Goal: Task Accomplishment & Management: Use online tool/utility

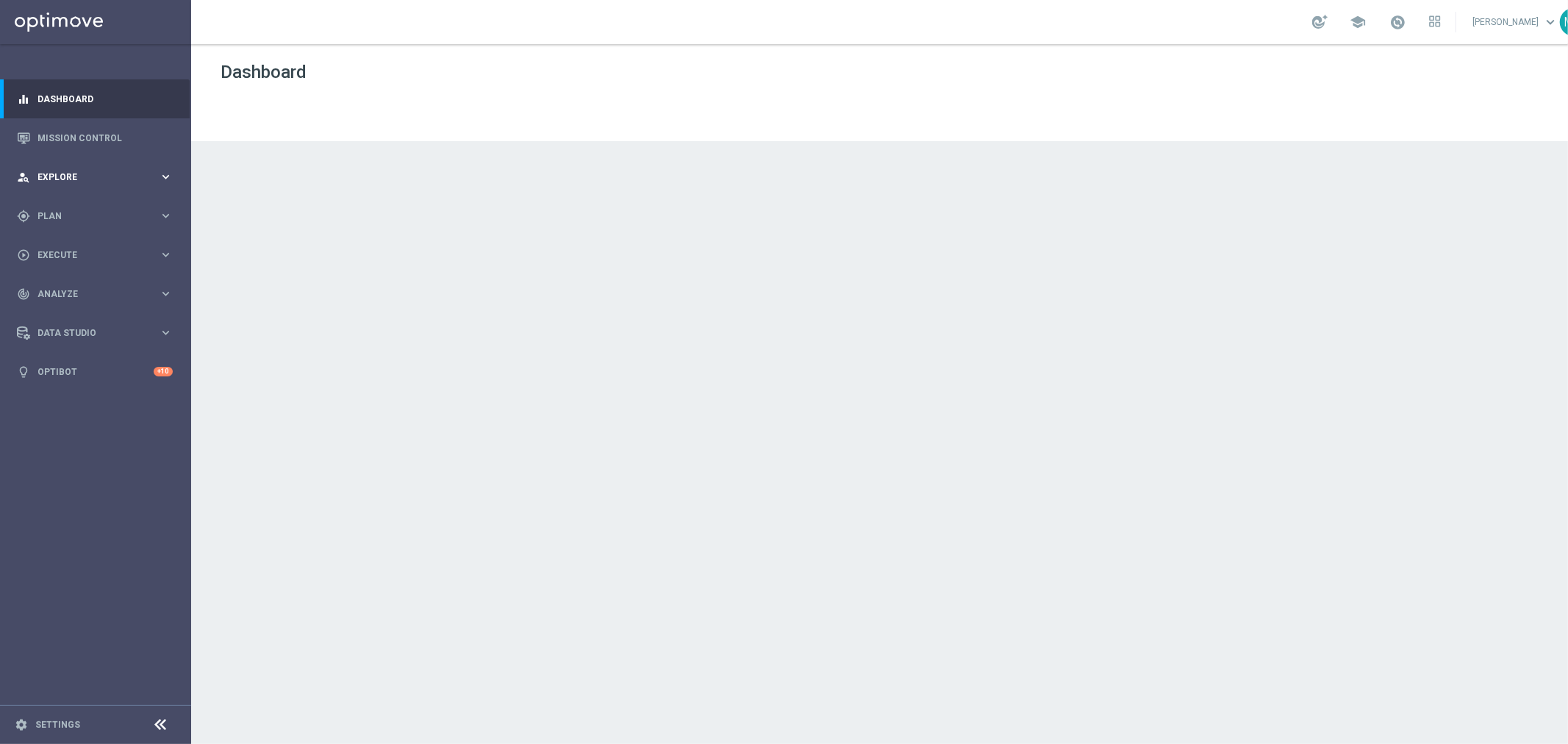
click at [110, 179] on span "Explore" at bounding box center [98, 177] width 121 height 9
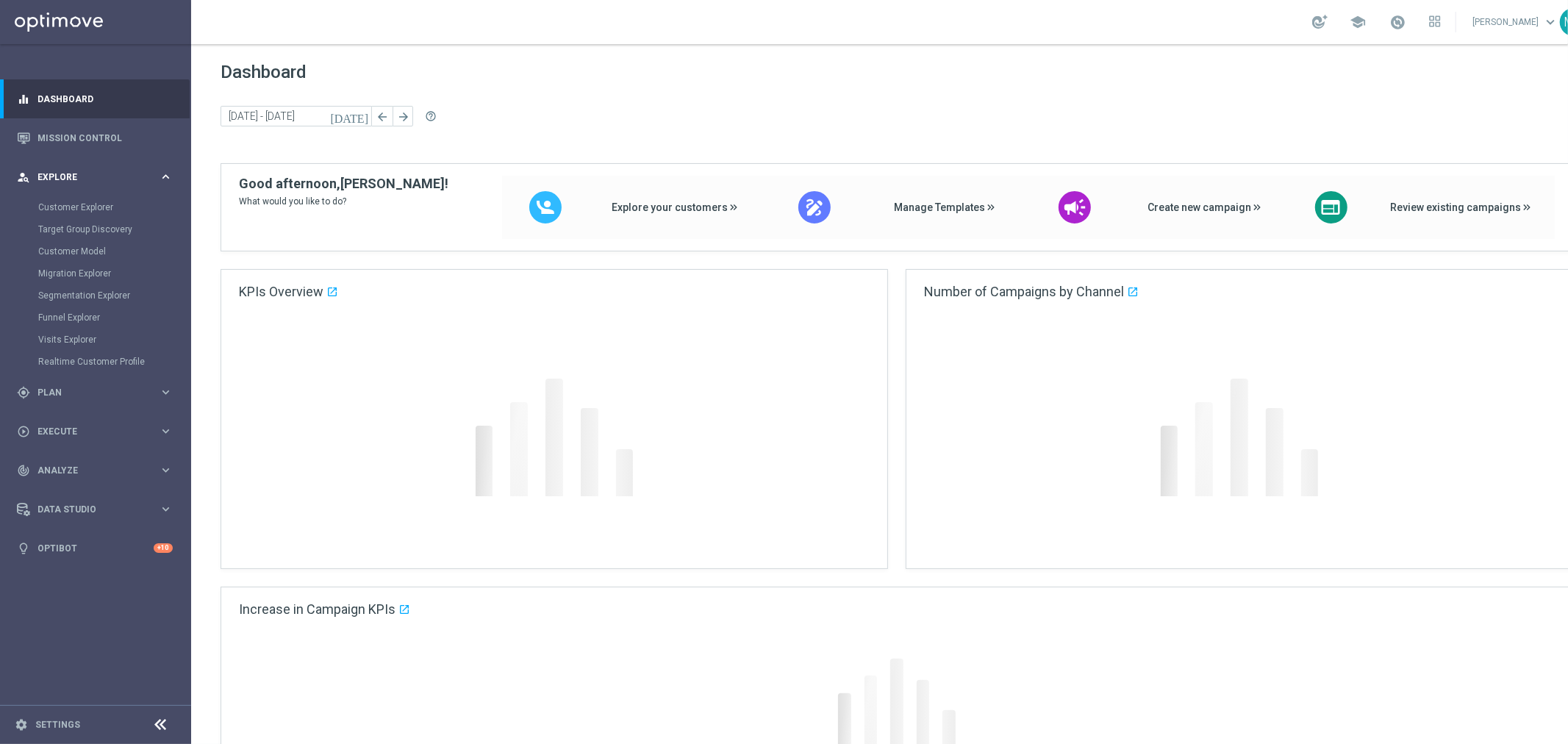
click at [110, 179] on span "Explore" at bounding box center [98, 177] width 121 height 9
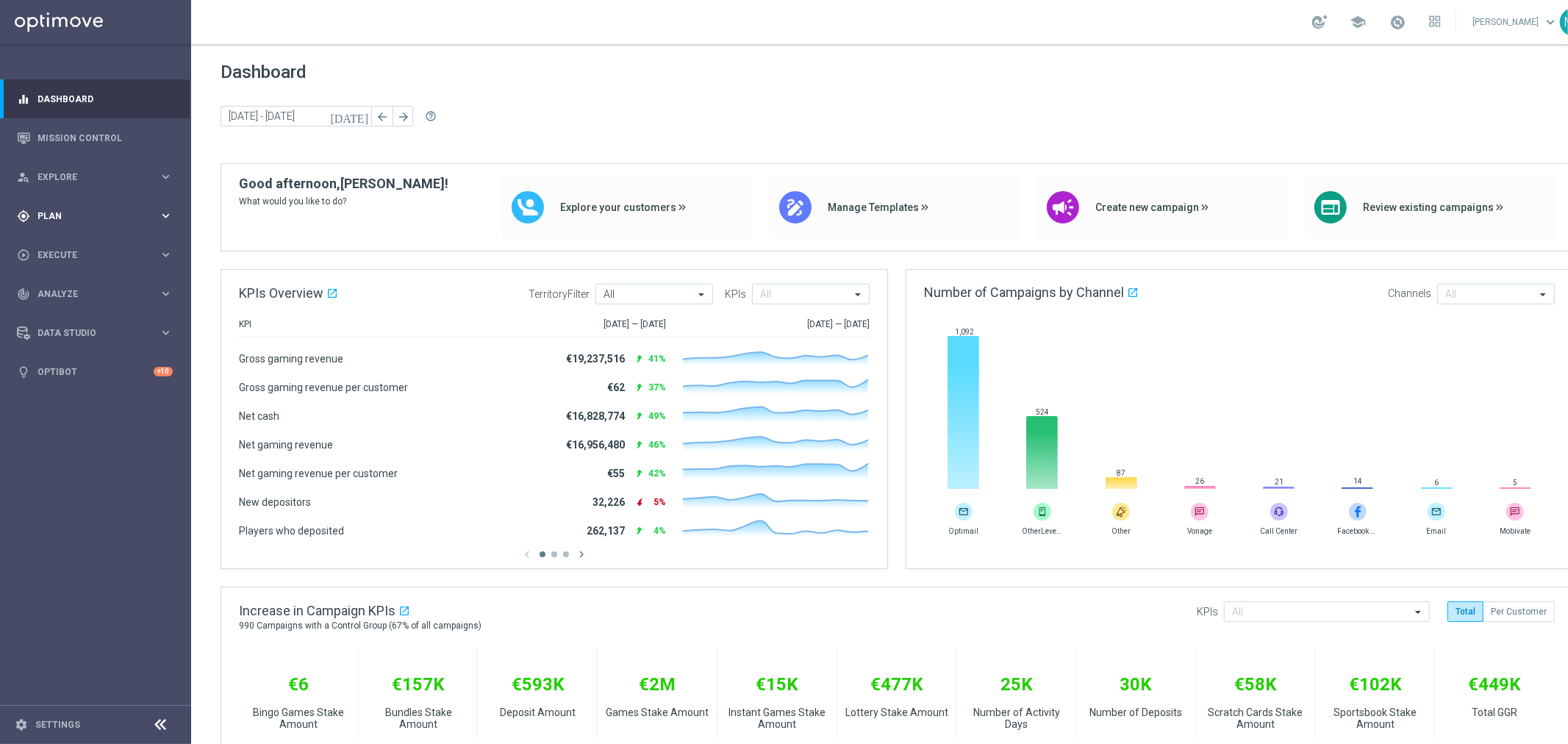
click at [88, 212] on span "Plan" at bounding box center [98, 216] width 121 height 9
click at [69, 246] on link "Target Groups" at bounding box center [95, 246] width 114 height 12
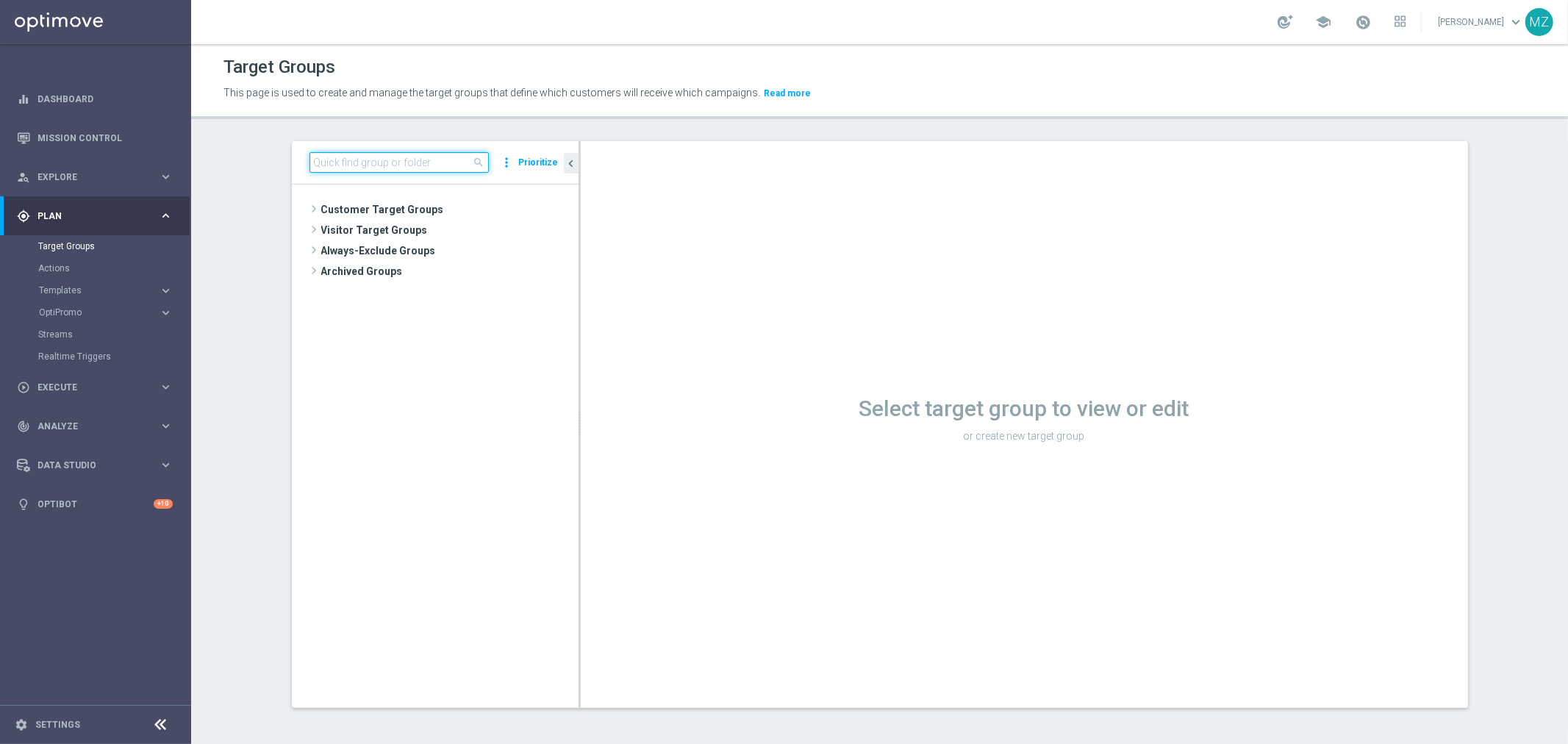
click at [342, 160] on input at bounding box center [399, 163] width 179 height 21
paste input "ALL_SER_MIX__2KTHRESHOLDWEEKLY"
type input "ALL_SER_MIX__2KTHRESHOLDWEEKLY"
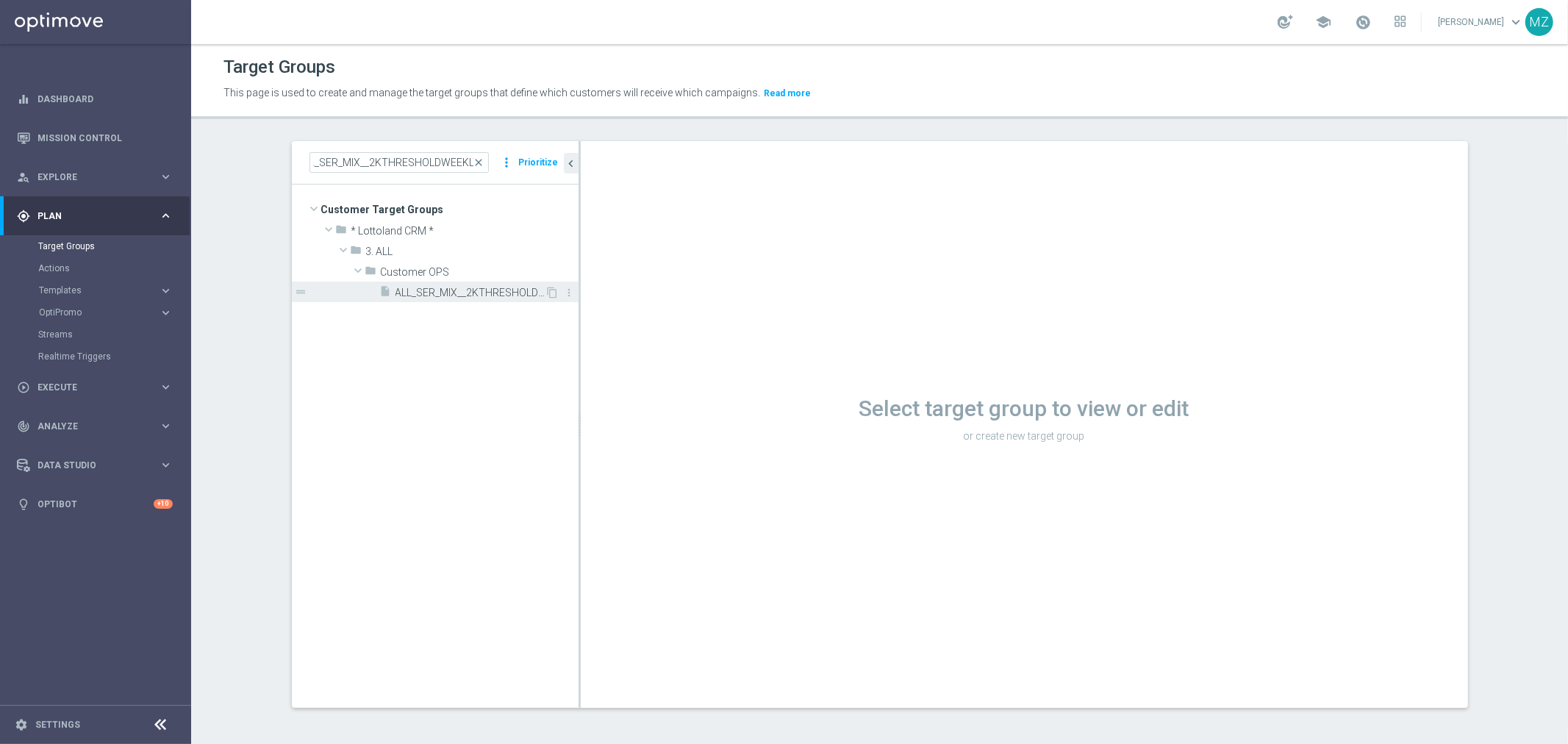
click at [425, 284] on div "insert_drive_file ALL_SER_MIX__2KTHRESHOLDWEEKLY" at bounding box center [462, 292] width 166 height 21
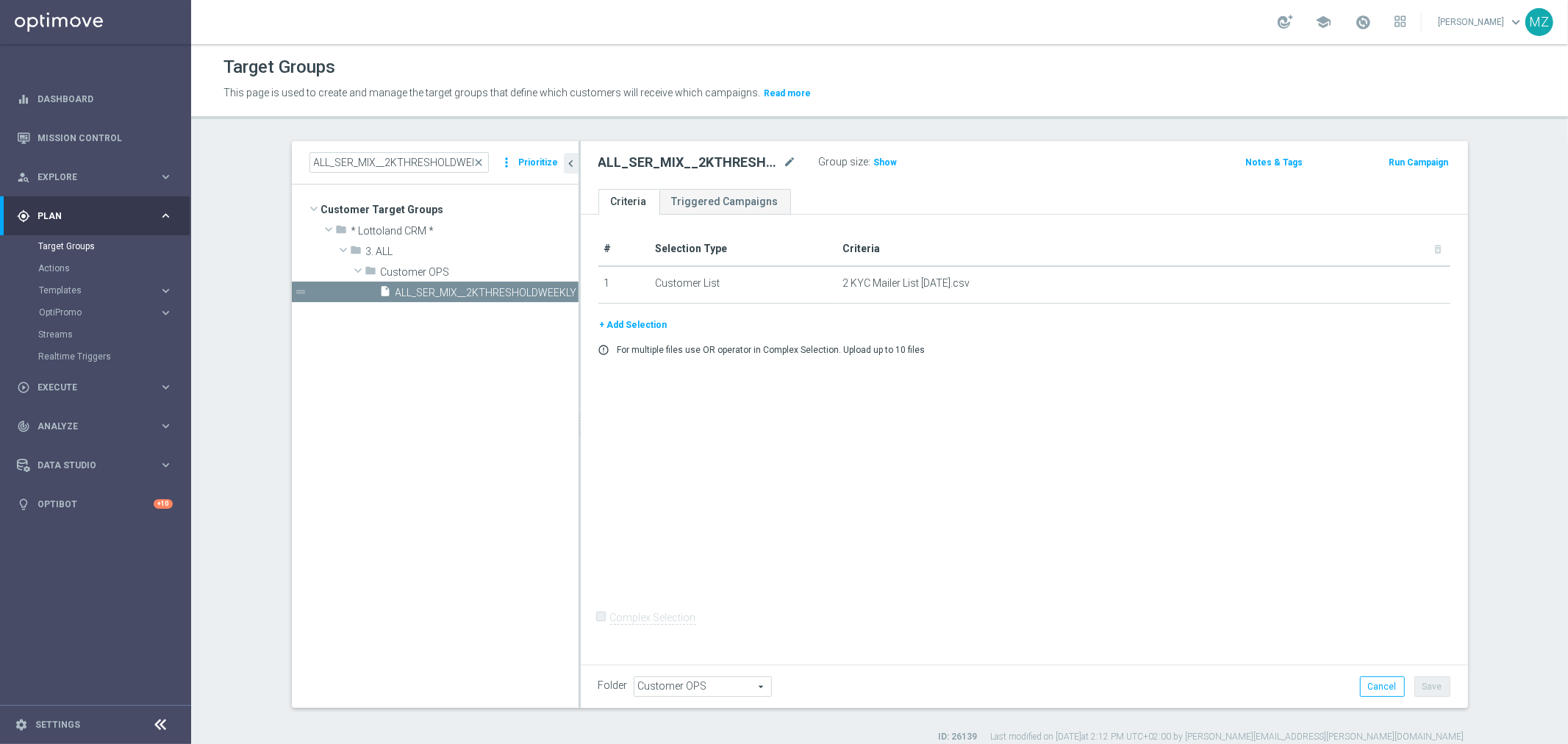
click at [641, 322] on button "+ Add Selection" at bounding box center [633, 325] width 70 height 16
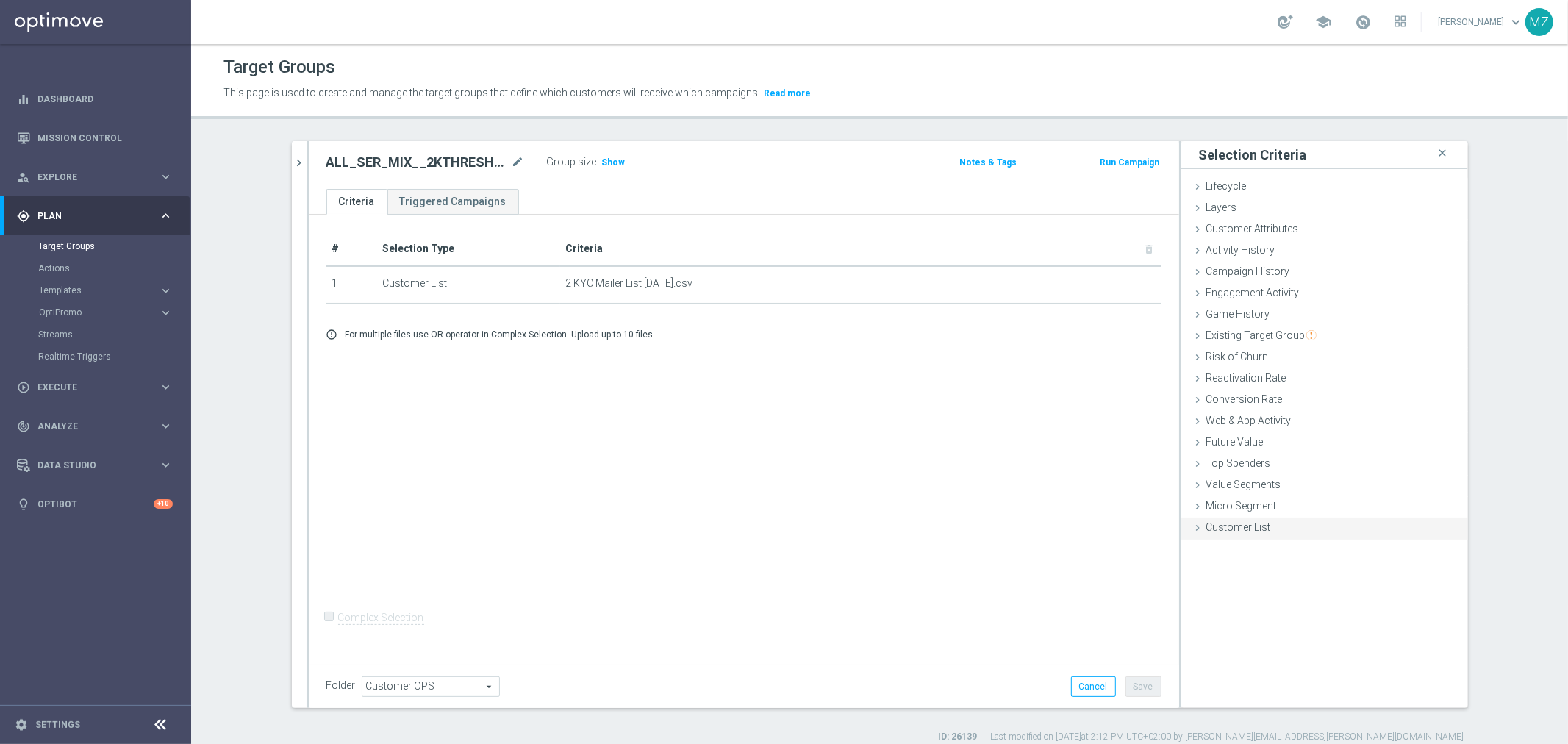
click at [1251, 531] on span "Customer List" at bounding box center [1239, 527] width 65 height 12
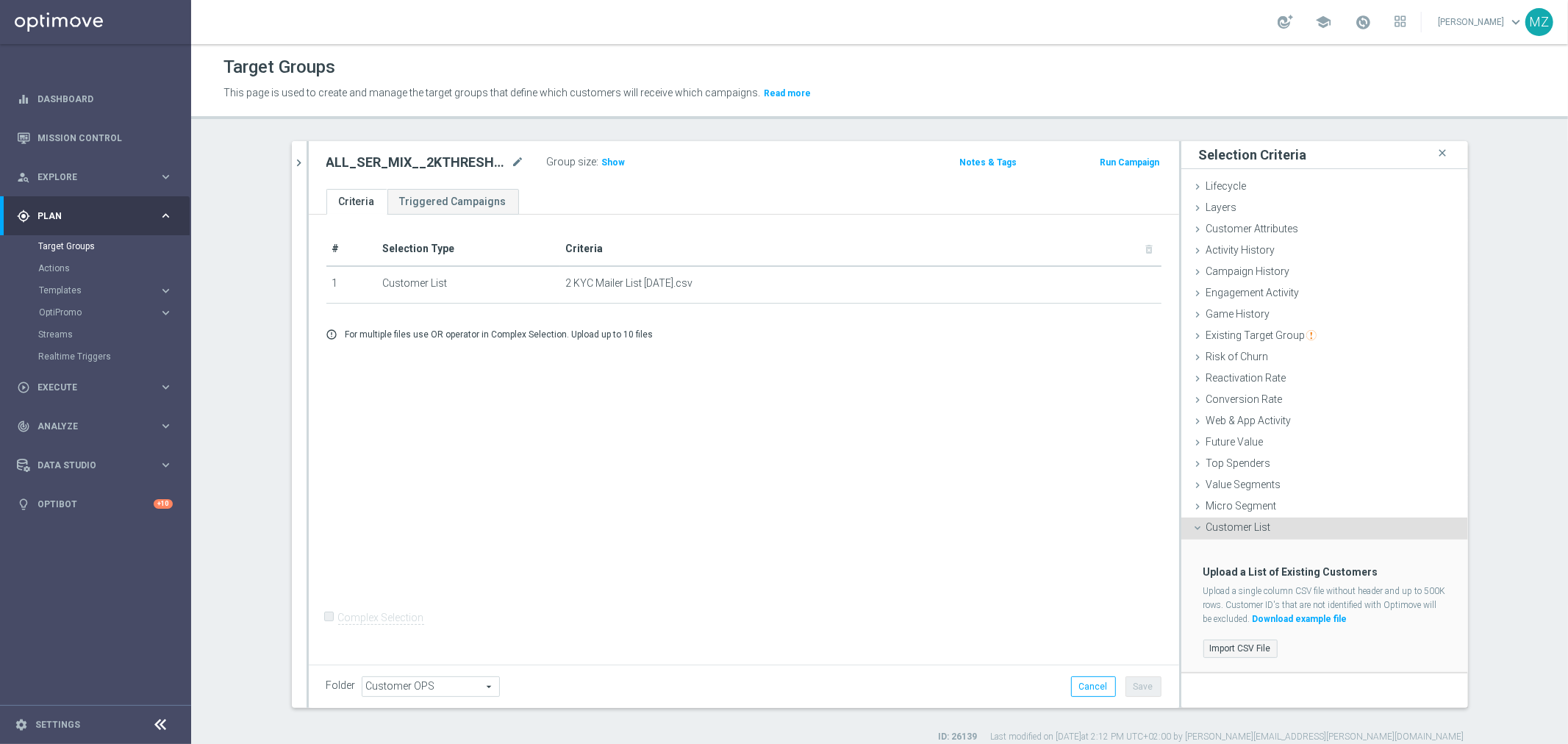
click at [1237, 649] on label "Import CSV File" at bounding box center [1240, 649] width 75 height 18
click at [0, 0] on input "Import CSV File" at bounding box center [0, 0] width 0 height 0
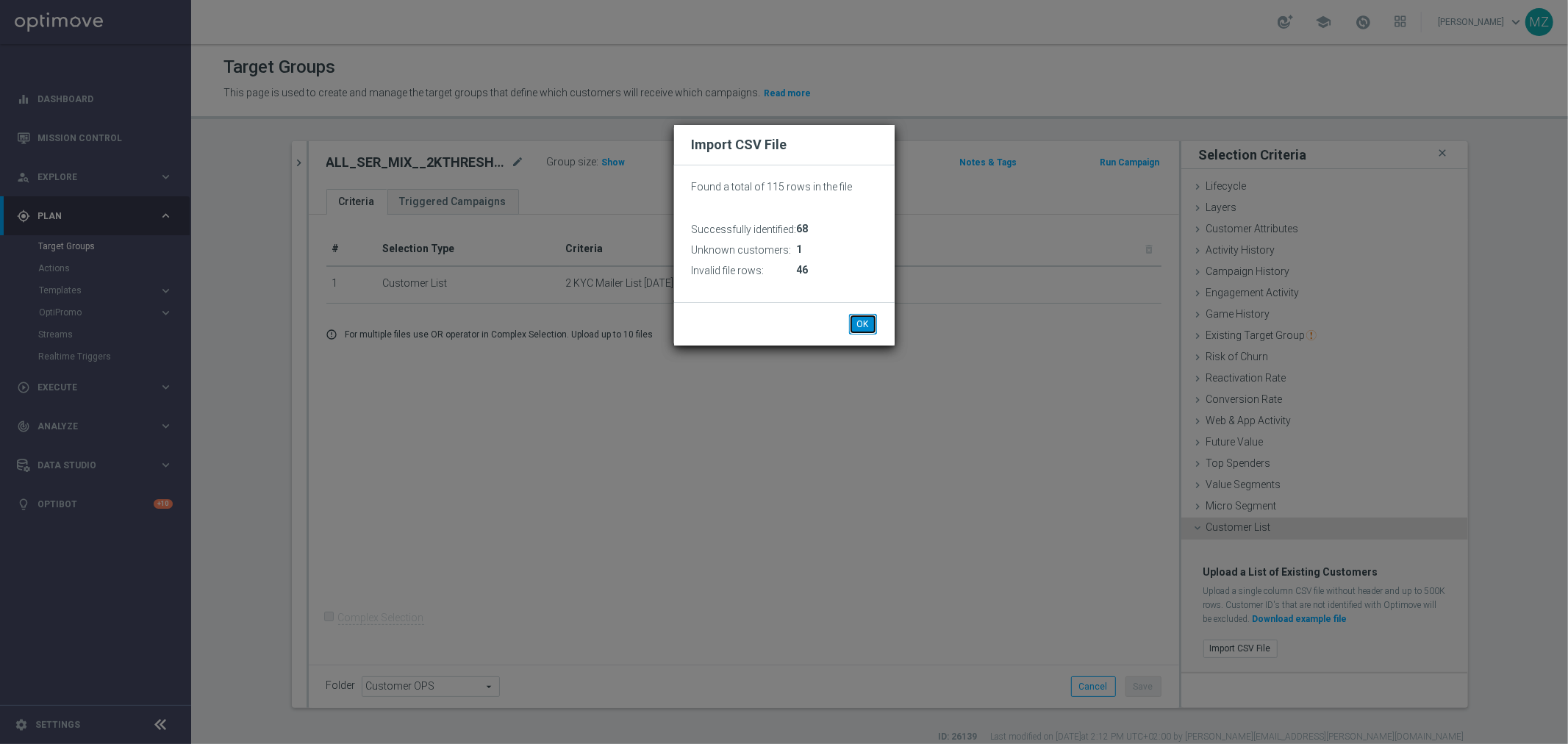
click at [862, 325] on button "OK" at bounding box center [863, 324] width 28 height 21
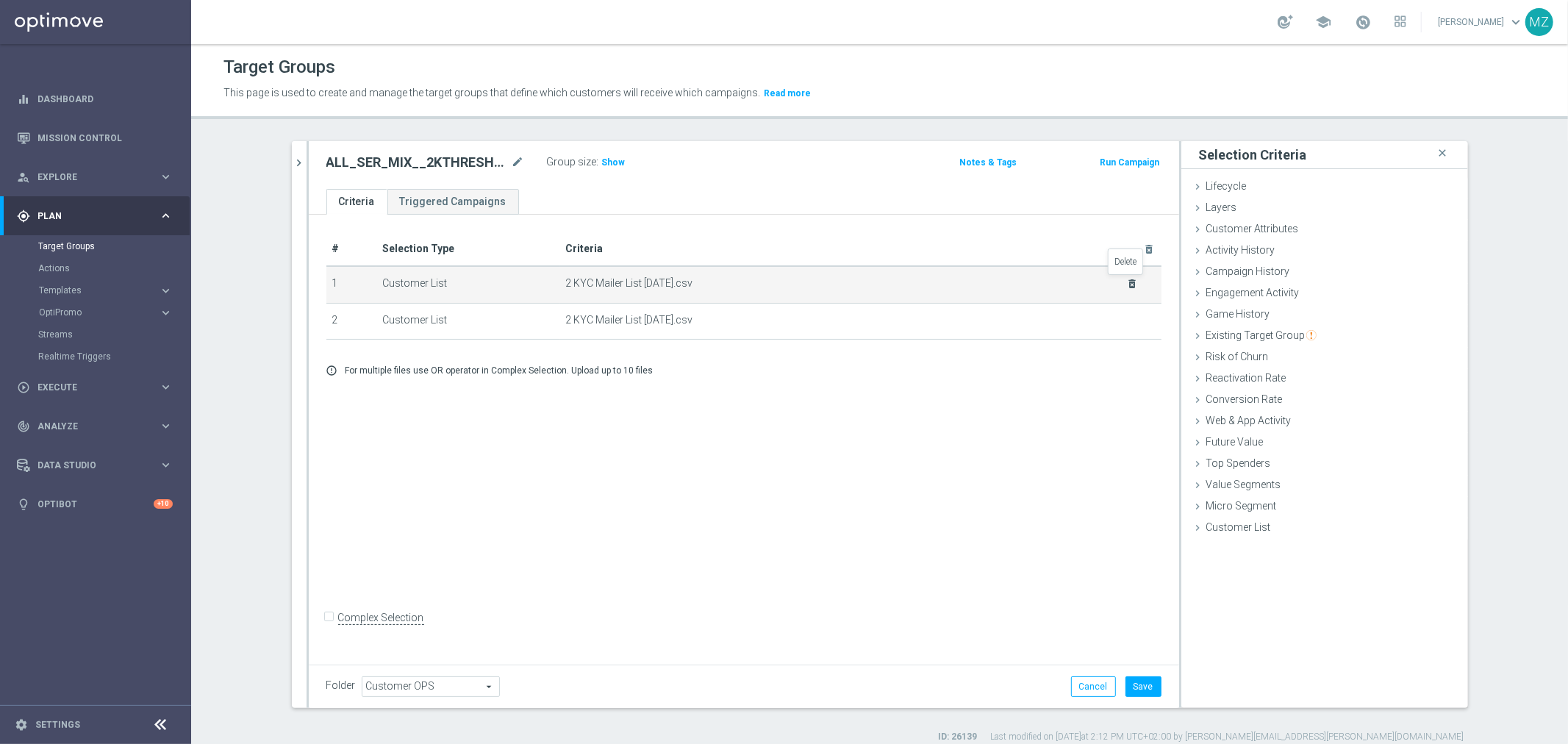
click at [1129, 278] on icon "delete_forever" at bounding box center [1132, 284] width 12 height 12
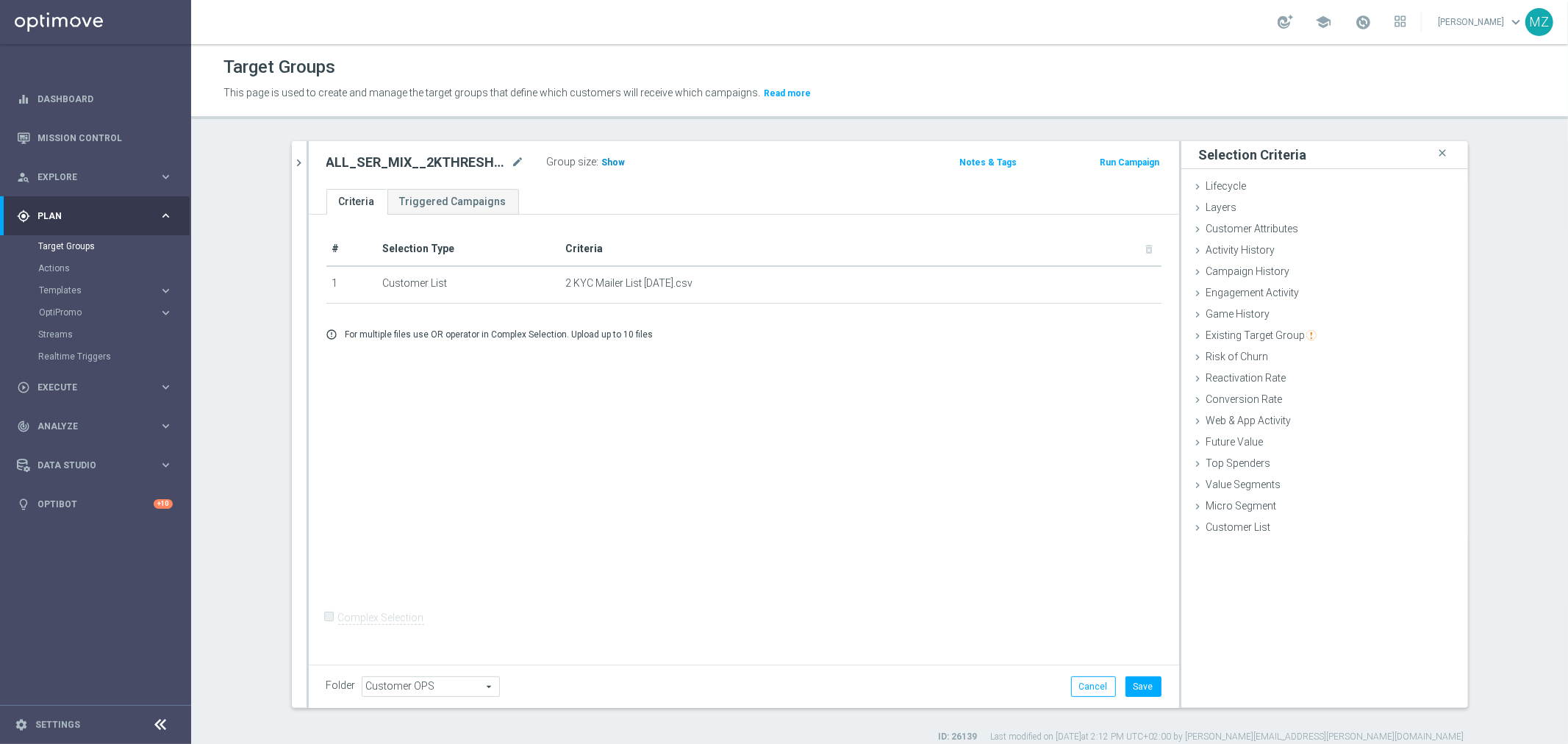
click at [603, 158] on span "Show" at bounding box center [614, 163] width 23 height 10
click at [1144, 681] on button "Save" at bounding box center [1144, 687] width 36 height 21
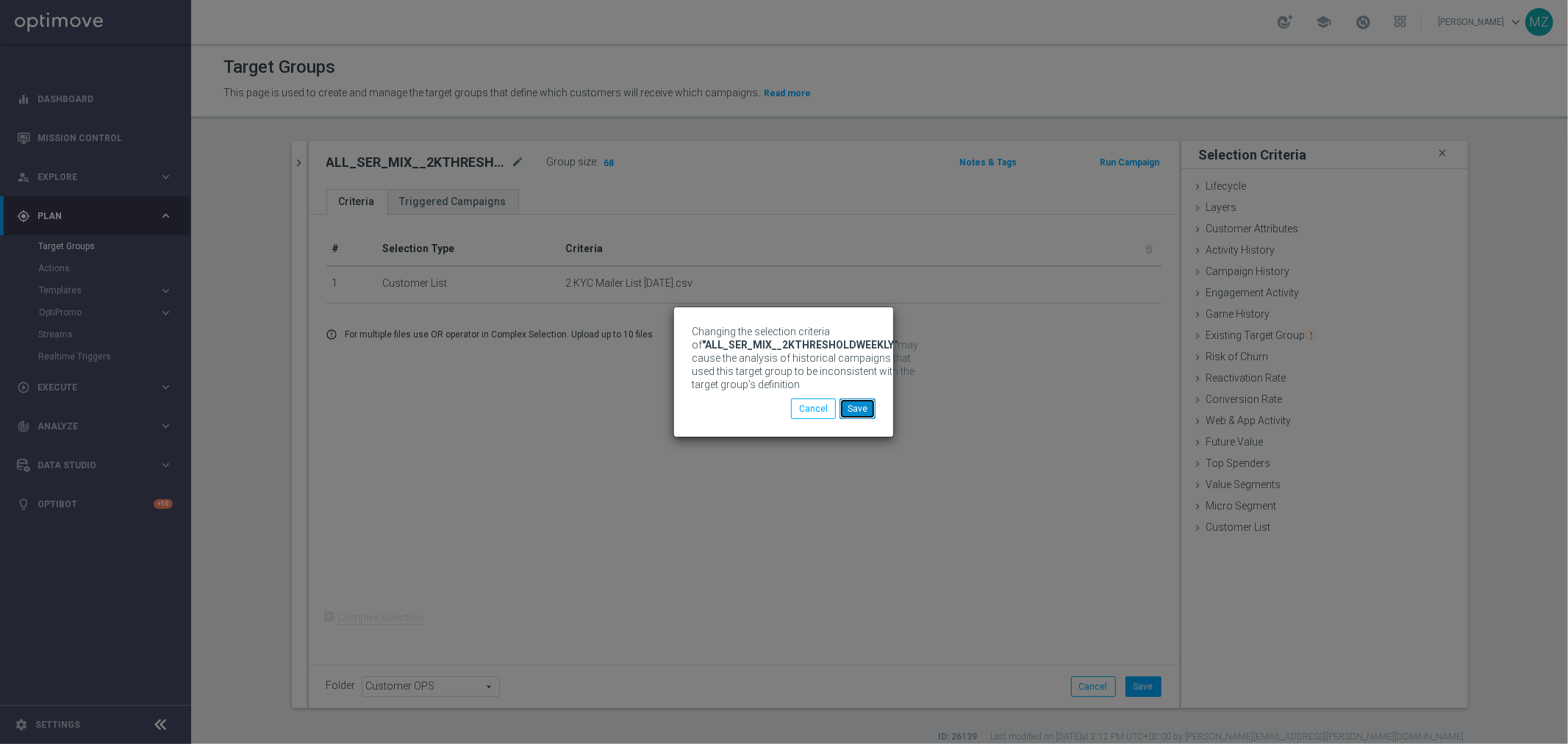
click at [859, 417] on button "Save" at bounding box center [858, 409] width 36 height 21
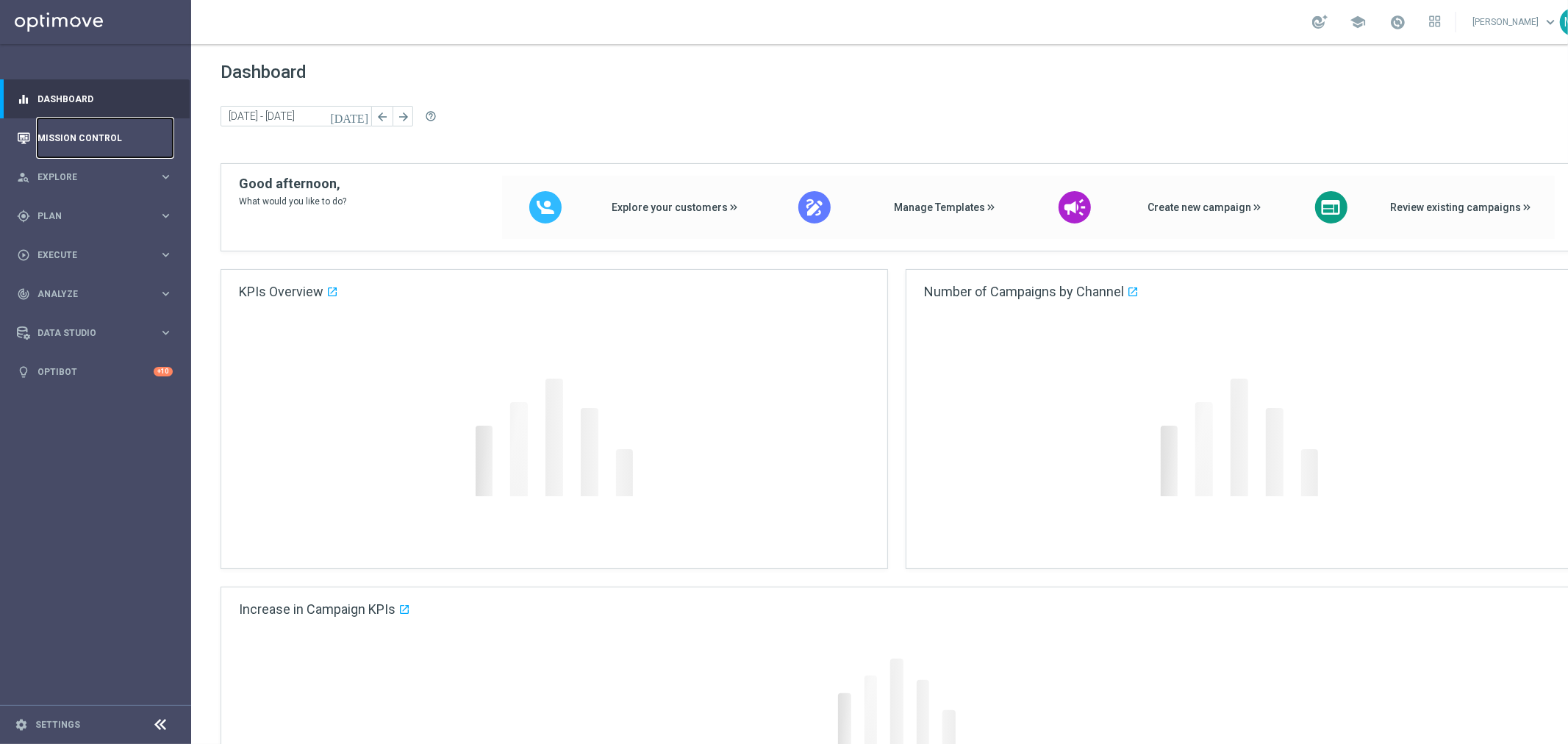
click at [105, 126] on link "Mission Control" at bounding box center [105, 138] width 135 height 39
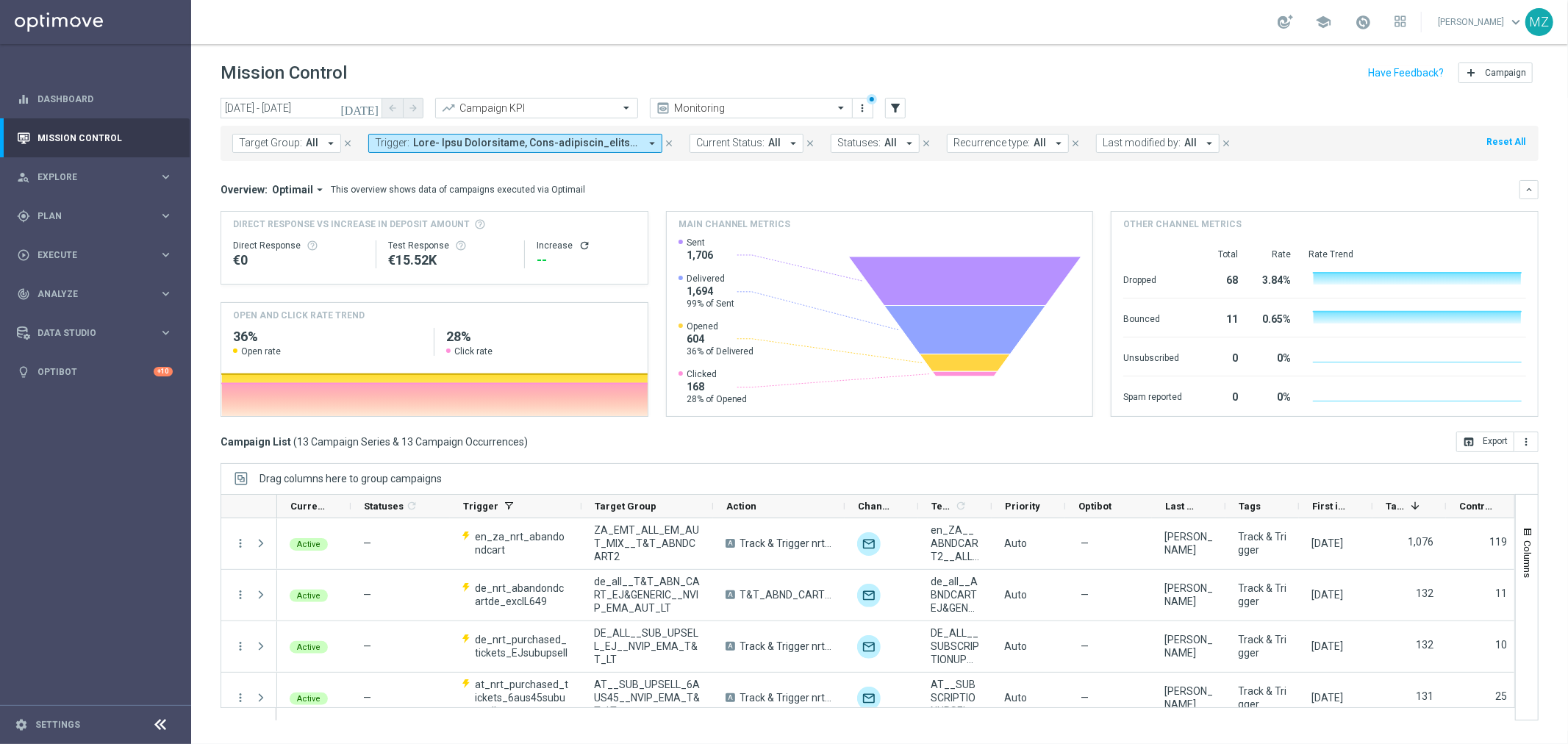
click at [274, 144] on span "Target Group:" at bounding box center [270, 143] width 63 height 12
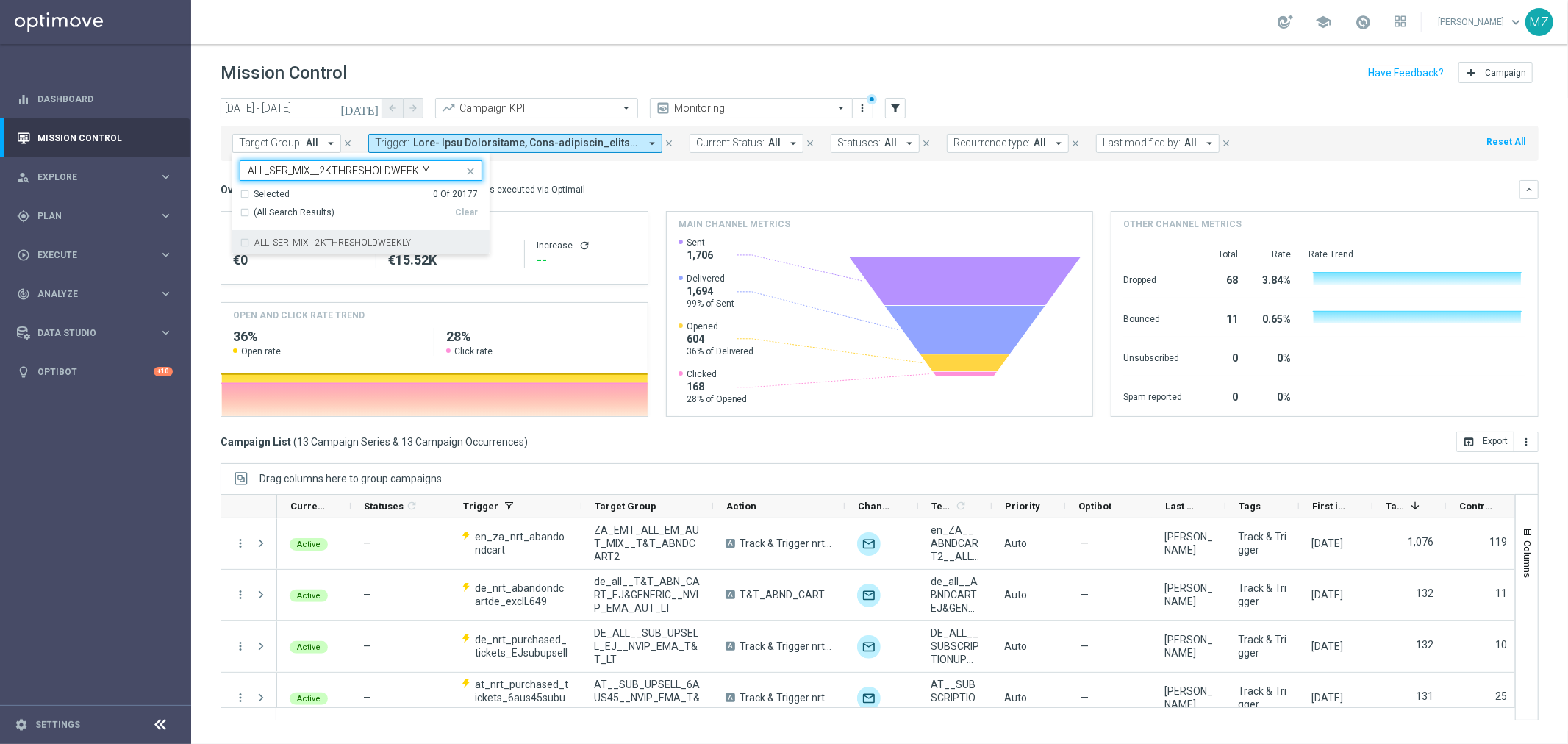
click at [302, 243] on label "ALL_SER_MIX__2KTHRESHOLDWEEKLY" at bounding box center [332, 243] width 157 height 9
type input "ALL_SER_MIX__2KTHRESHOLDWEEKLY"
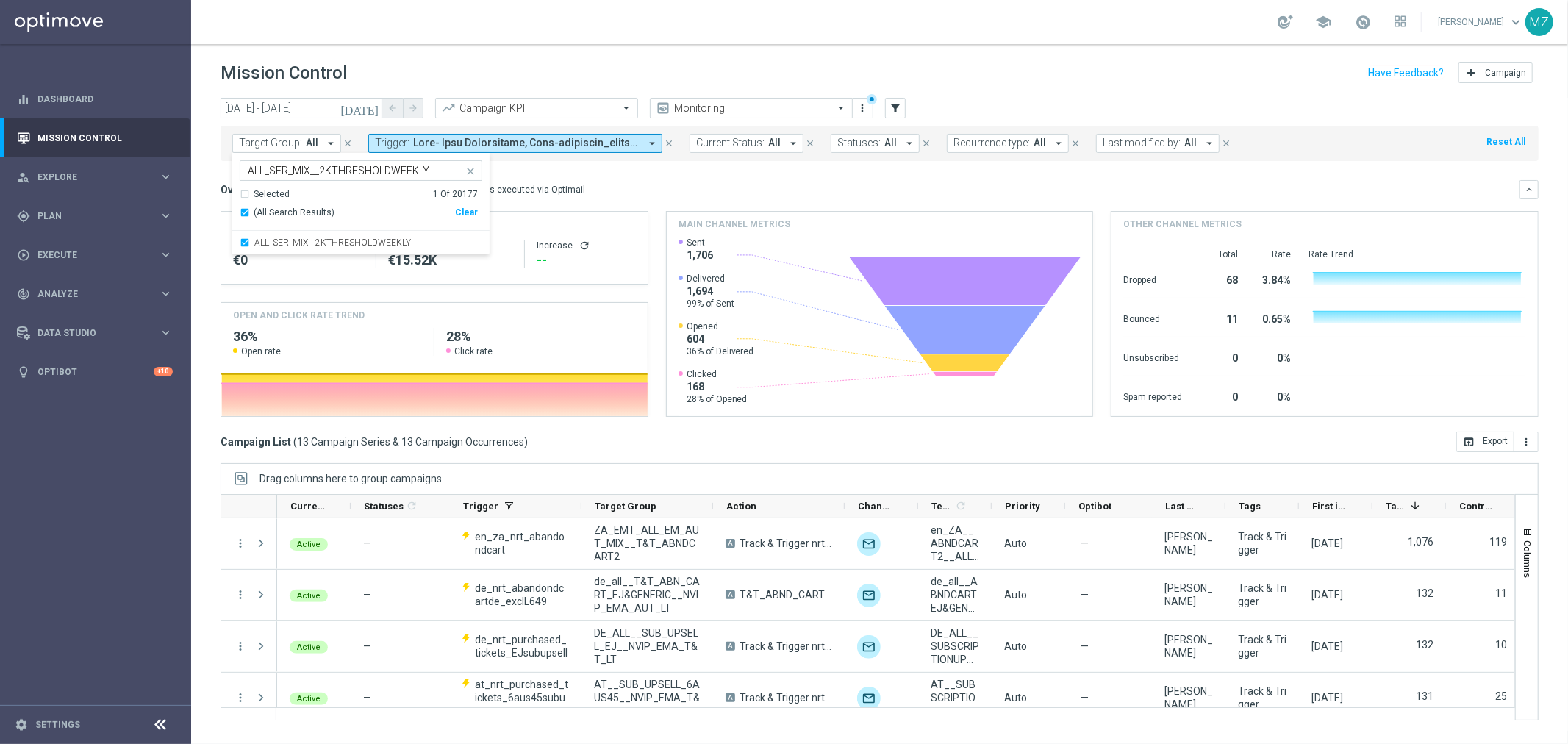
click at [641, 67] on div "Mission Control add Campaign" at bounding box center [879, 73] width 1318 height 29
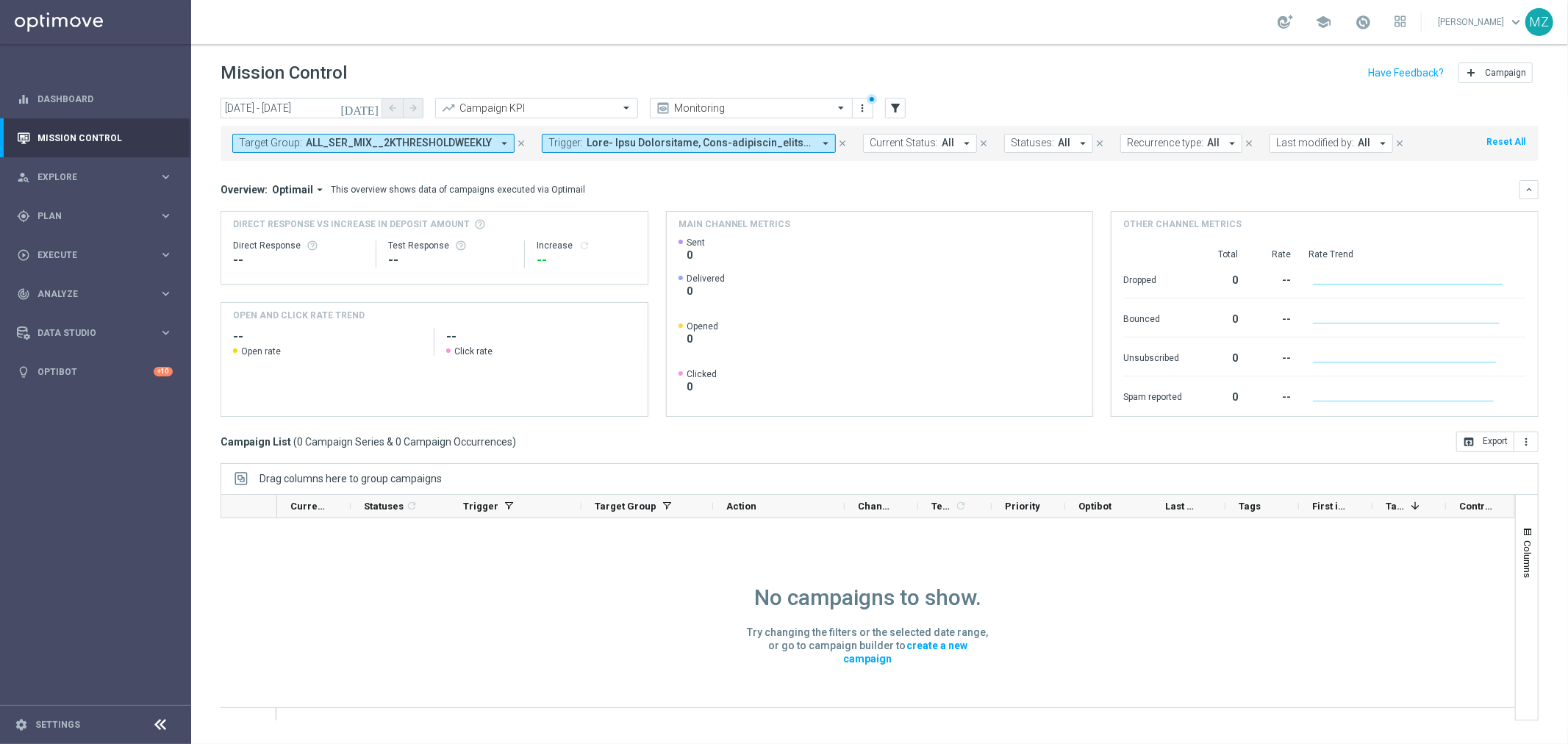
click at [372, 112] on icon "[DATE]" at bounding box center [361, 108] width 40 height 13
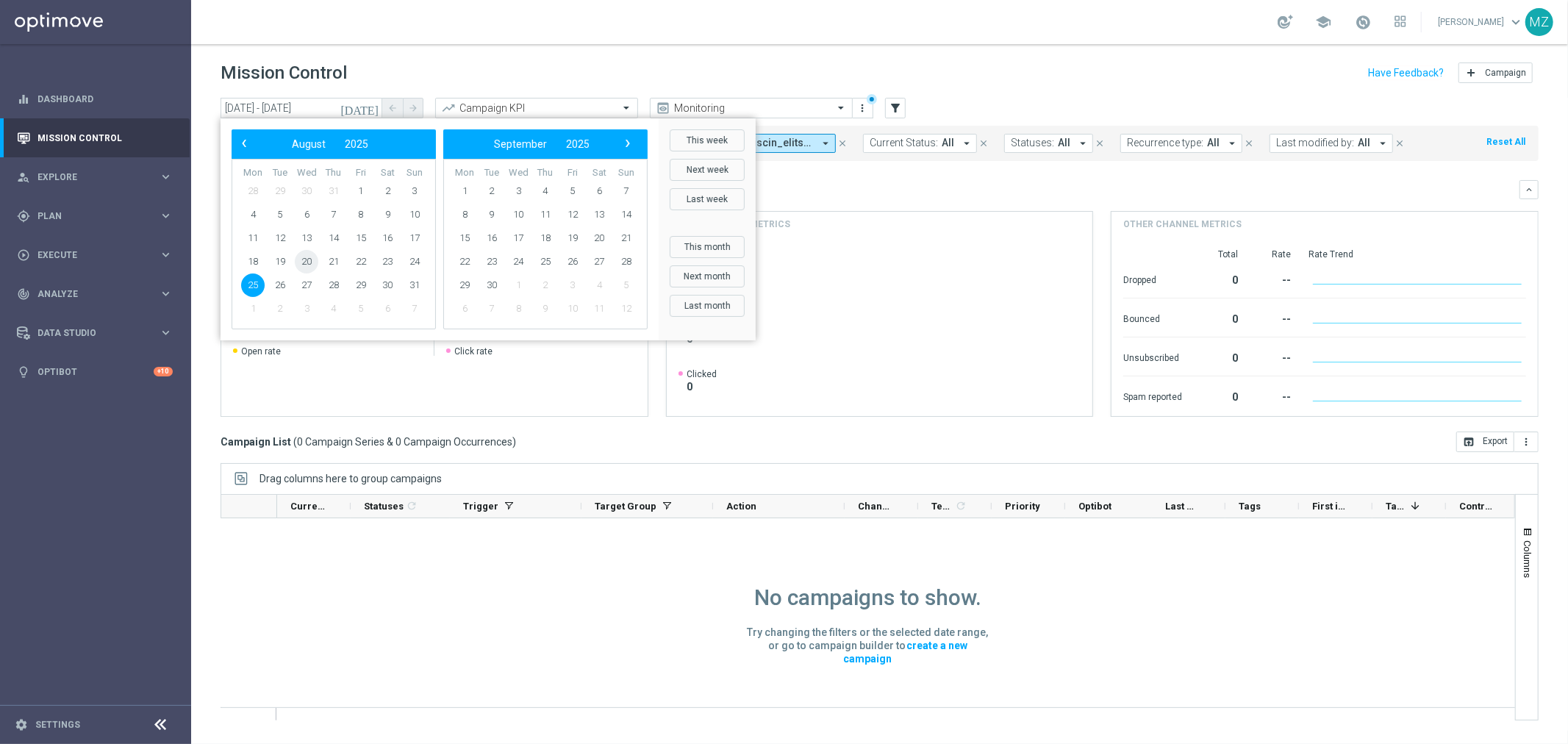
click at [307, 258] on span "20" at bounding box center [306, 261] width 23 height 23
click at [312, 258] on span "20" at bounding box center [306, 261] width 23 height 23
type input "20 Aug 2025 - 20 Aug 2025"
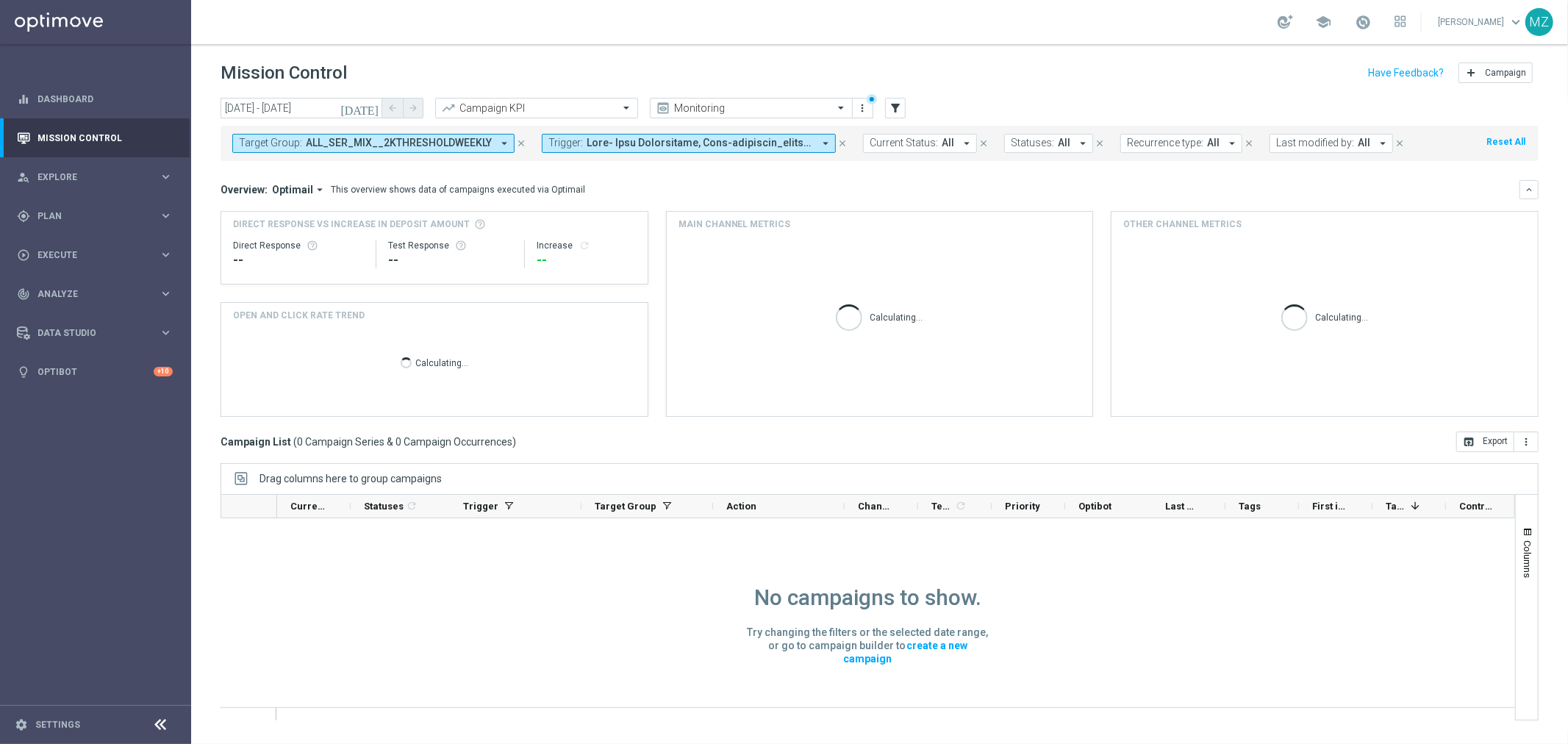
click at [839, 141] on icon "close" at bounding box center [843, 143] width 10 height 10
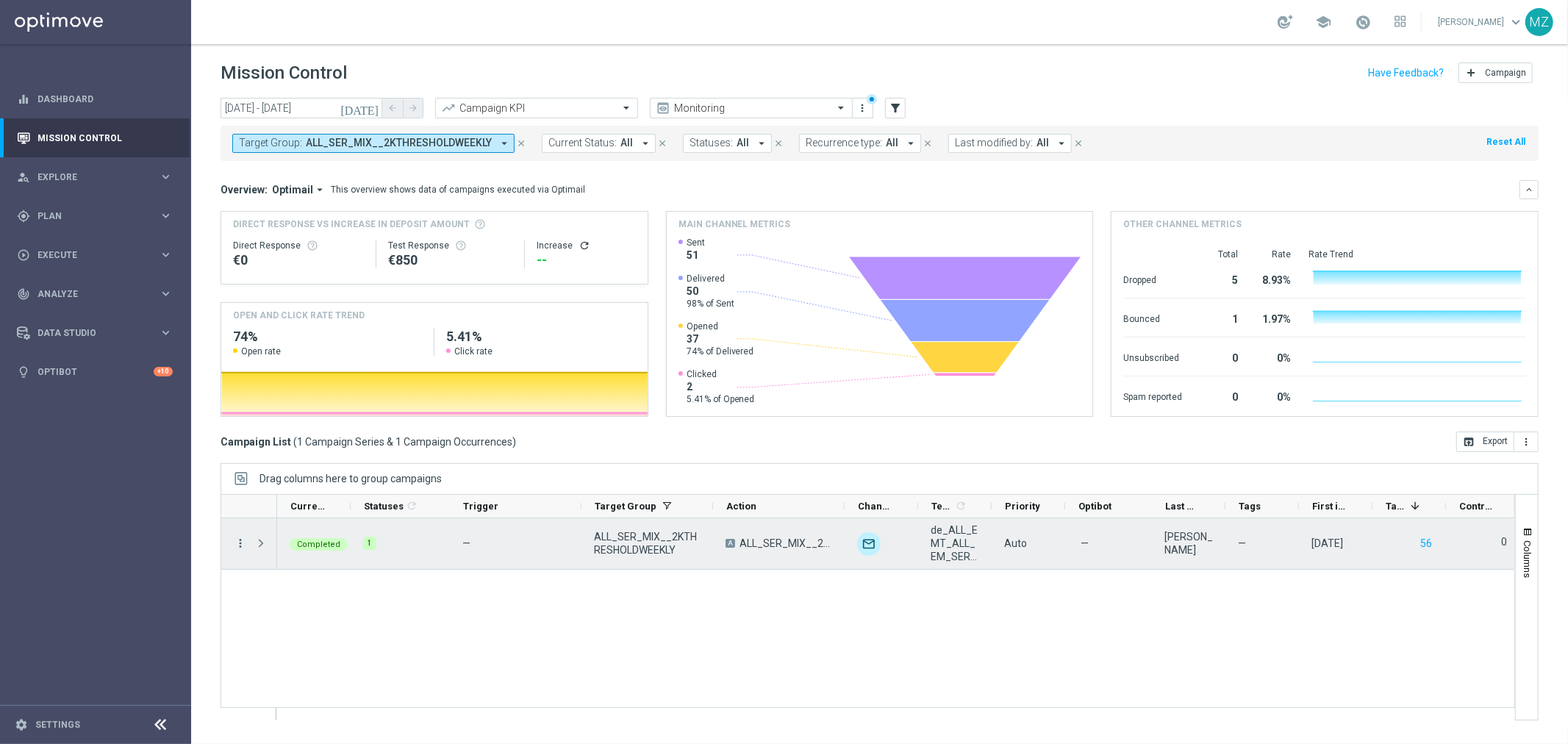
click at [239, 541] on icon "more_vert" at bounding box center [240, 543] width 13 height 13
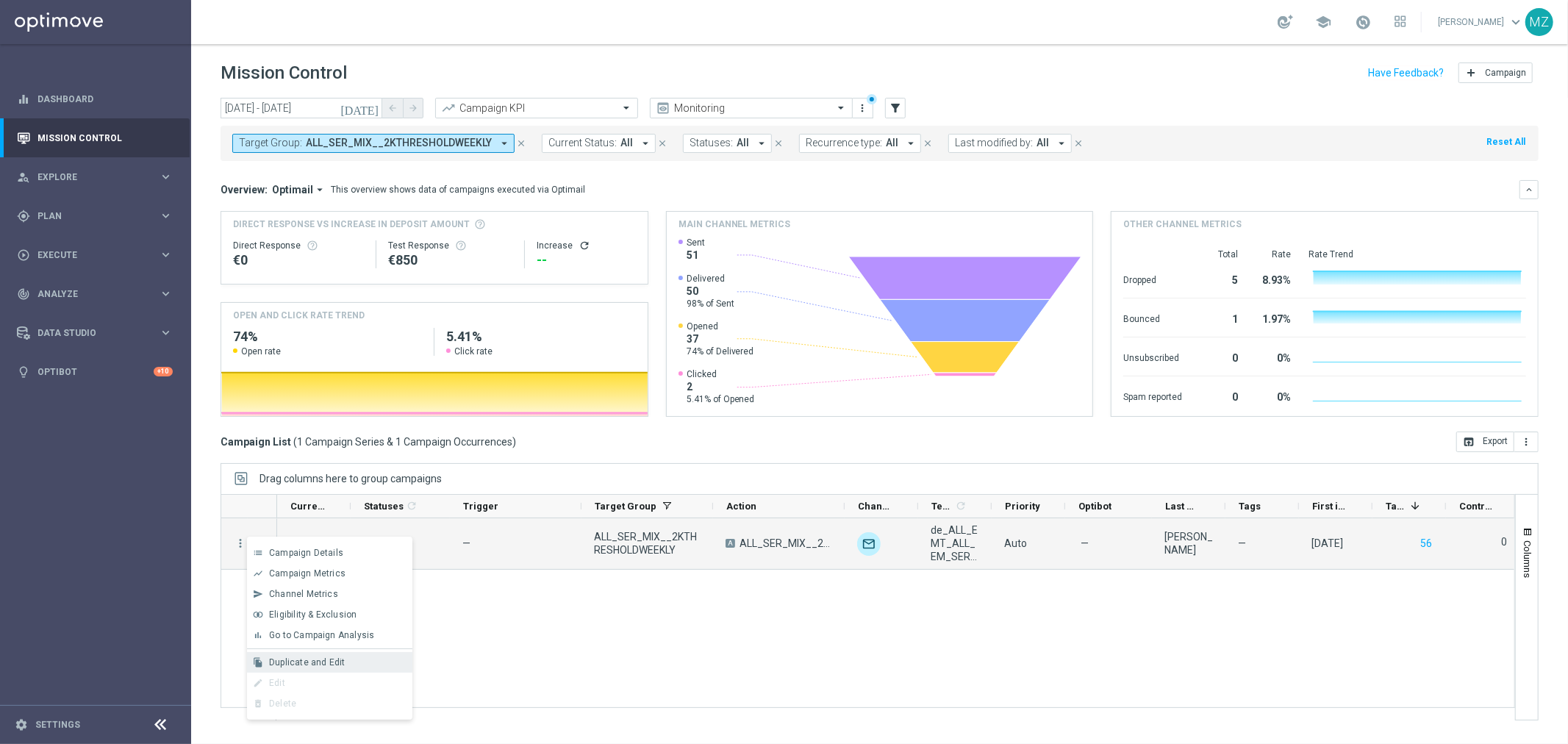
click at [339, 656] on div "file_copy Duplicate and Edit" at bounding box center [329, 662] width 166 height 21
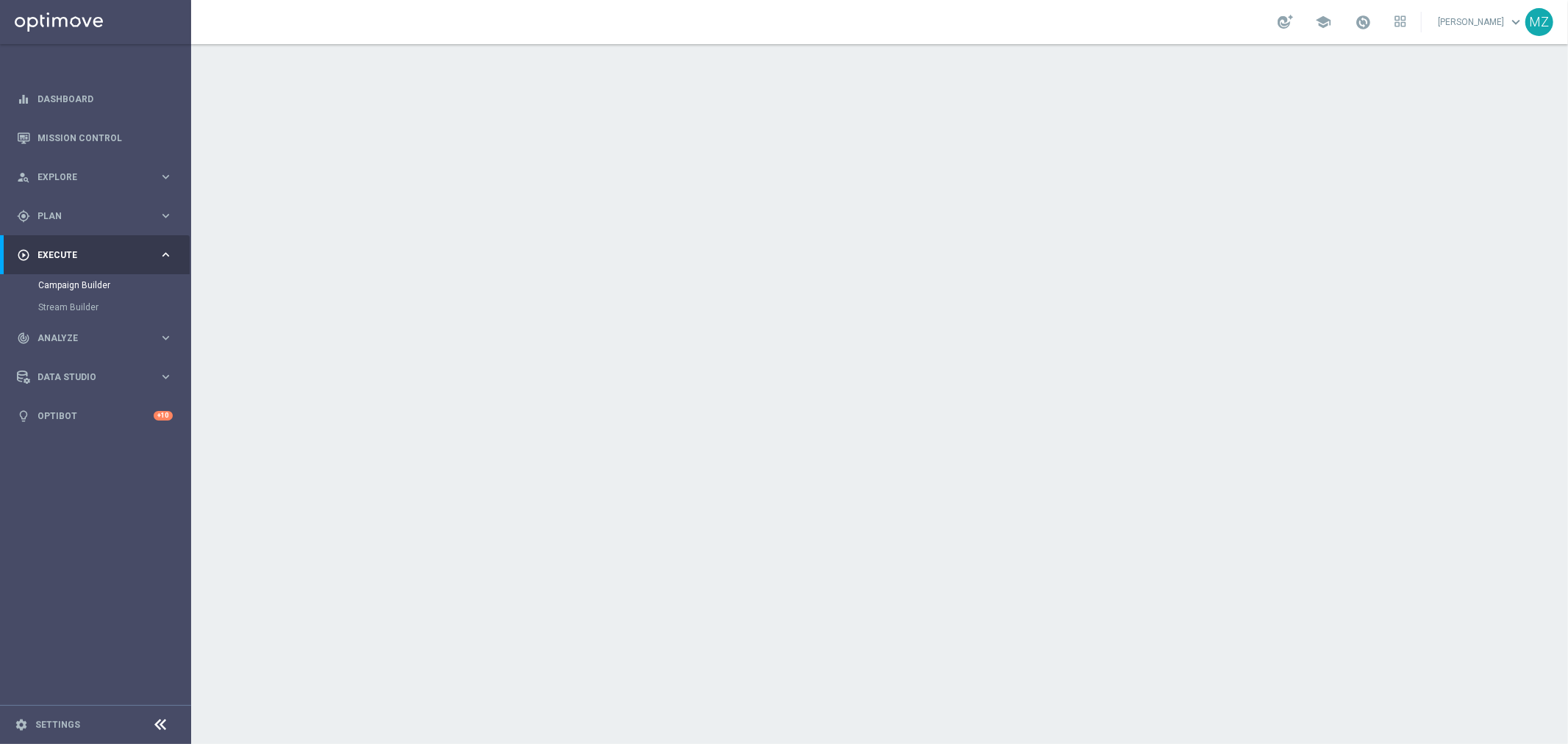
click at [1237, 264] on div "date_range Scheduling keyboard_arrow_down" at bounding box center [882, 269] width 821 height 28
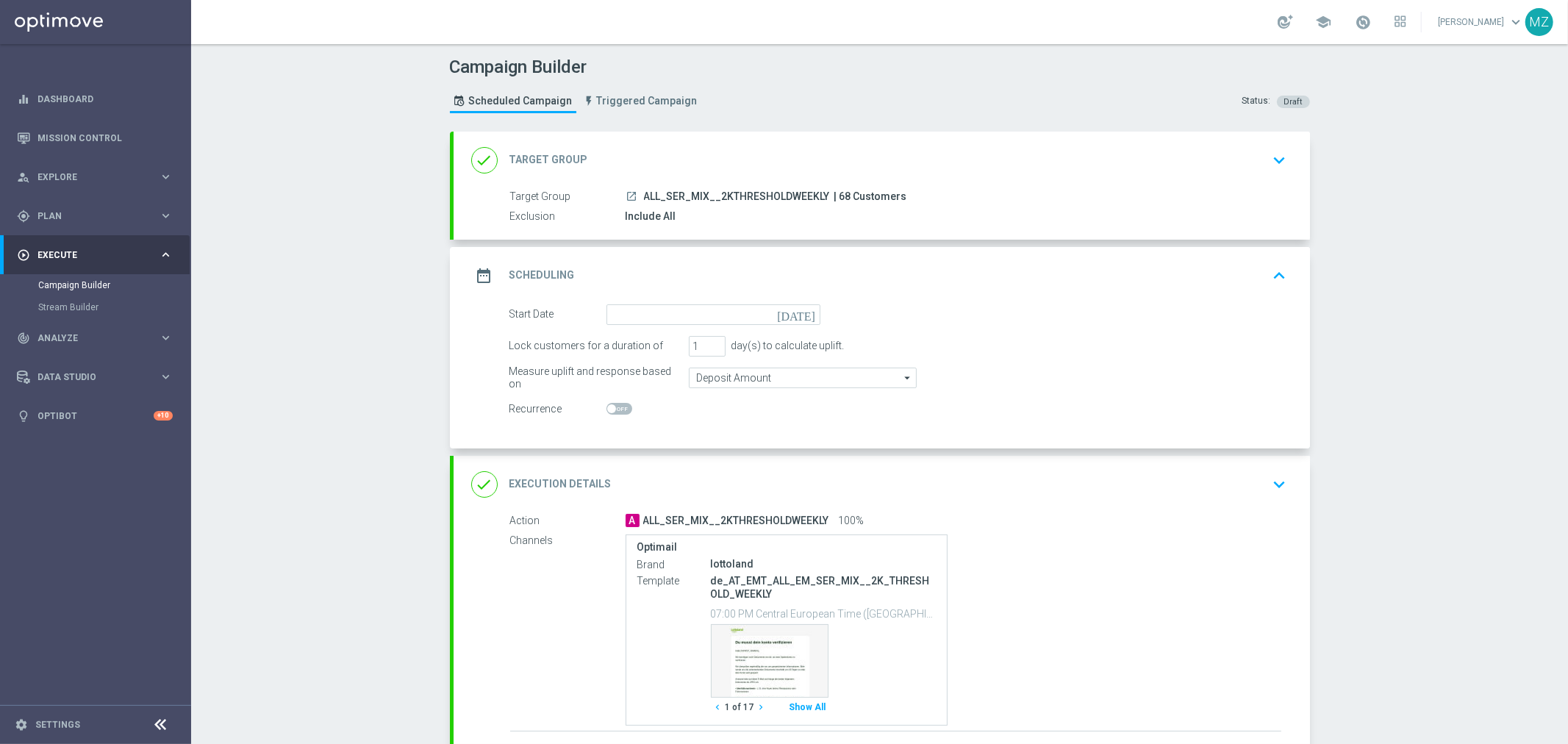
click at [802, 317] on icon "[DATE]" at bounding box center [799, 312] width 43 height 16
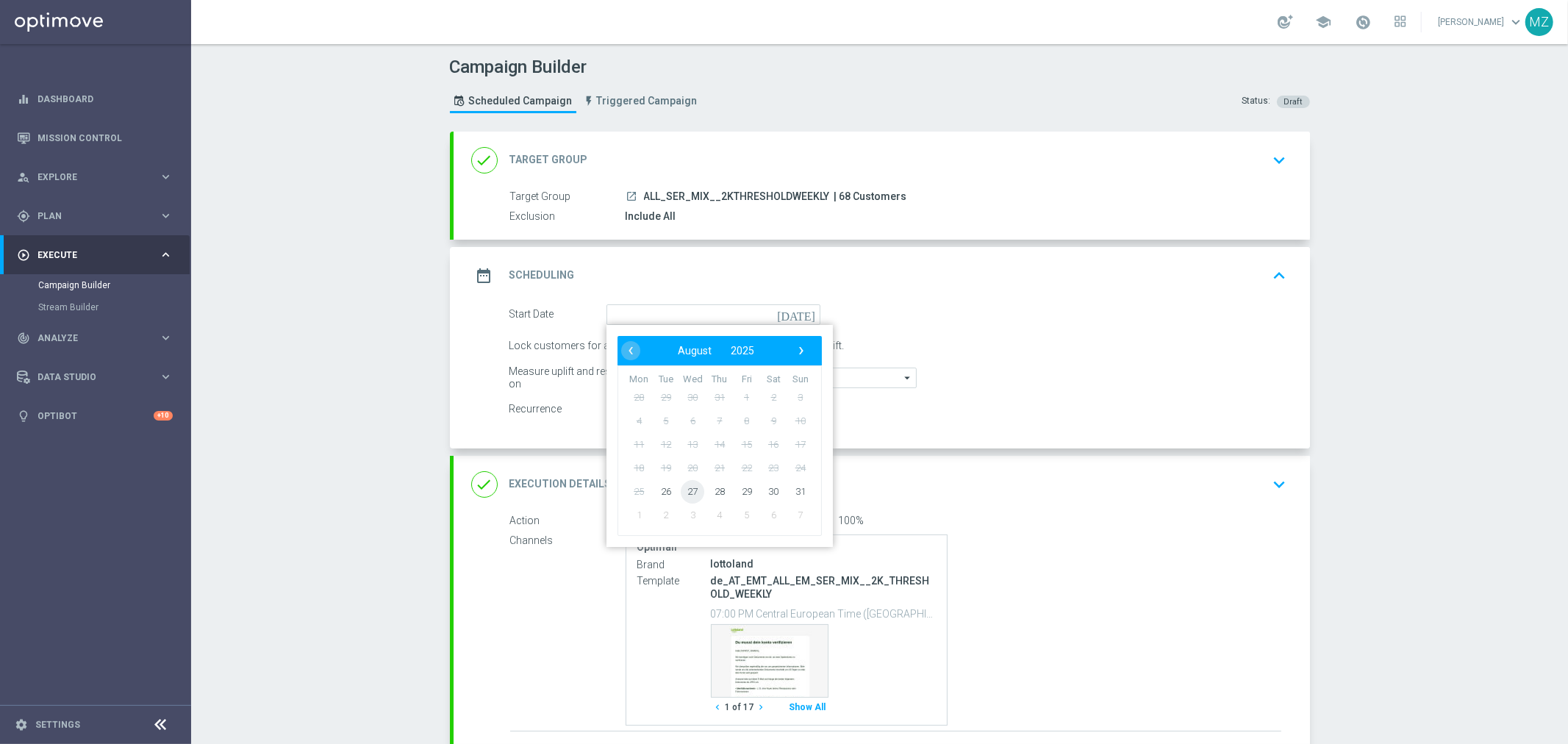
click at [685, 488] on span "27" at bounding box center [692, 491] width 23 height 23
type input "[DATE]"
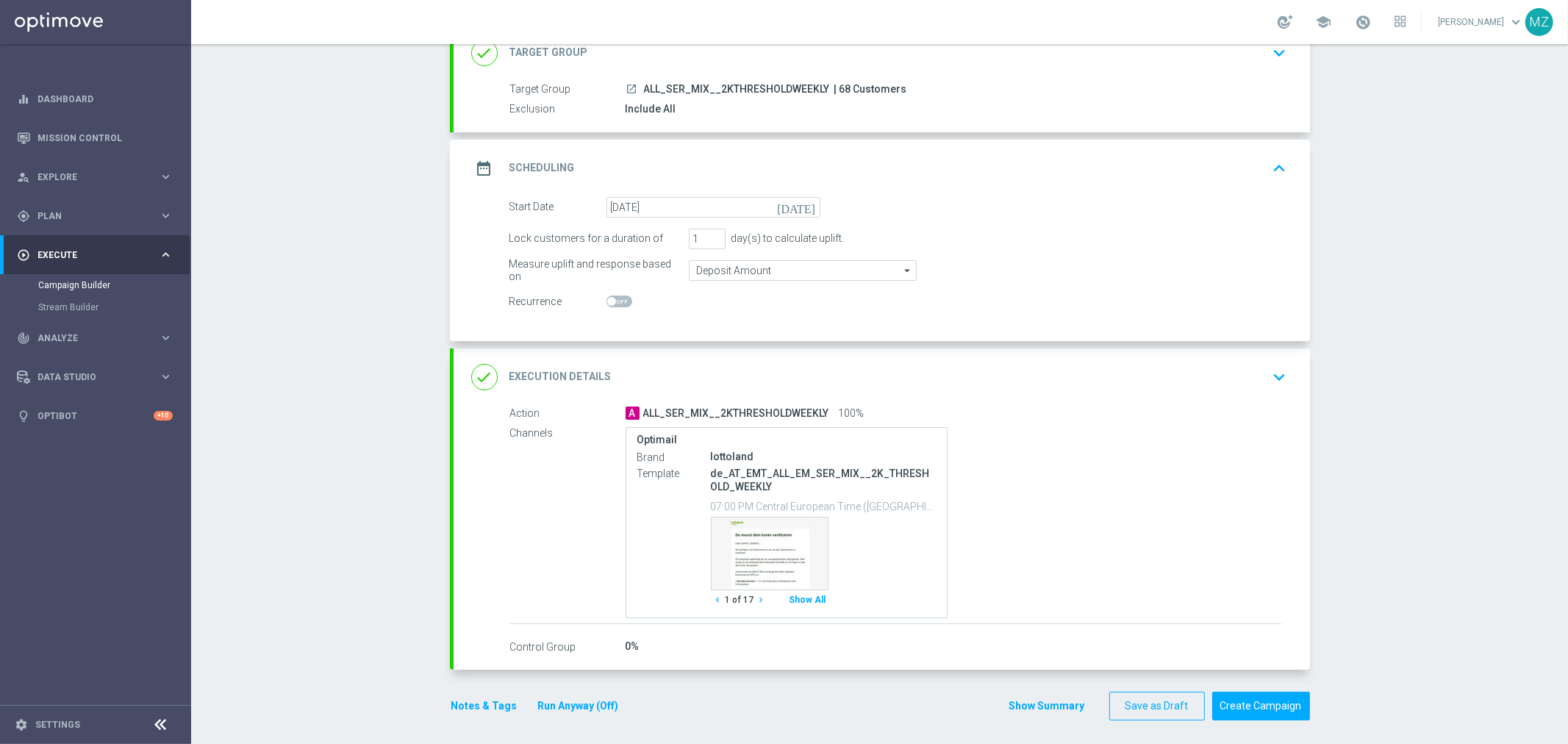
scroll to position [111, 0]
click at [794, 590] on button "Show All" at bounding box center [807, 597] width 41 height 20
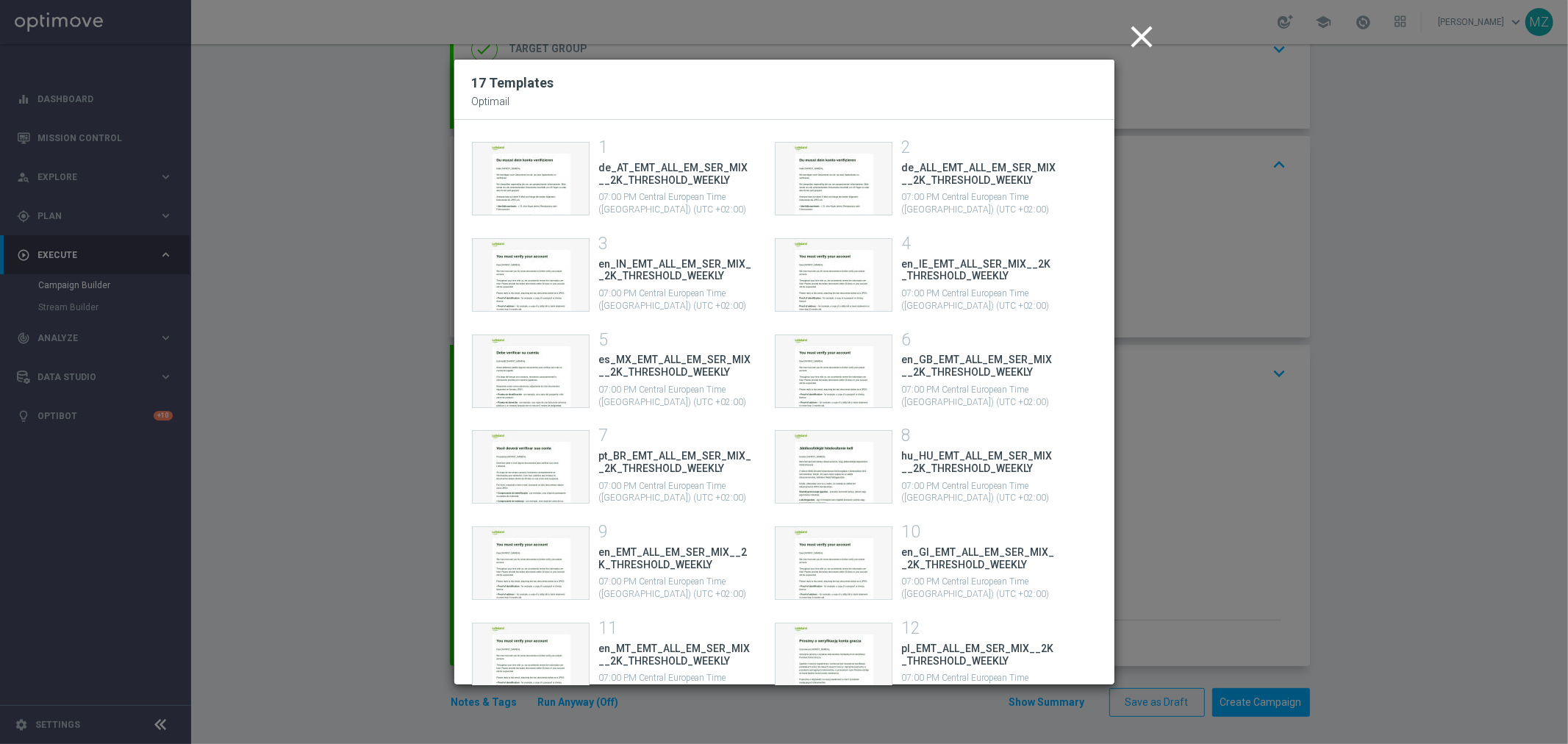
click at [1145, 32] on icon "close" at bounding box center [1142, 36] width 36 height 36
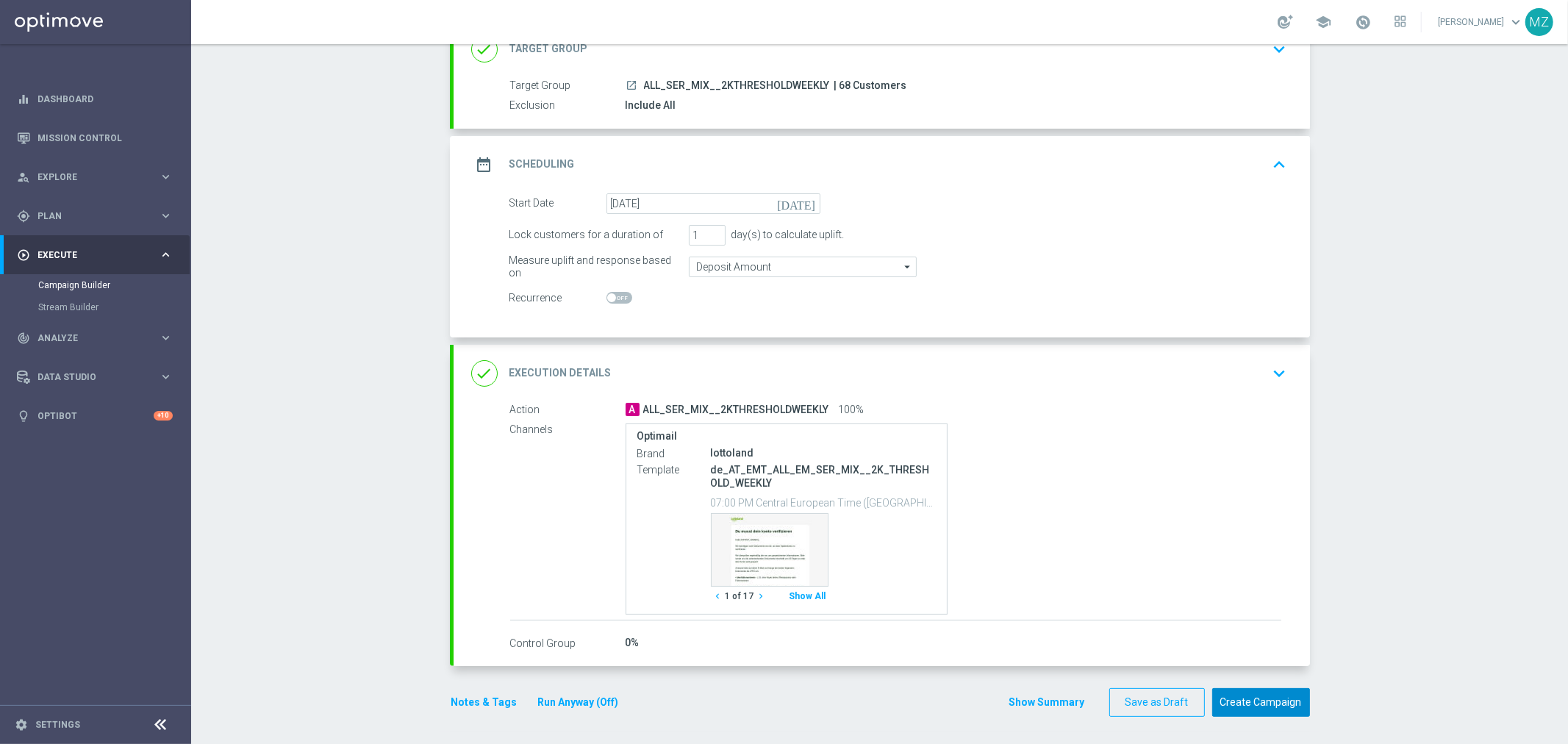
click at [1270, 693] on button "Create Campaign" at bounding box center [1261, 702] width 98 height 29
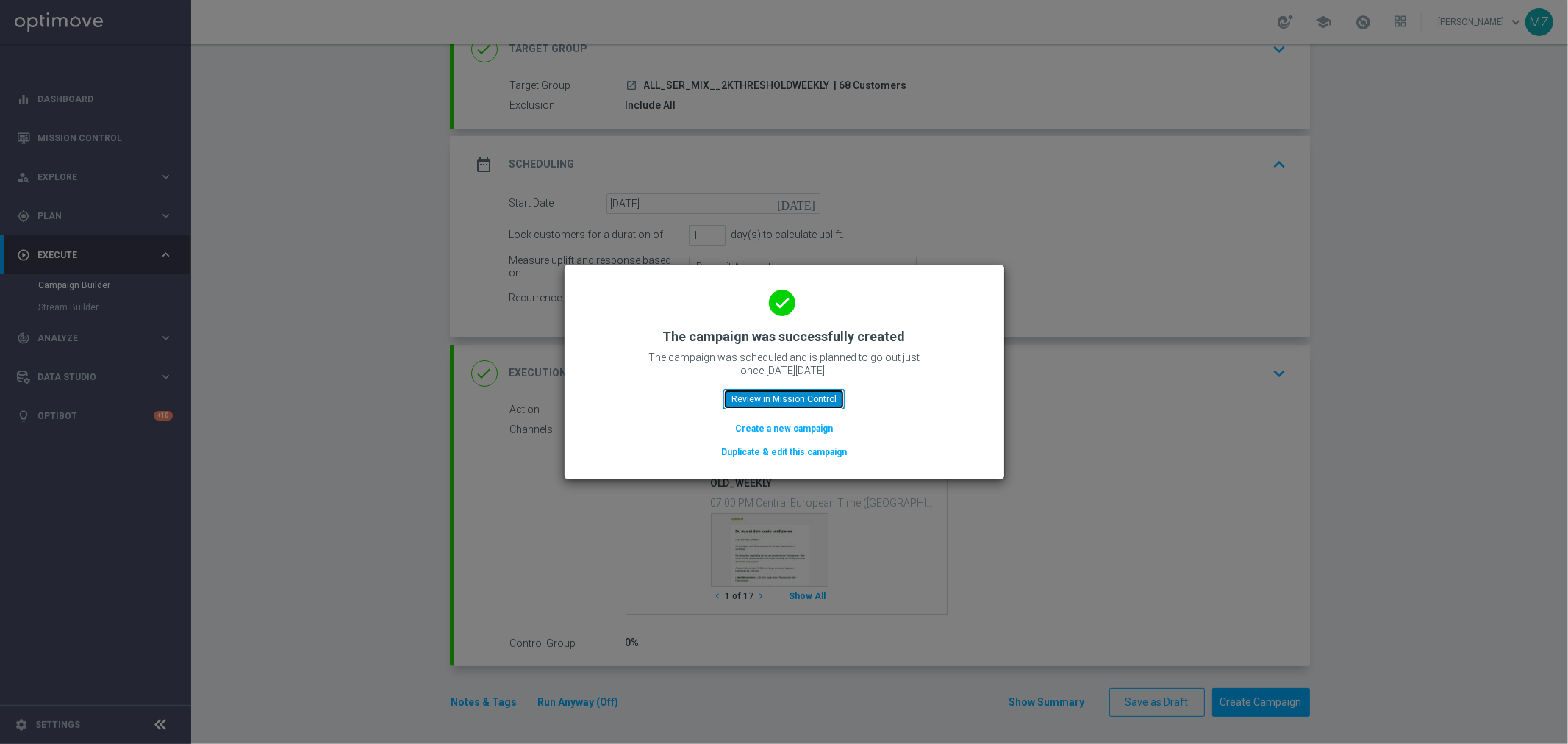
click at [772, 391] on button "Review in Mission Control" at bounding box center [784, 400] width 121 height 21
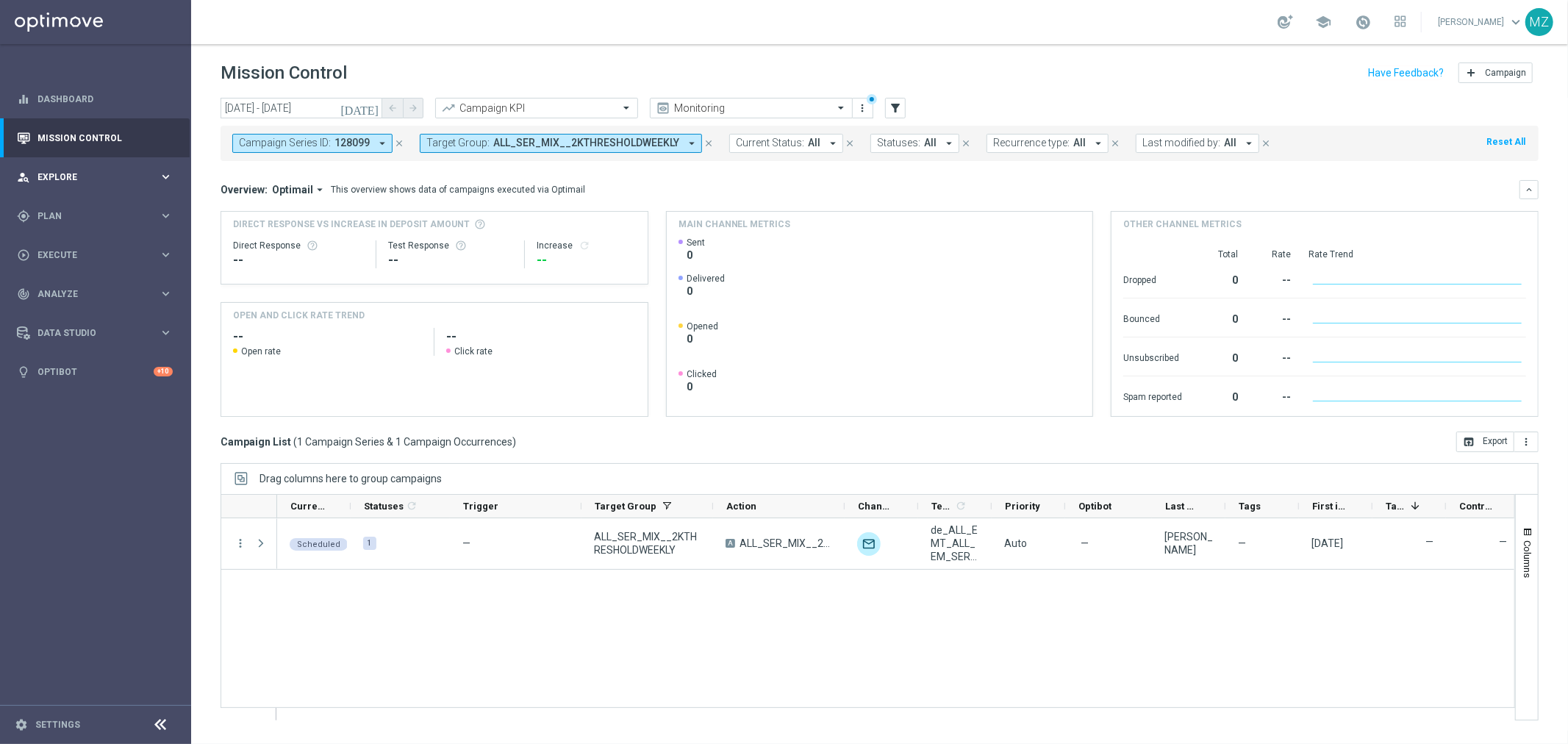
click at [120, 175] on span "Explore" at bounding box center [98, 177] width 121 height 9
click at [104, 167] on div "person_search Explore keyboard_arrow_right" at bounding box center [94, 177] width 190 height 39
click at [77, 222] on div "gps_fixed Plan" at bounding box center [88, 216] width 142 height 13
click at [70, 292] on span "Templates" at bounding box center [91, 290] width 105 height 9
click at [76, 313] on link "Optimail" at bounding box center [100, 313] width 107 height 12
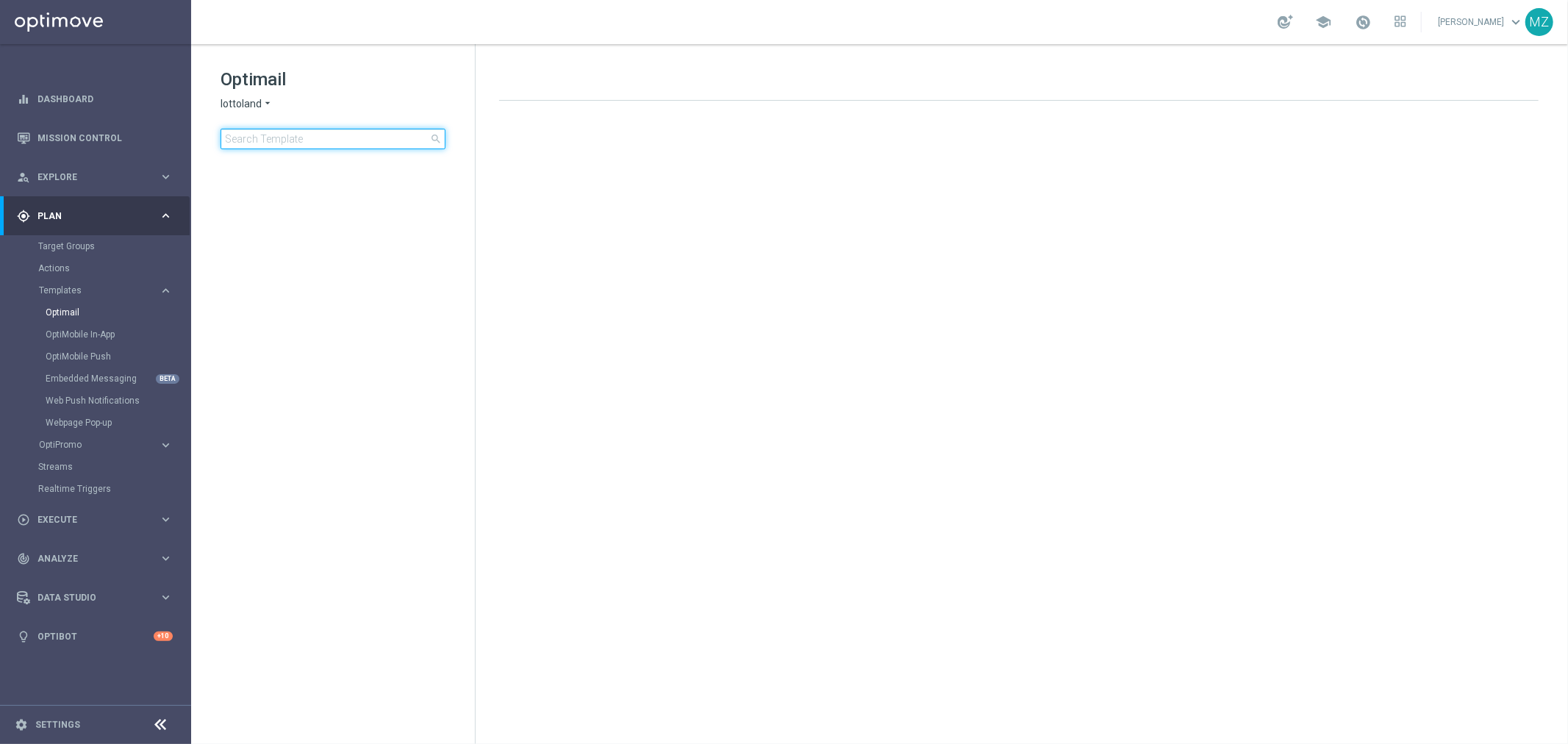
click at [318, 131] on input at bounding box center [333, 139] width 225 height 21
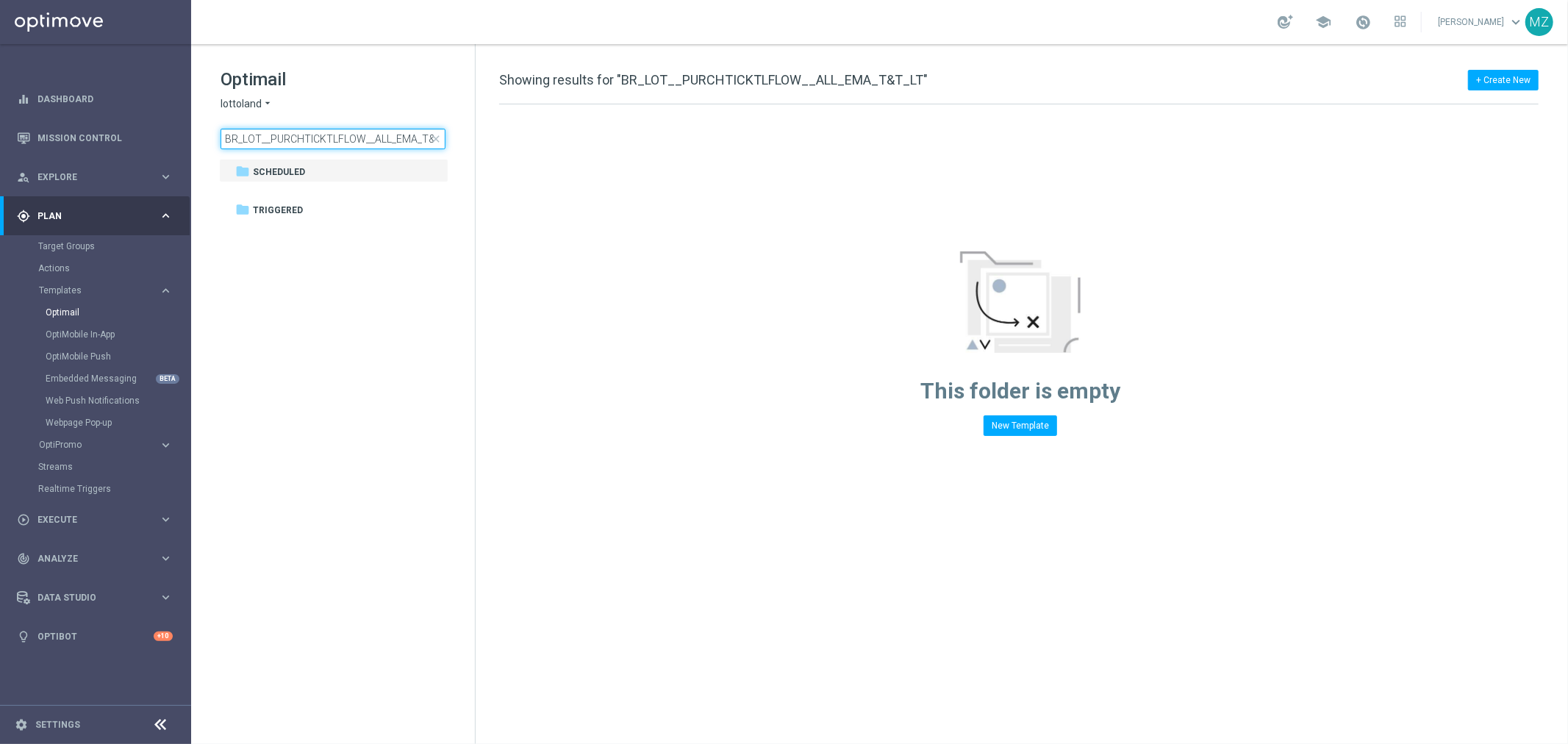
scroll to position [0, 19]
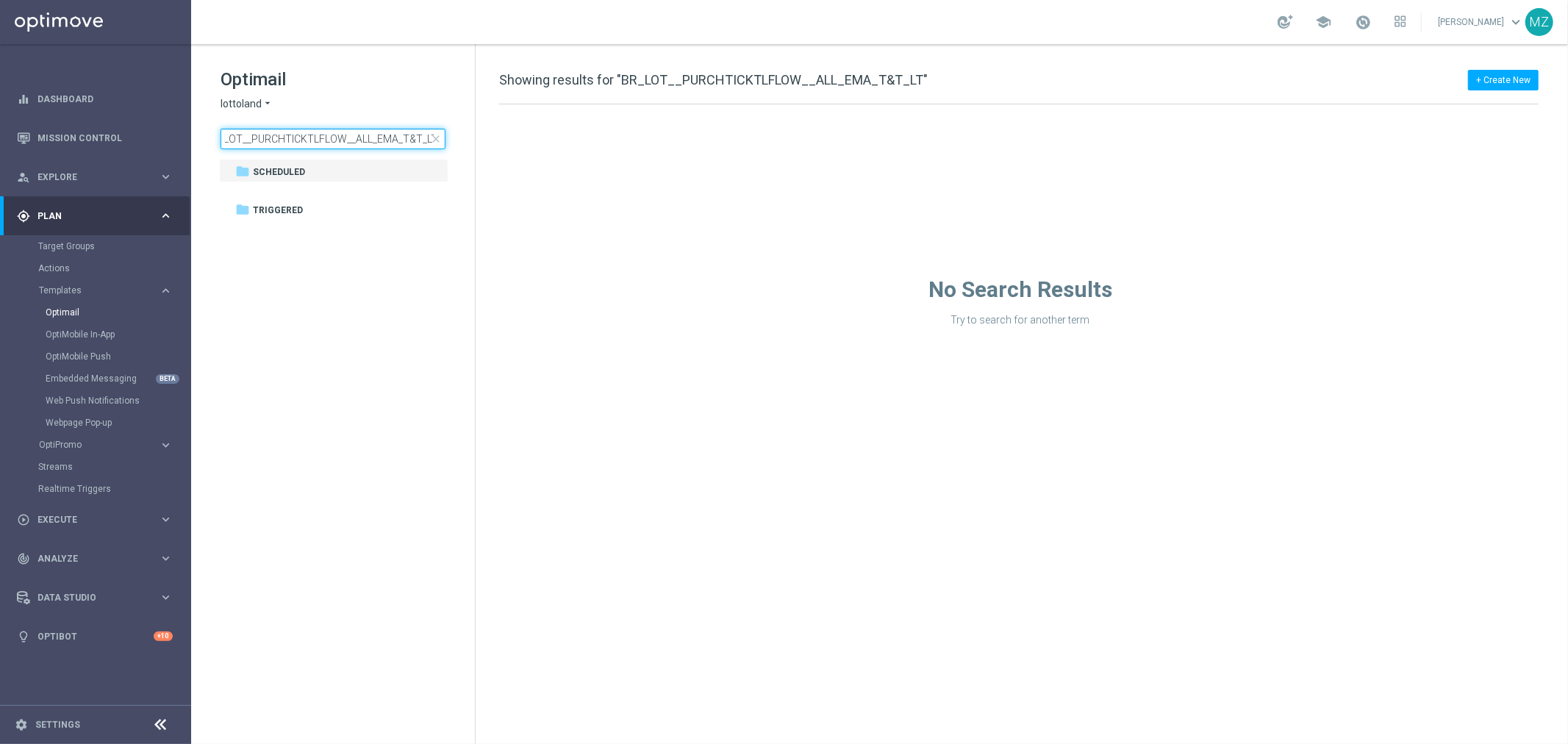
type input "BR_LOT__PURCHTICKTLFLOW__ALL_EMA_T&T_LT"
click at [264, 95] on div "Optimail lottoland arrow_drop_down × lottoland BR_LOT__PURCHTICKTLFLOW__ALL_EMA…" at bounding box center [347, 108] width 254 height 82
click at [264, 104] on icon "arrow_drop_down" at bounding box center [268, 104] width 12 height 14
click at [0, 0] on span "Sorteonline.bet.br" at bounding box center [0, 0] width 0 height 0
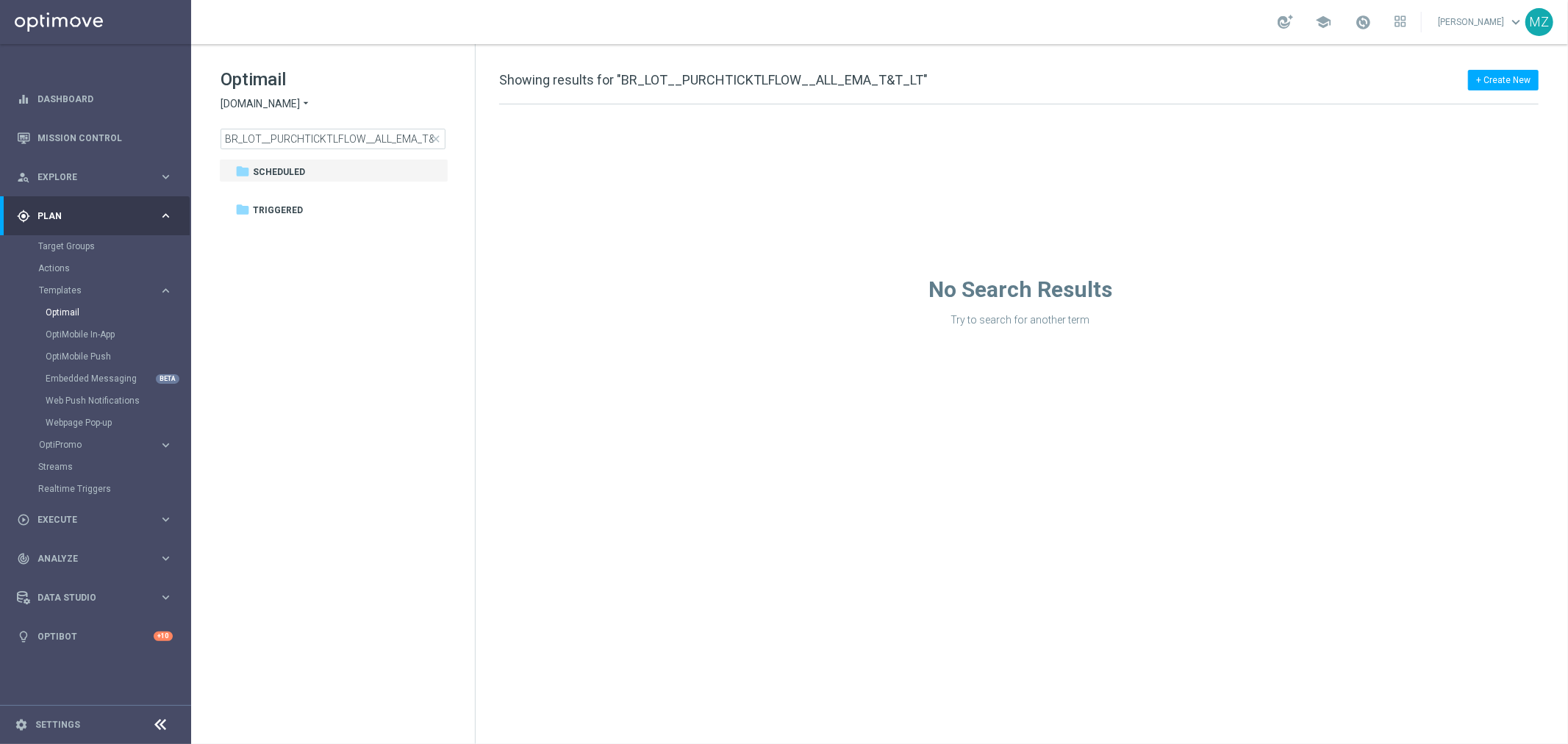
click at [303, 104] on icon "arrow_drop_down" at bounding box center [306, 104] width 12 height 14
click at [283, 217] on div "folder Triggered" at bounding box center [325, 211] width 181 height 17
click at [318, 145] on input "BR_LOT__PURCHTICKTLFLOW__ALL_EMA_T&T_LT" at bounding box center [333, 139] width 225 height 21
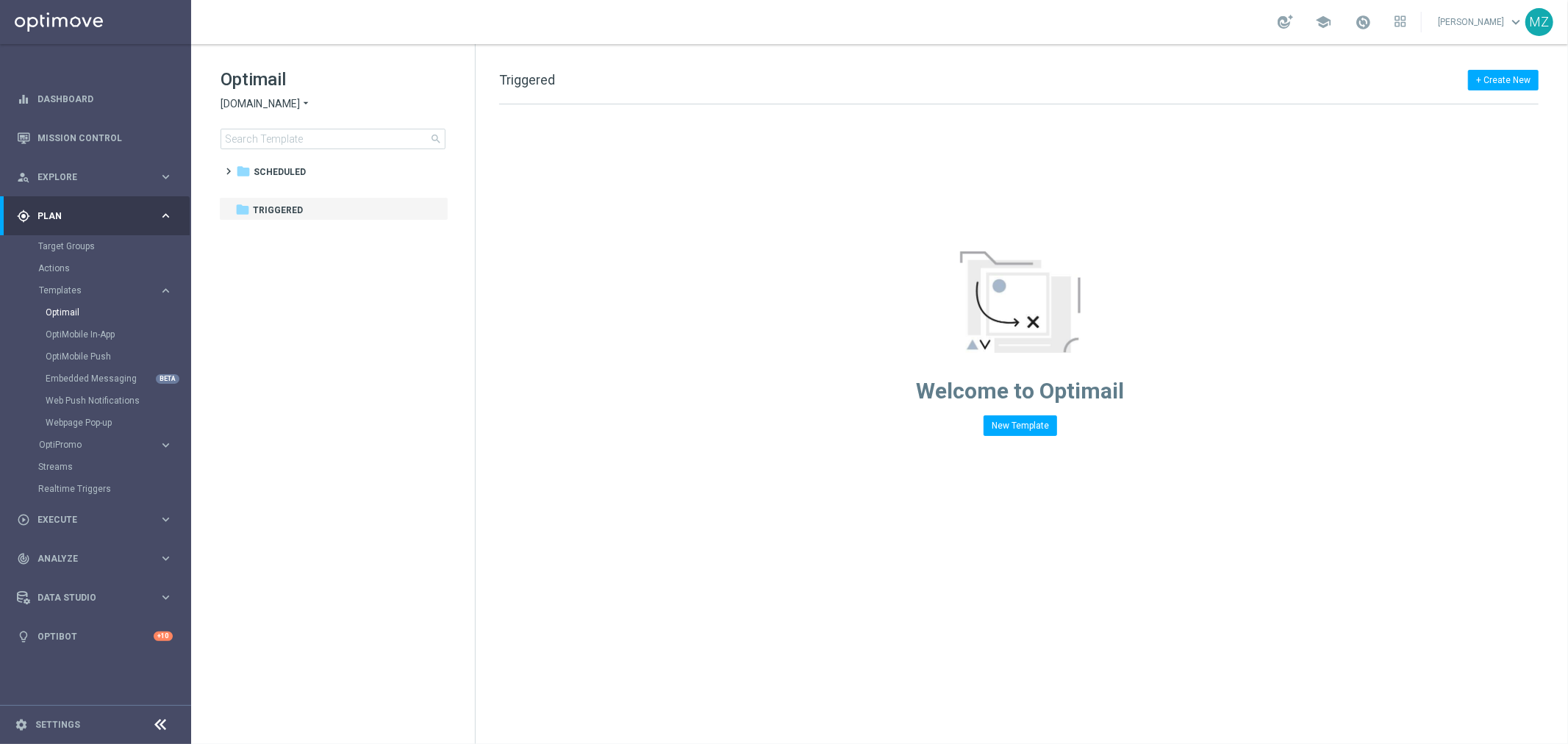
click at [292, 104] on span "Sorteonline.bet.br" at bounding box center [260, 104] width 80 height 14
click at [0, 0] on span "Lottoland.com.br" at bounding box center [0, 0] width 0 height 0
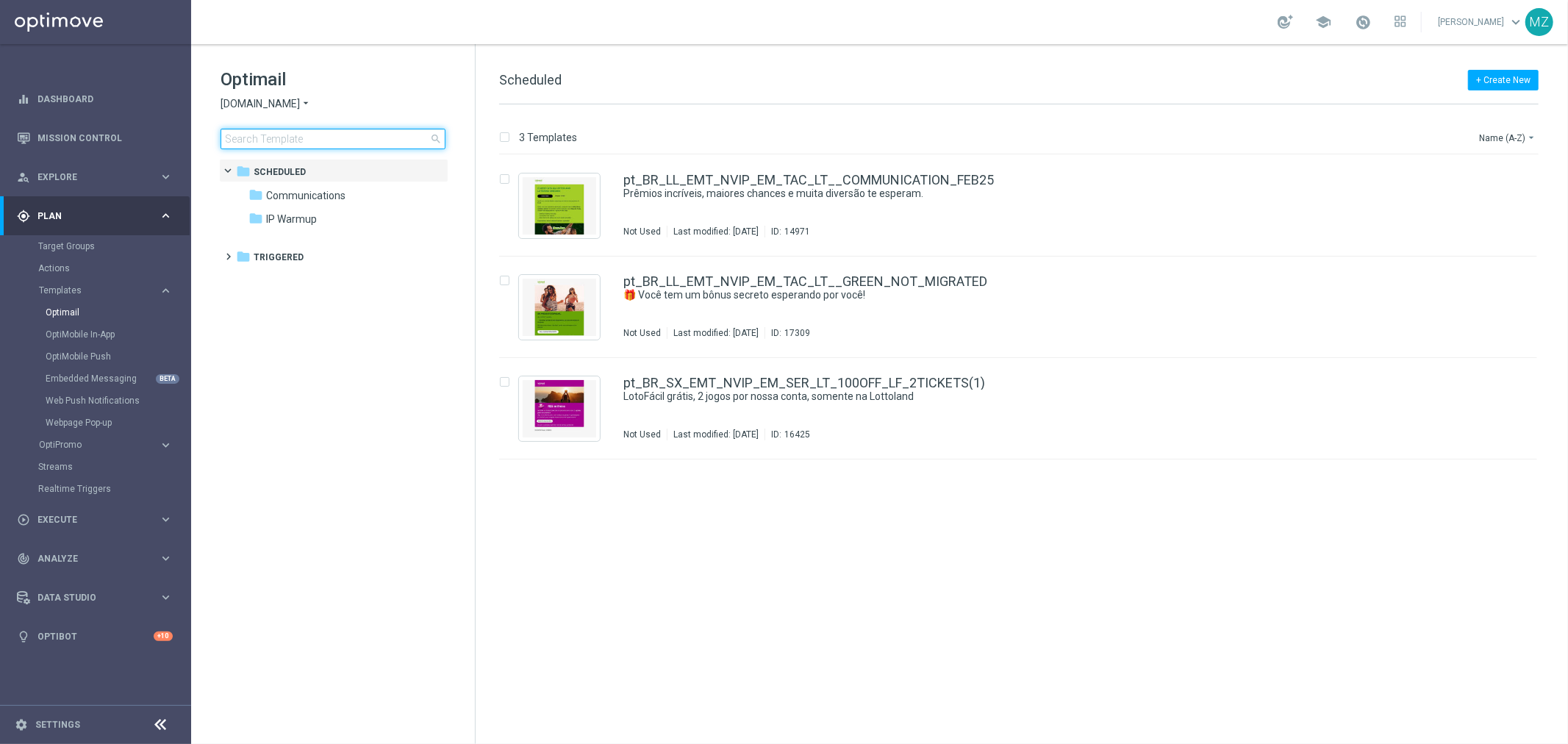
click at [302, 147] on input at bounding box center [333, 139] width 225 height 21
click at [229, 251] on span at bounding box center [226, 250] width 7 height 6
click at [243, 276] on span at bounding box center [239, 273] width 7 height 6
click at [256, 300] on span at bounding box center [254, 297] width 7 height 6
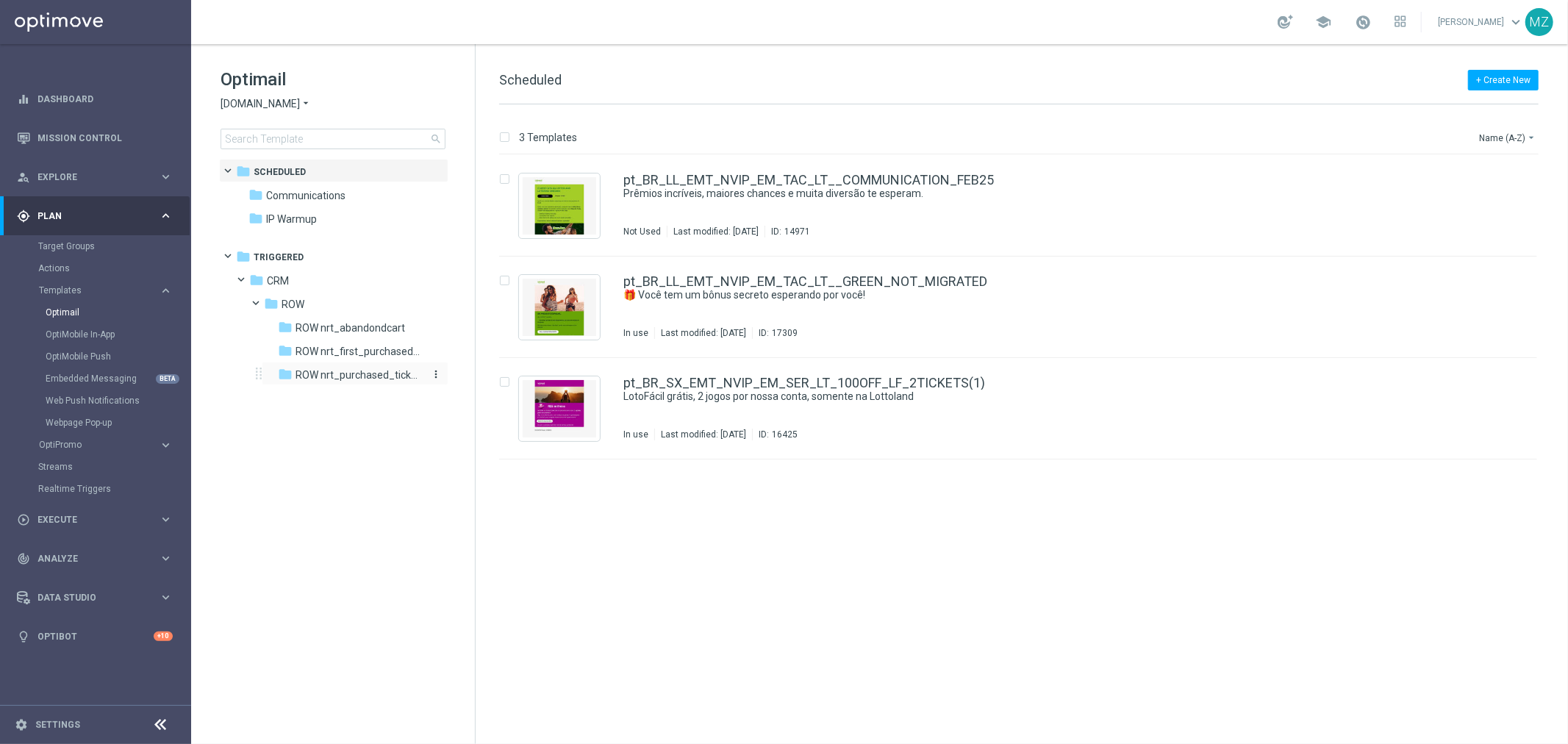
click at [333, 369] on span "ROW nrt_purchased_tickets" at bounding box center [359, 375] width 127 height 13
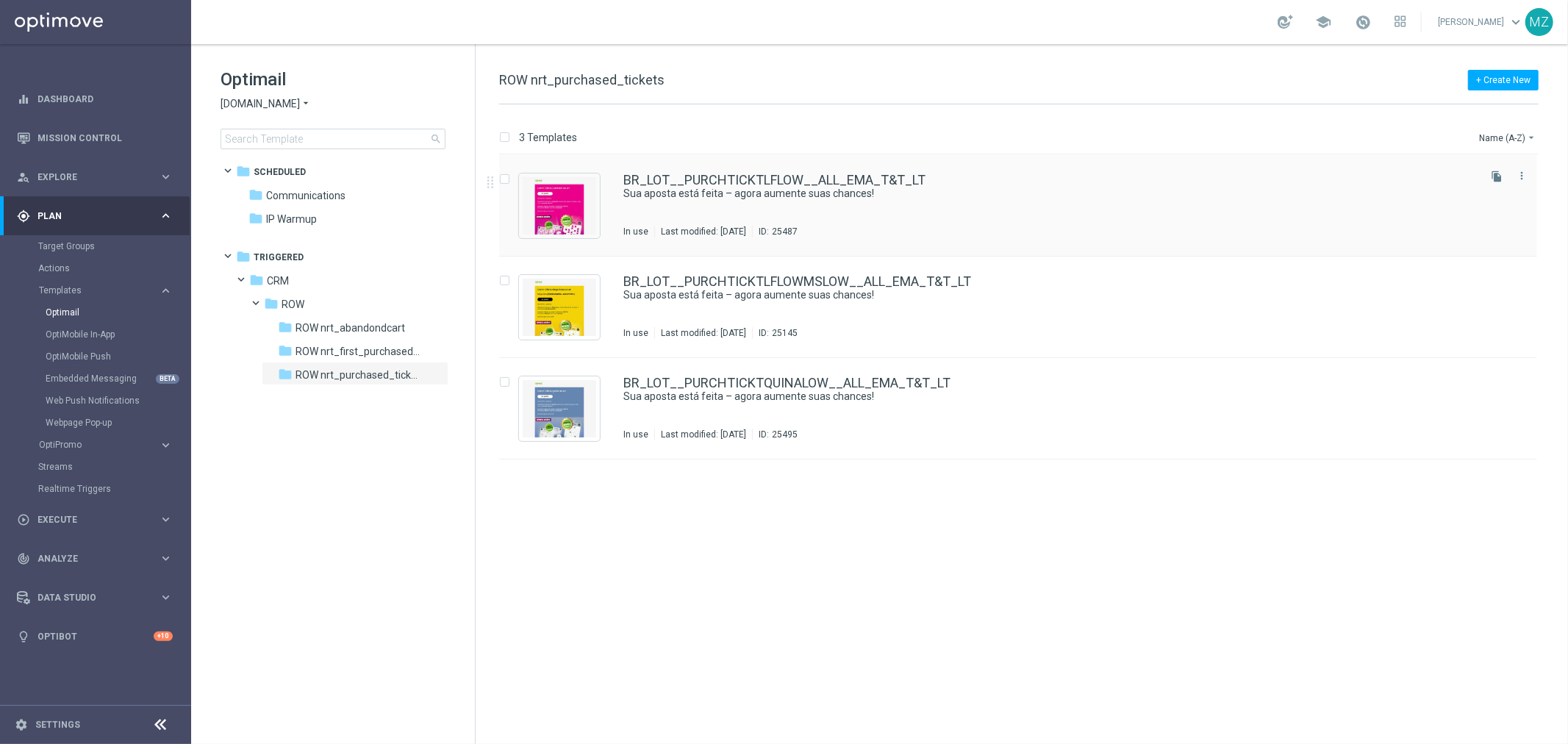
click at [971, 207] on div "BR_LOT__PURCHTICKTLFLOW__ALL_EMA_T&T_LT Sua aposta está feita – agora aumente s…" at bounding box center [1049, 206] width 852 height 64
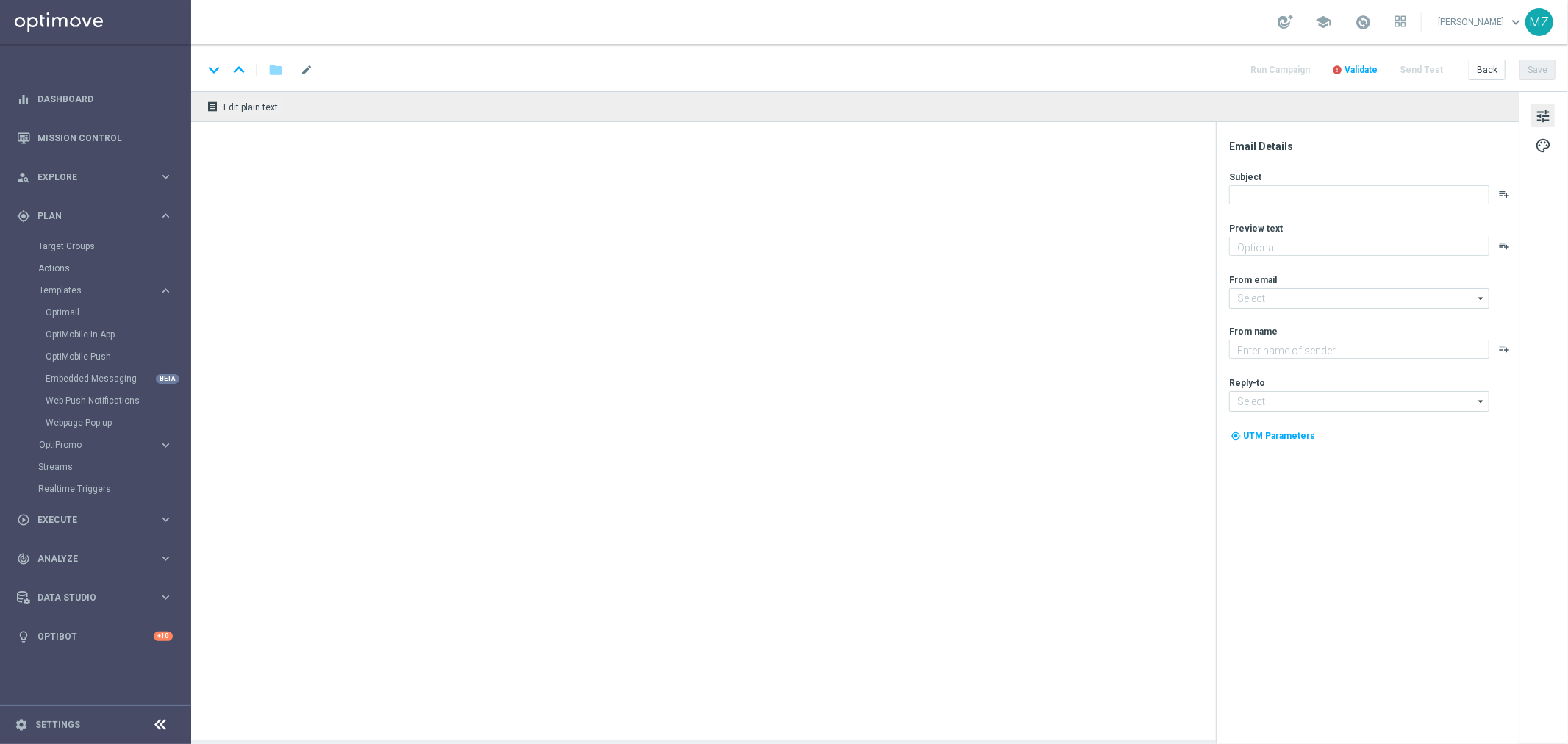
type textarea "Só hoje: leve 3 bilhetes pagando apenas 2!"
type input "mail@crm.lottoland.com.br"
type textarea "Lottoland.com.br"
type input "contato@lottoland.com.br"
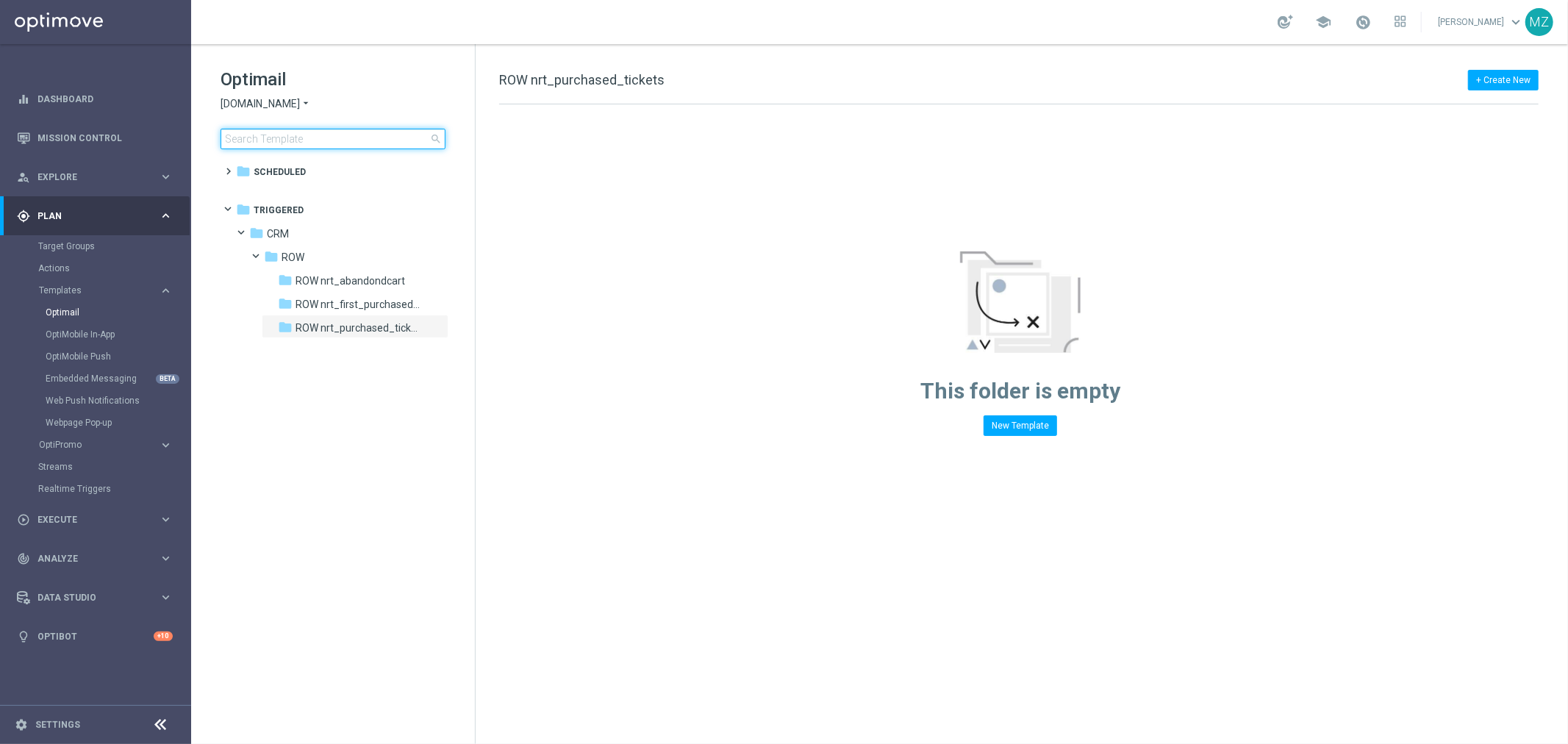
click at [256, 135] on input at bounding box center [333, 139] width 225 height 21
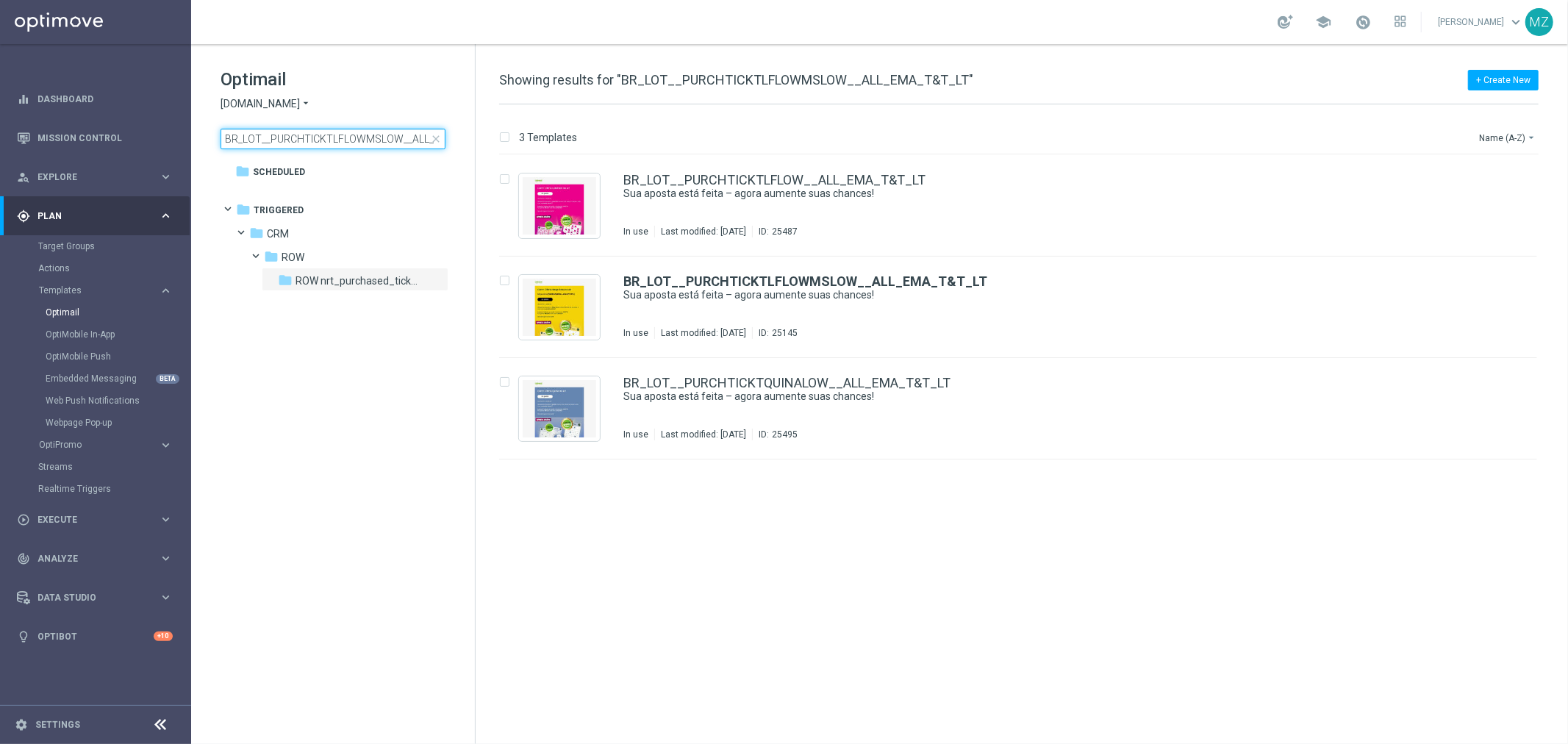
scroll to position [0, 55]
type input "BR_LOT__PURCHTICKTLFLOWMSLOW__ALL_EMA_T&T_LT"
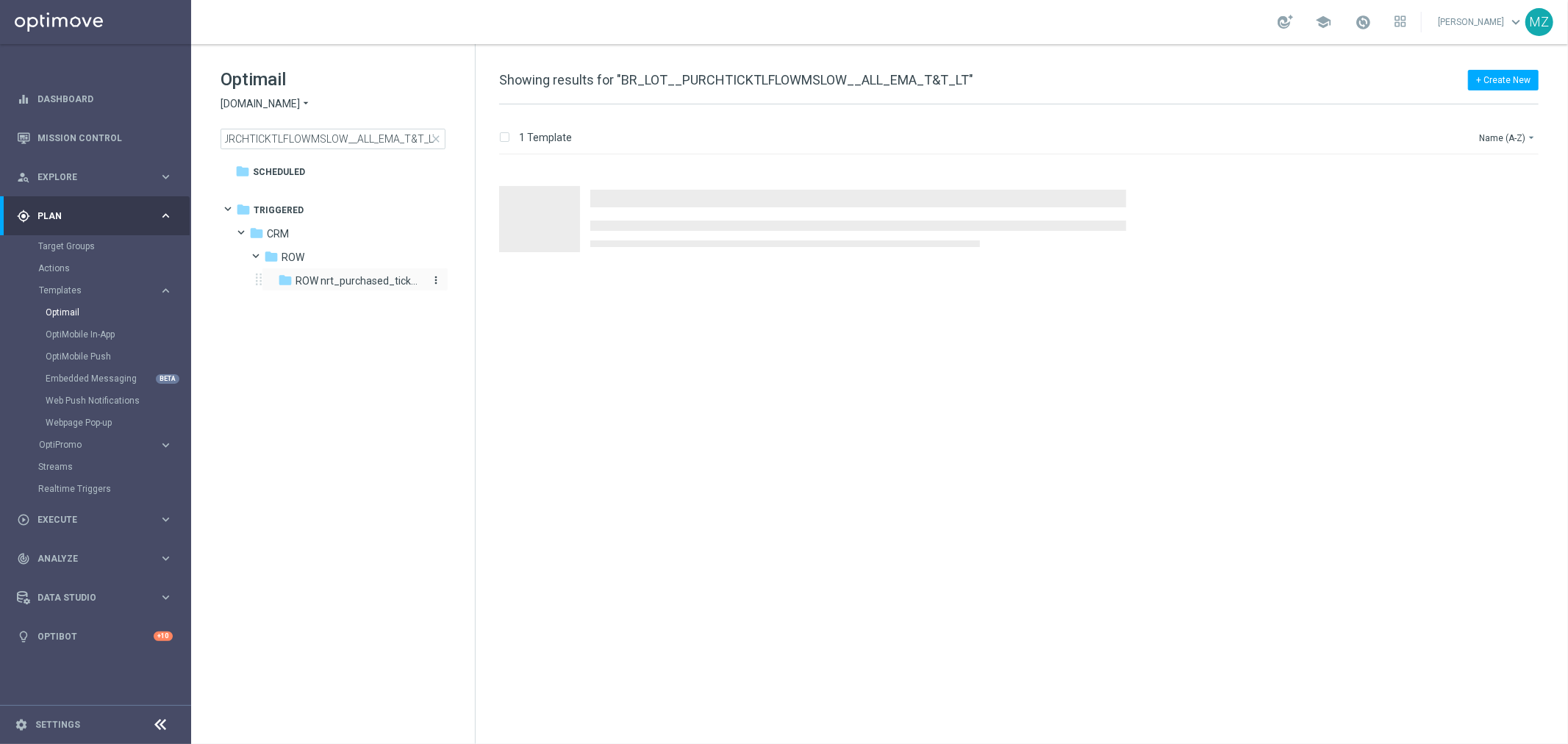
scroll to position [0, 0]
click at [308, 278] on span "ROW nrt_purchased_tickets" at bounding box center [359, 280] width 127 height 13
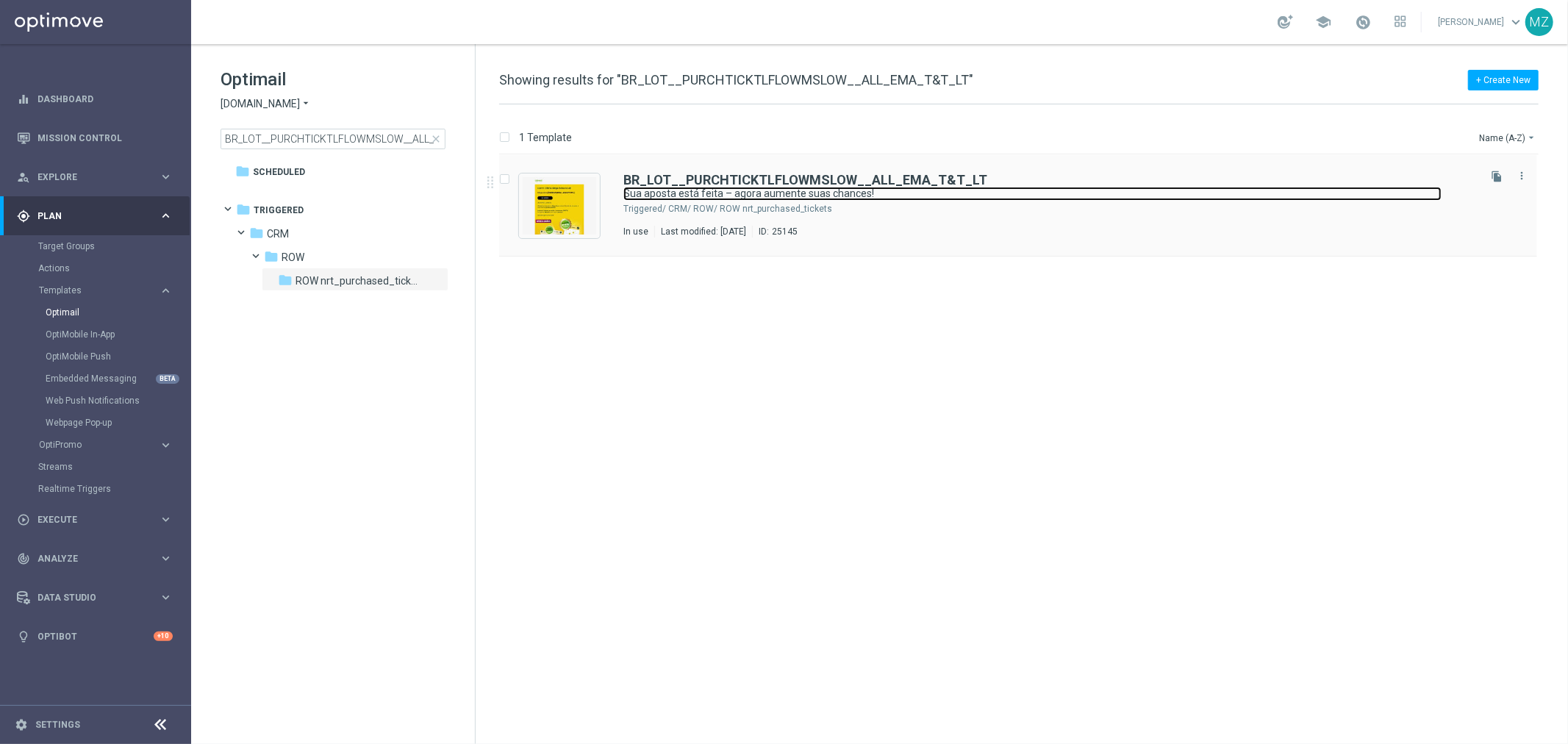
click at [1109, 196] on link "Sua aposta está feita – agora aumente suas chances!" at bounding box center [1032, 193] width 818 height 14
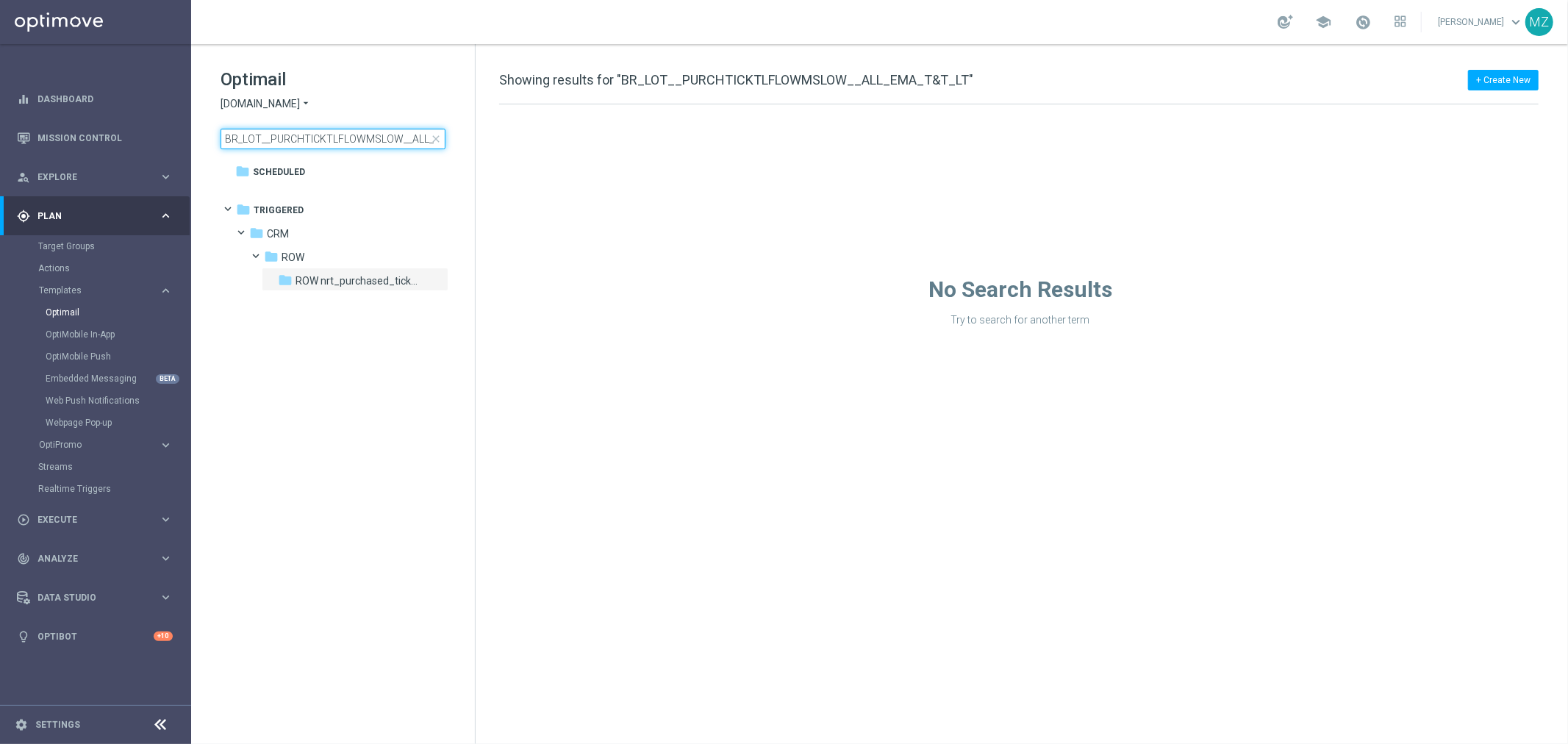
click at [311, 140] on input "BR_LOT__PURCHTICKTLFLOWMSLOW__ALL_EMA_T&T_LT" at bounding box center [333, 139] width 225 height 21
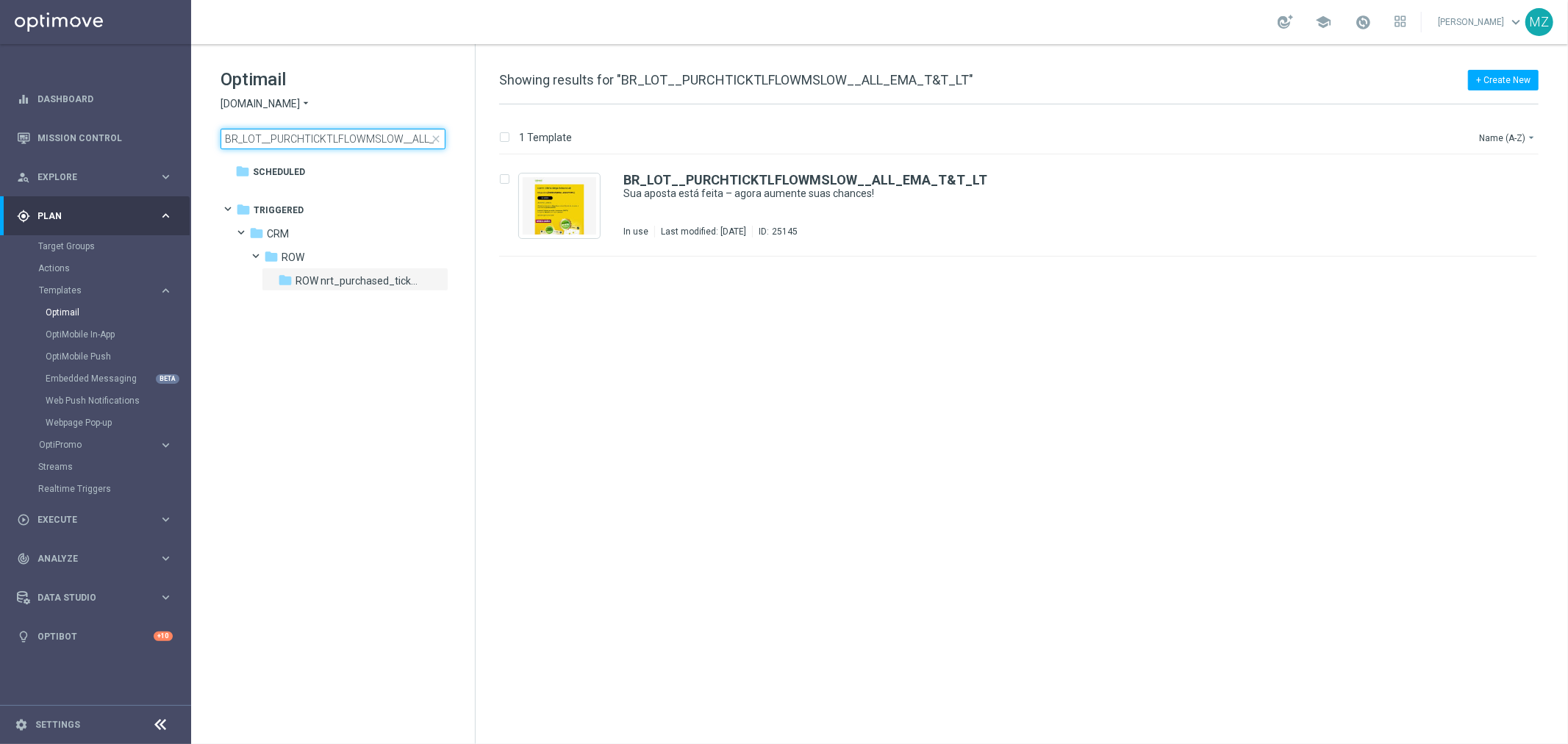
click at [311, 140] on input "BR_LOT__PURCHTICKTLFLOWMSLOW__ALL_EMA_T&T_LT" at bounding box center [333, 139] width 225 height 21
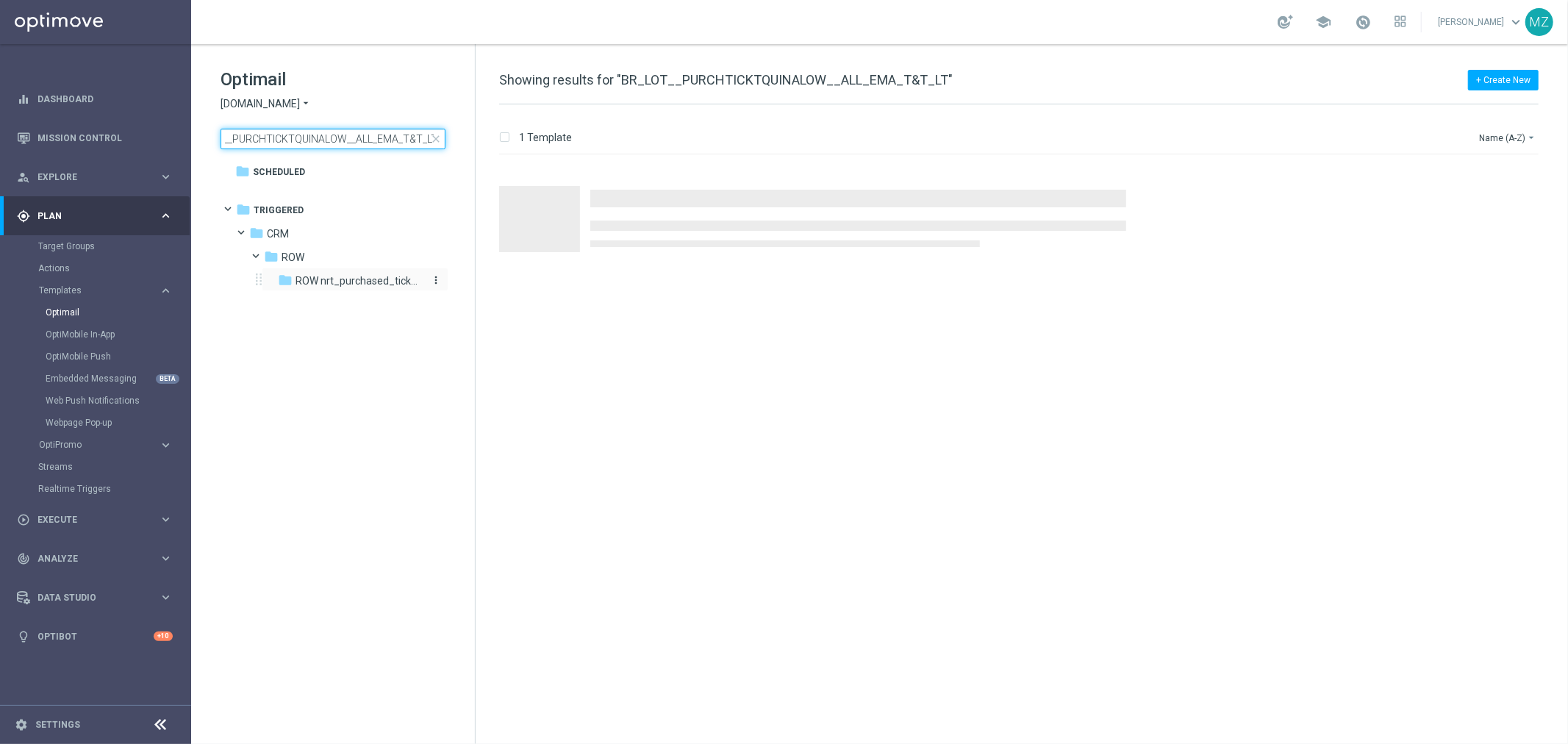
type input "BR_LOT__PURCHTICKTQUINALOW__ALL_EMA_T&T_LT"
click at [358, 277] on span "ROW nrt_purchased_tickets" at bounding box center [359, 280] width 127 height 13
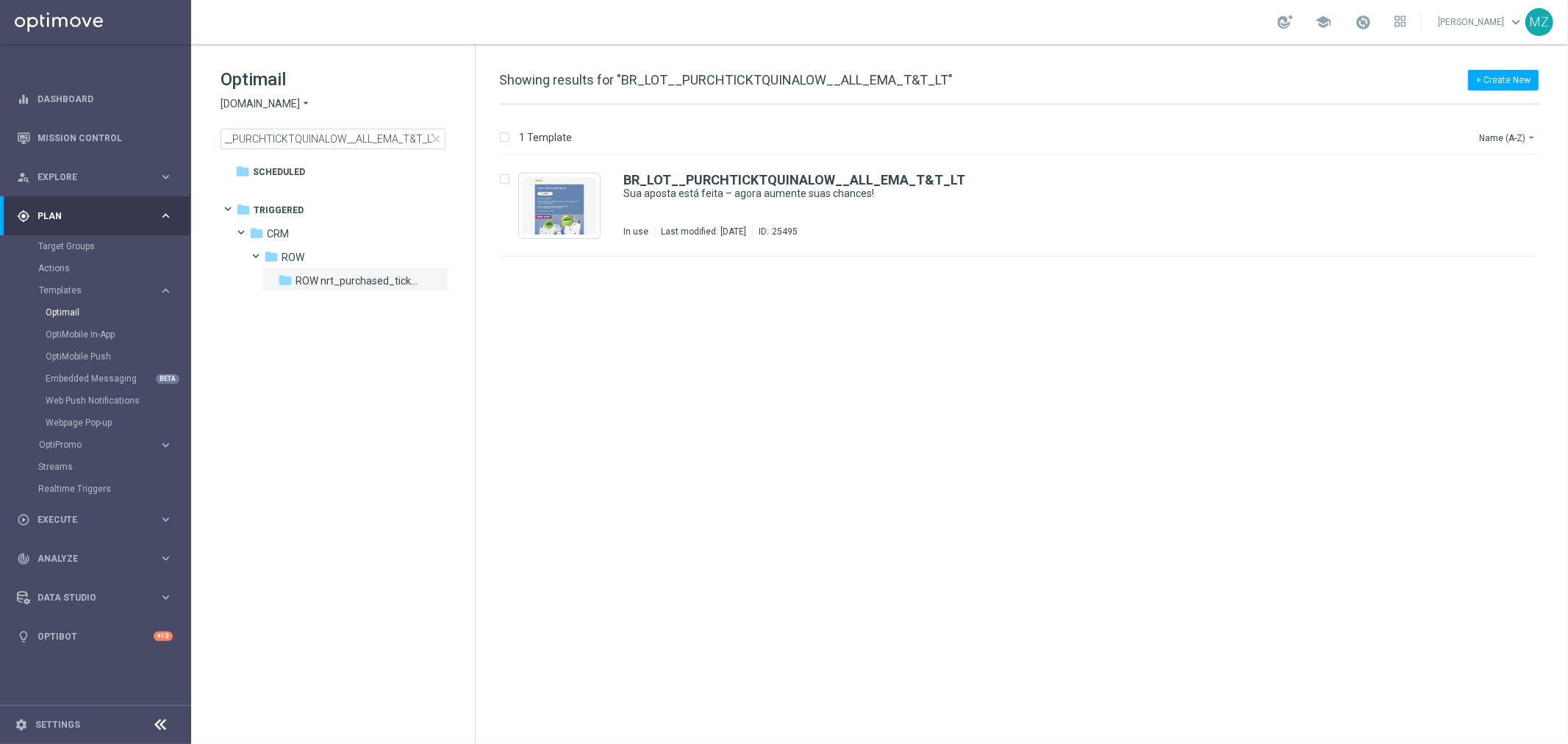
scroll to position [0, 0]
click at [990, 231] on div "In use Last modified: Tuesday, May 20, 2025 ID: 25495" at bounding box center [1049, 232] width 852 height 12
click at [89, 421] on link "Webpage Pop-up" at bounding box center [100, 423] width 107 height 12
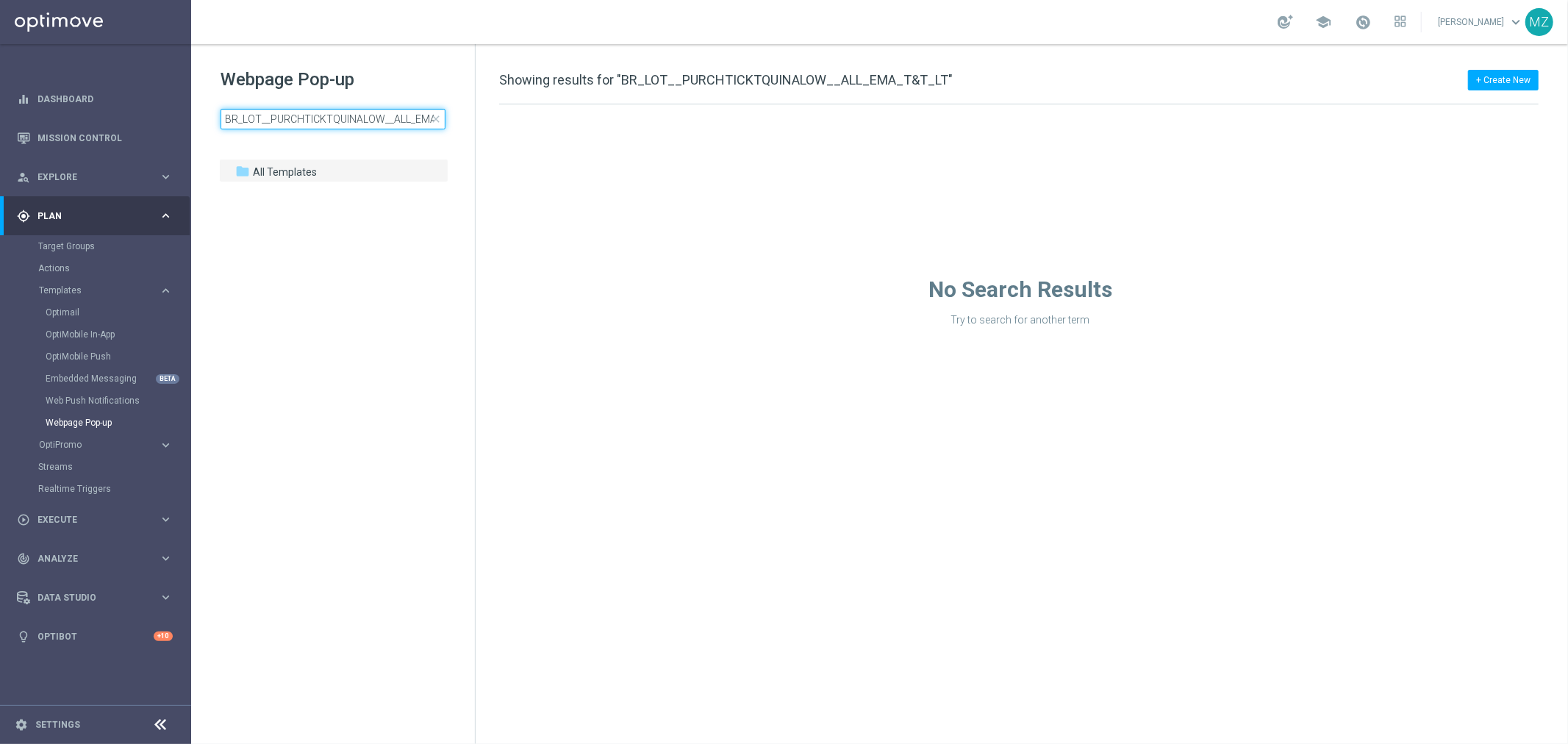
click at [303, 118] on input "BR_LOT__PURCHTICKTQUINALOW__ALL_EMA_T&T_LT" at bounding box center [333, 120] width 225 height 21
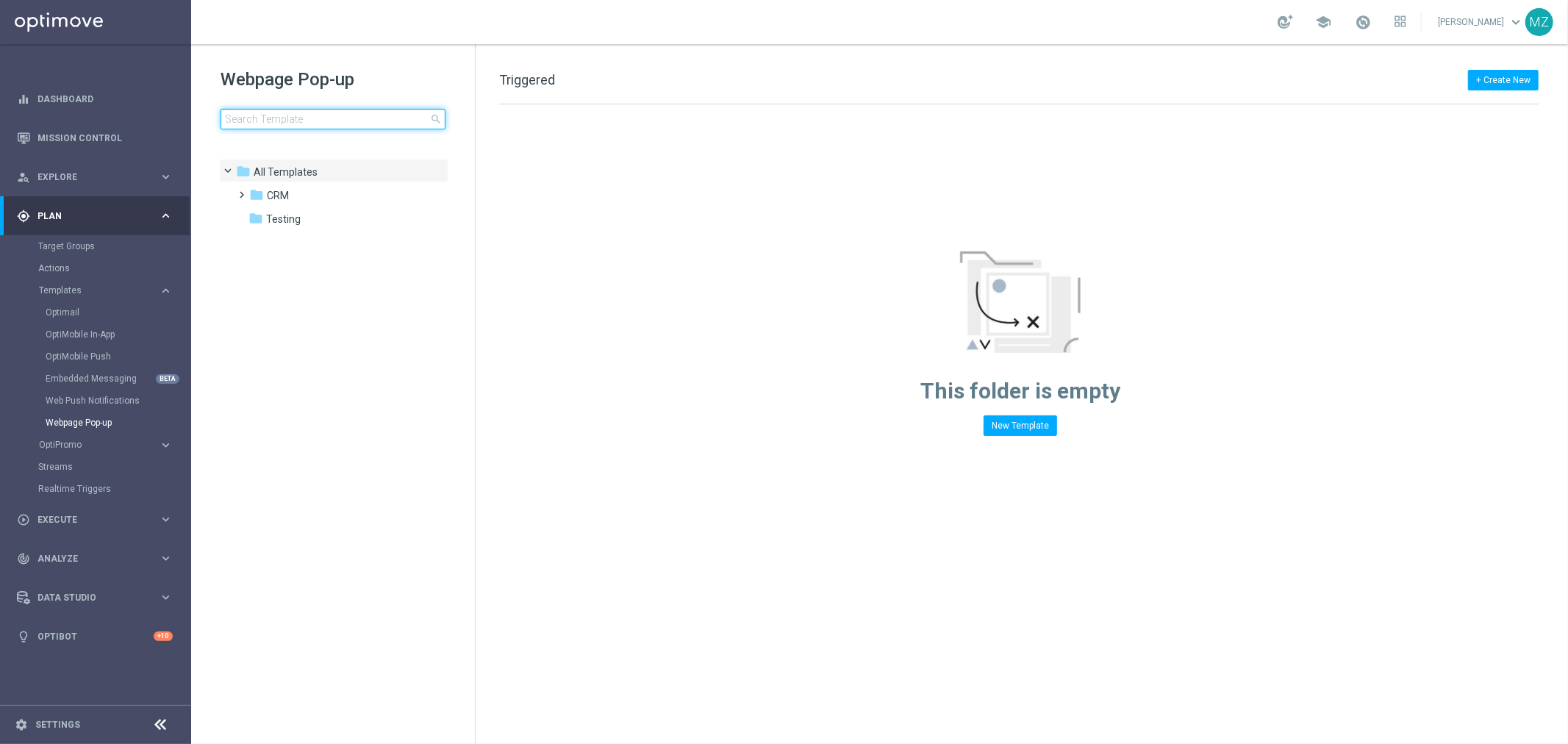
click at [285, 113] on input at bounding box center [333, 120] width 225 height 21
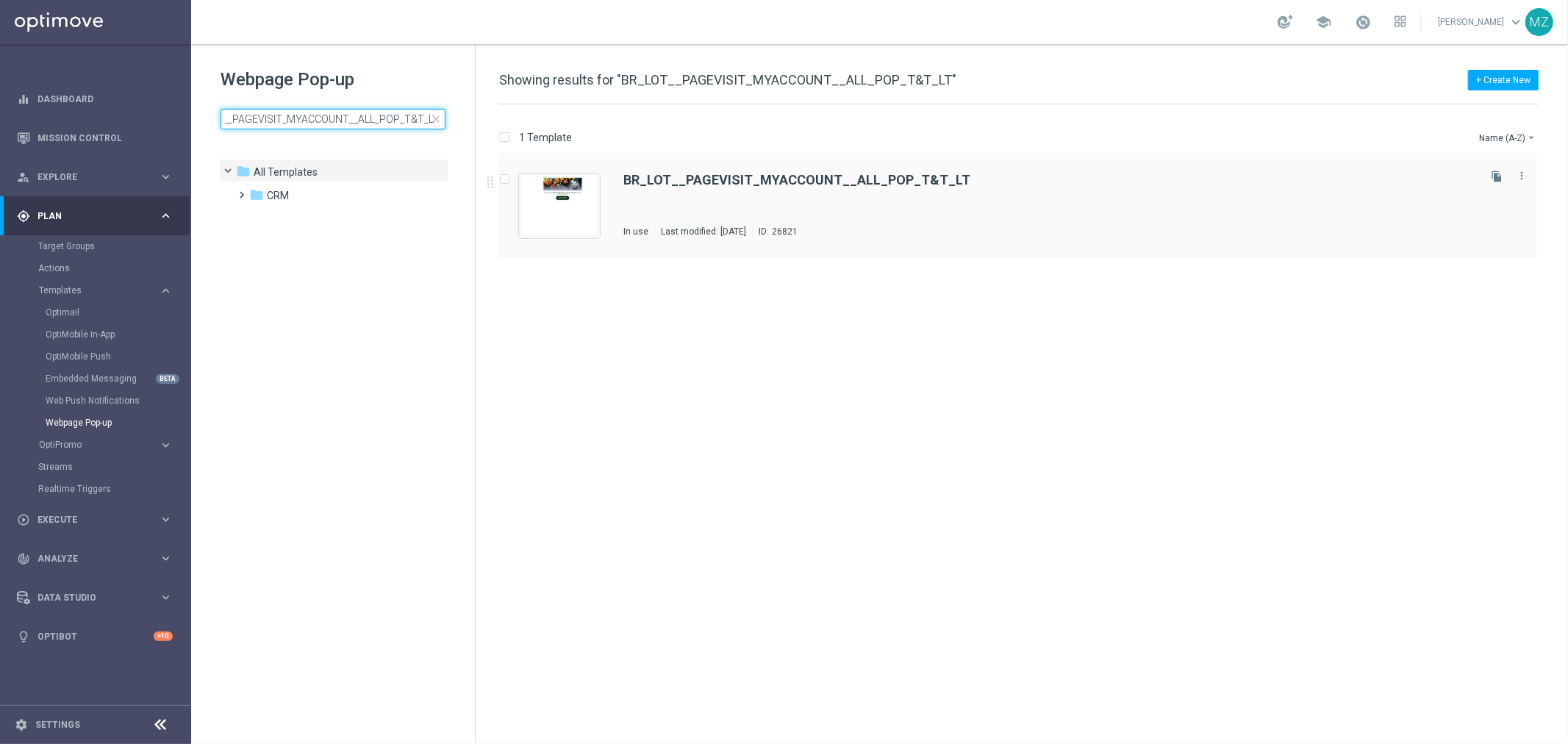
type input "BR_LOT__PAGEVISIT_MYACCOUNT__ALL_POP_T&T_LT"
click at [1200, 207] on div "BR_LOT__PAGEVISIT_MYACCOUNT__ALL_POP_T&T_LT Triggered/ CRM/ ROW/ ROW_set_page_v…" at bounding box center [1049, 206] width 852 height 64
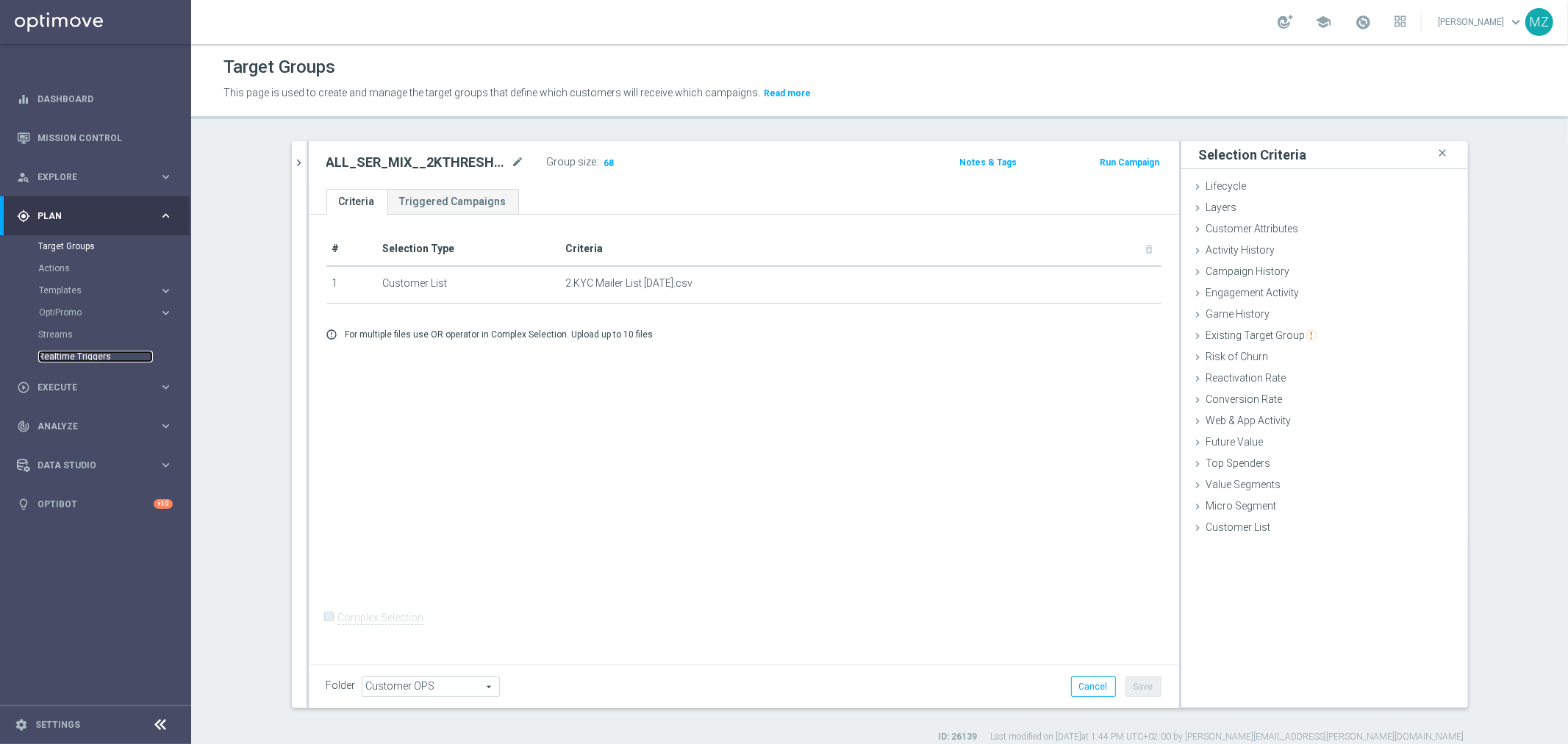
drag, startPoint x: 0, startPoint y: 0, endPoint x: 82, endPoint y: 354, distance: 363.4
click at [82, 354] on link "Realtime Triggers" at bounding box center [95, 357] width 114 height 12
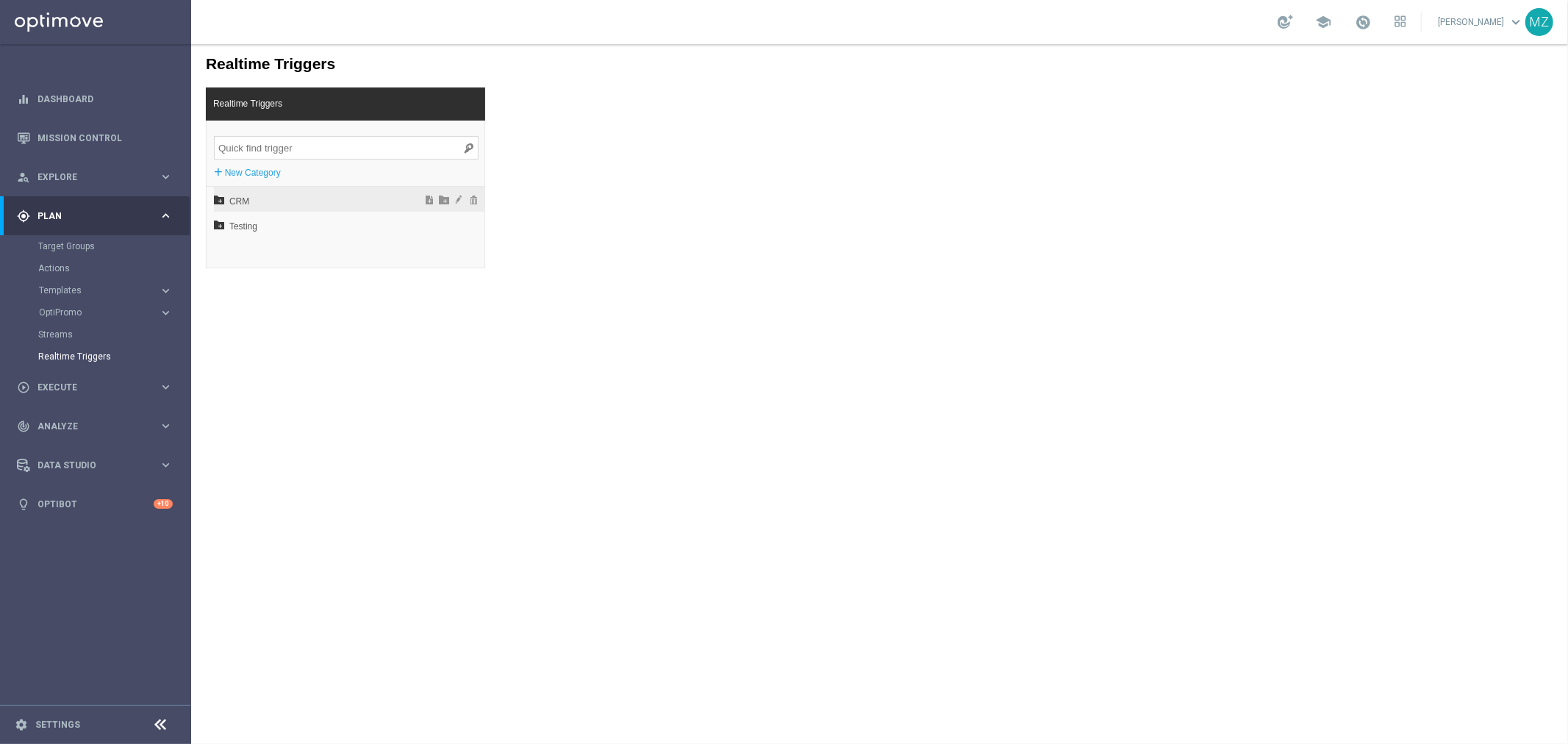
click at [220, 198] on icon at bounding box center [218, 199] width 10 height 10
click at [230, 275] on icon at bounding box center [225, 274] width 10 height 10
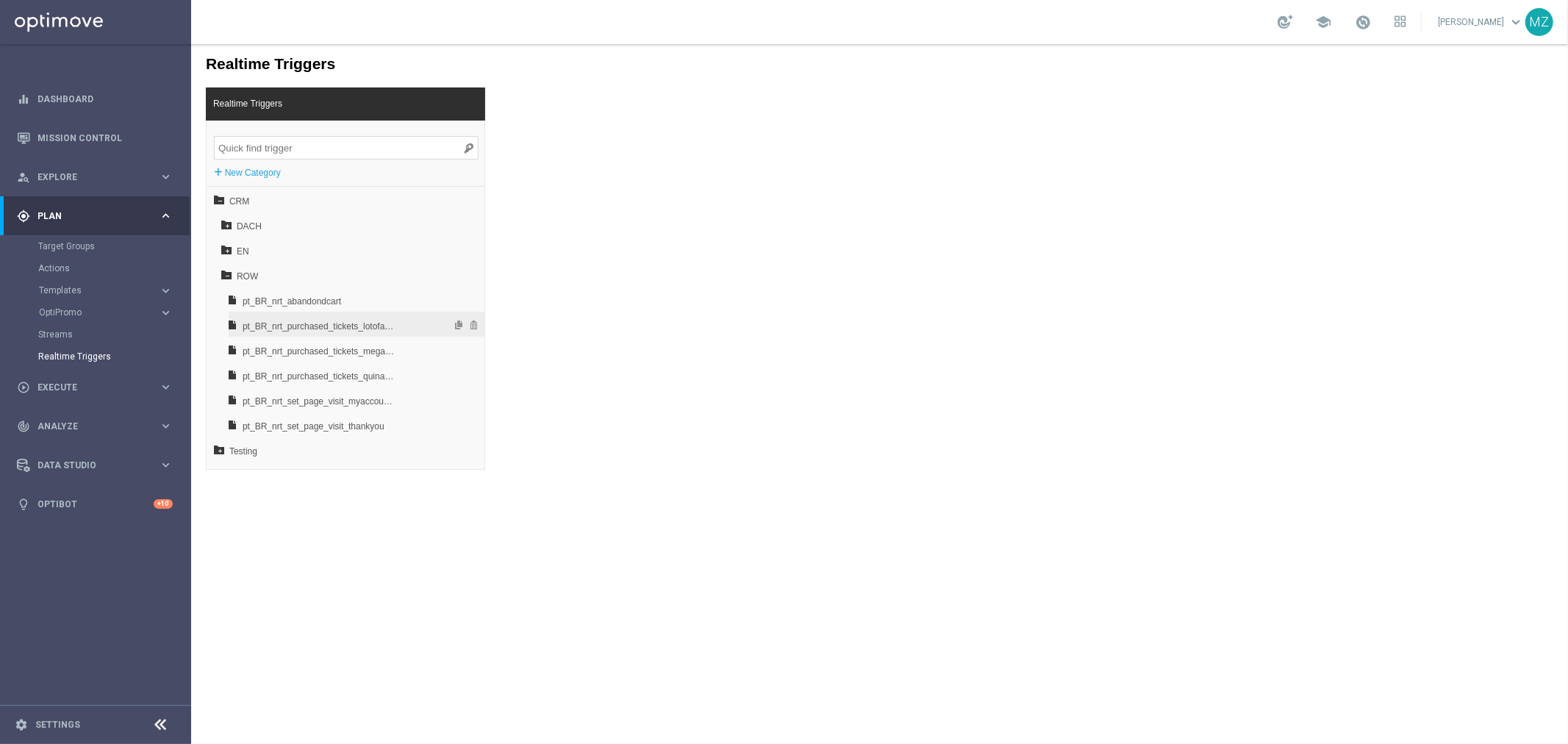
click at [354, 323] on span "pt_BR_nrt_purchased_tickets_lotofacil_low" at bounding box center [318, 325] width 153 height 25
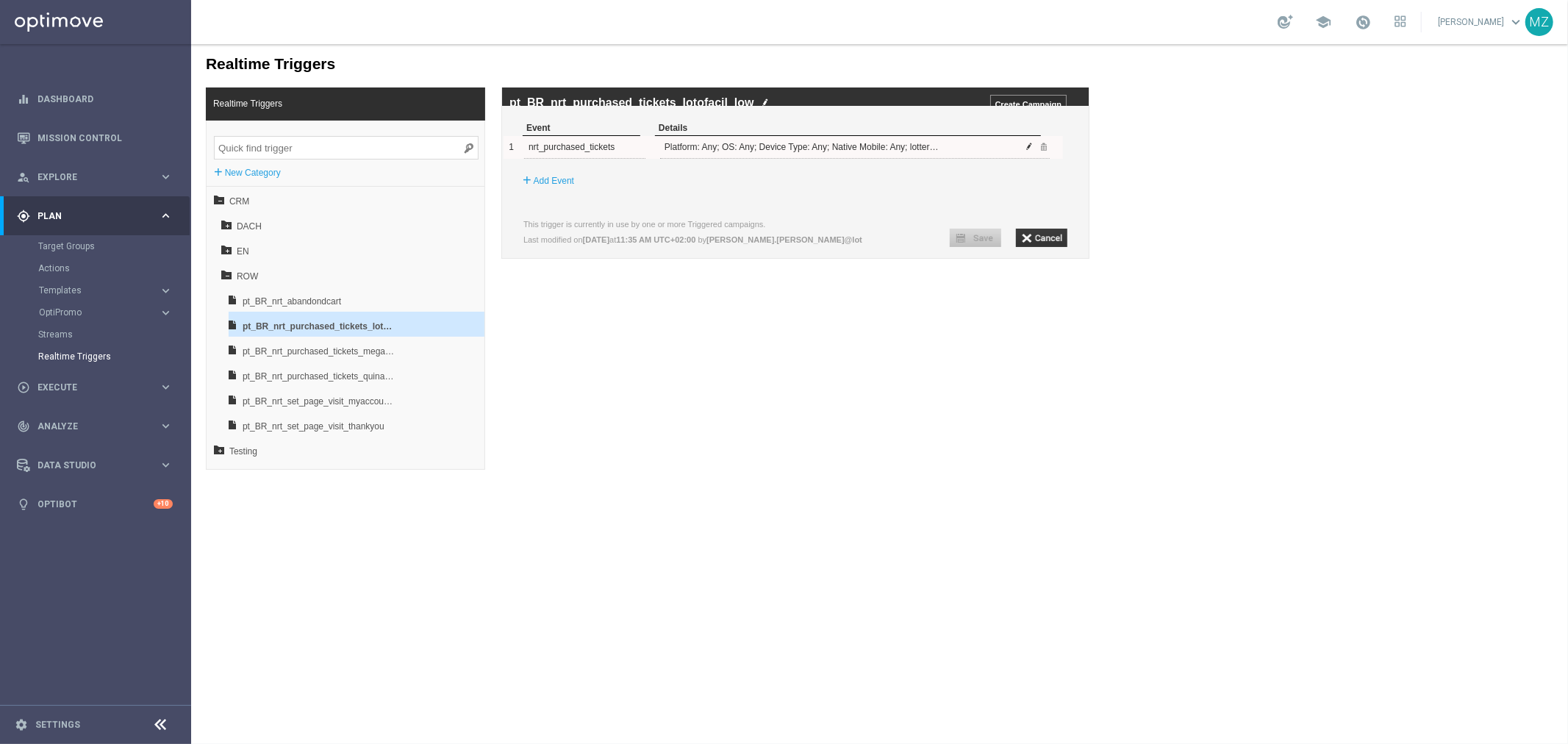
click at [1029, 150] on span at bounding box center [1029, 146] width 9 height 9
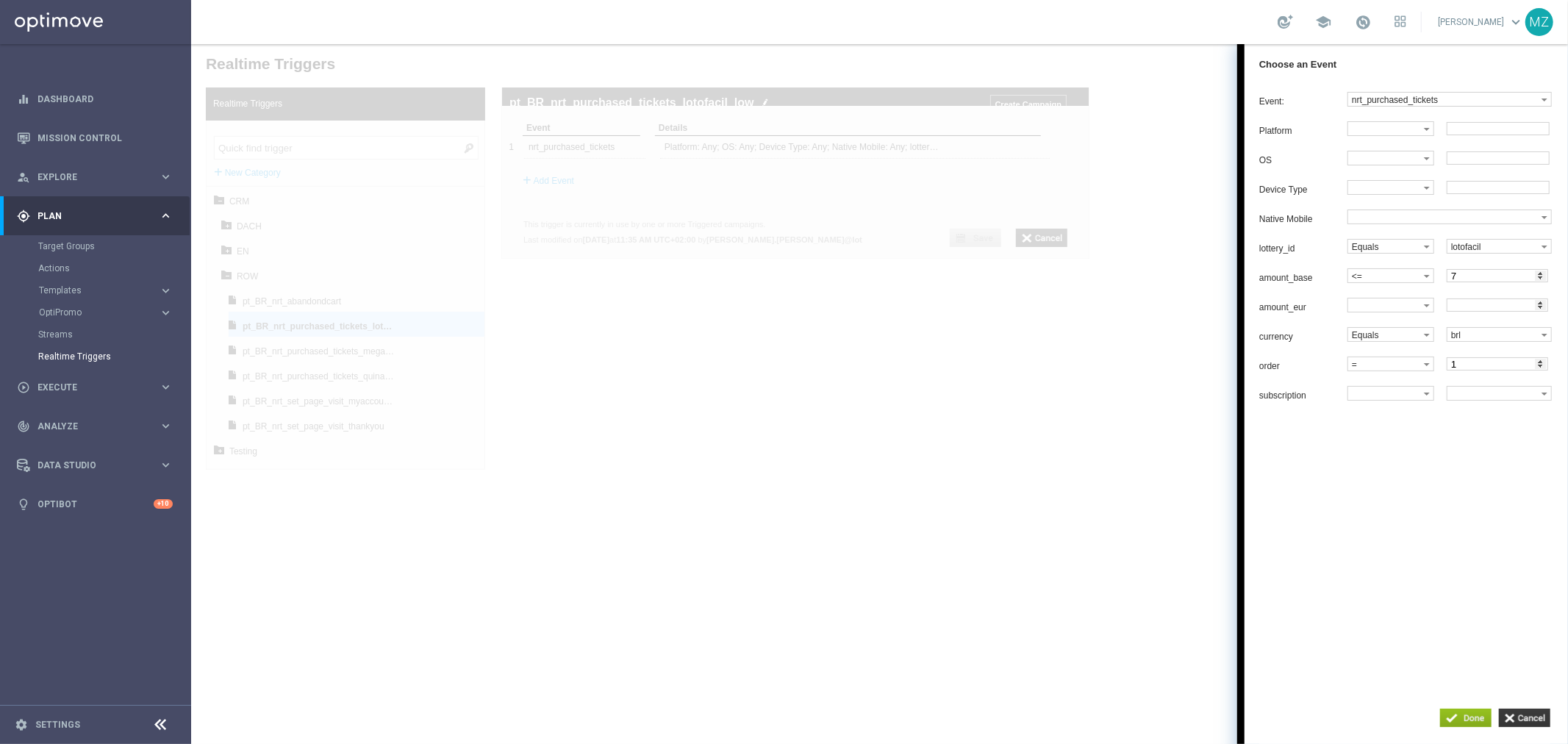
click at [1010, 416] on div at bounding box center [879, 393] width 1377 height 700
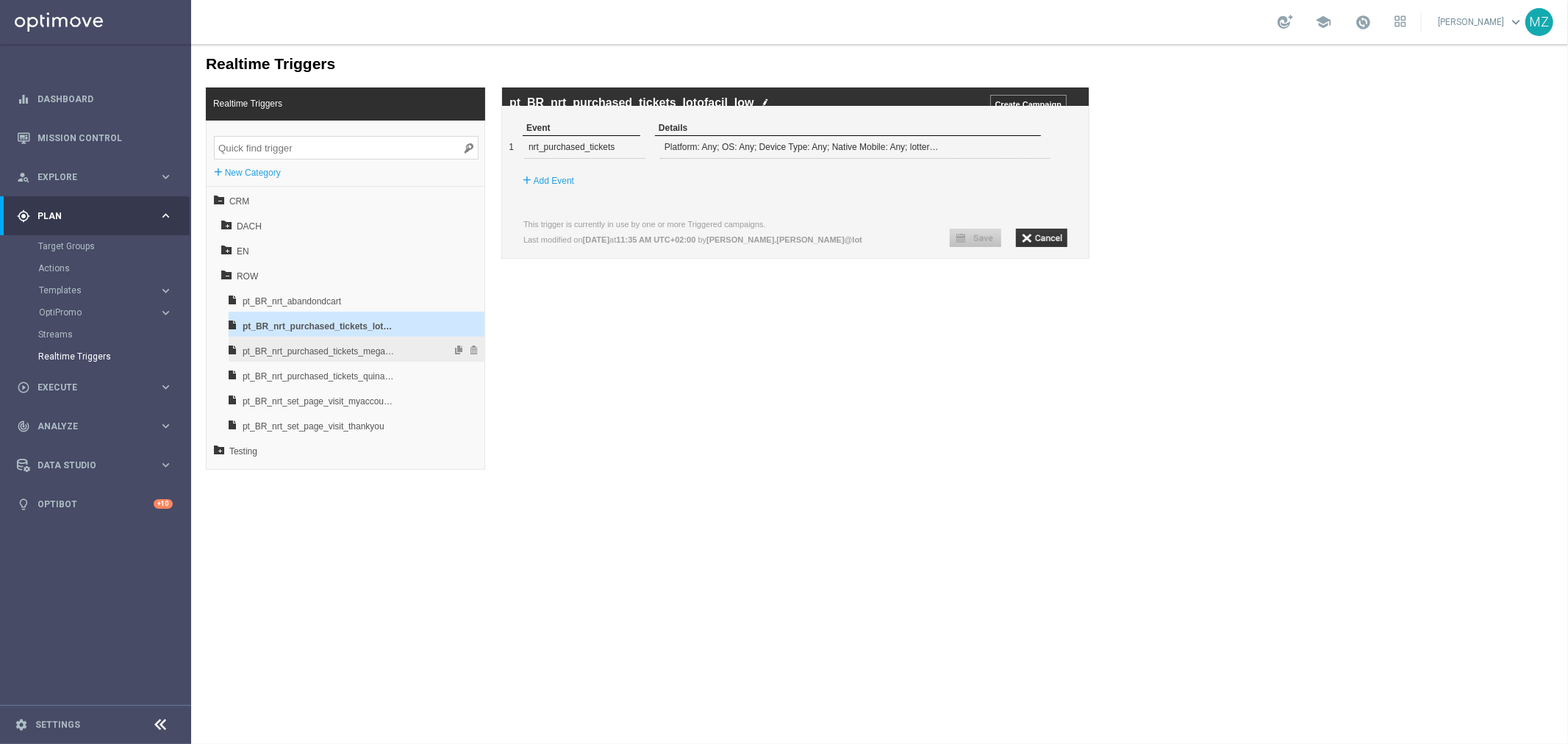
click at [360, 349] on span "pt_BR_nrt_purchased_tickets_megasena_low" at bounding box center [318, 350] width 153 height 25
click at [1029, 150] on span at bounding box center [1029, 146] width 9 height 9
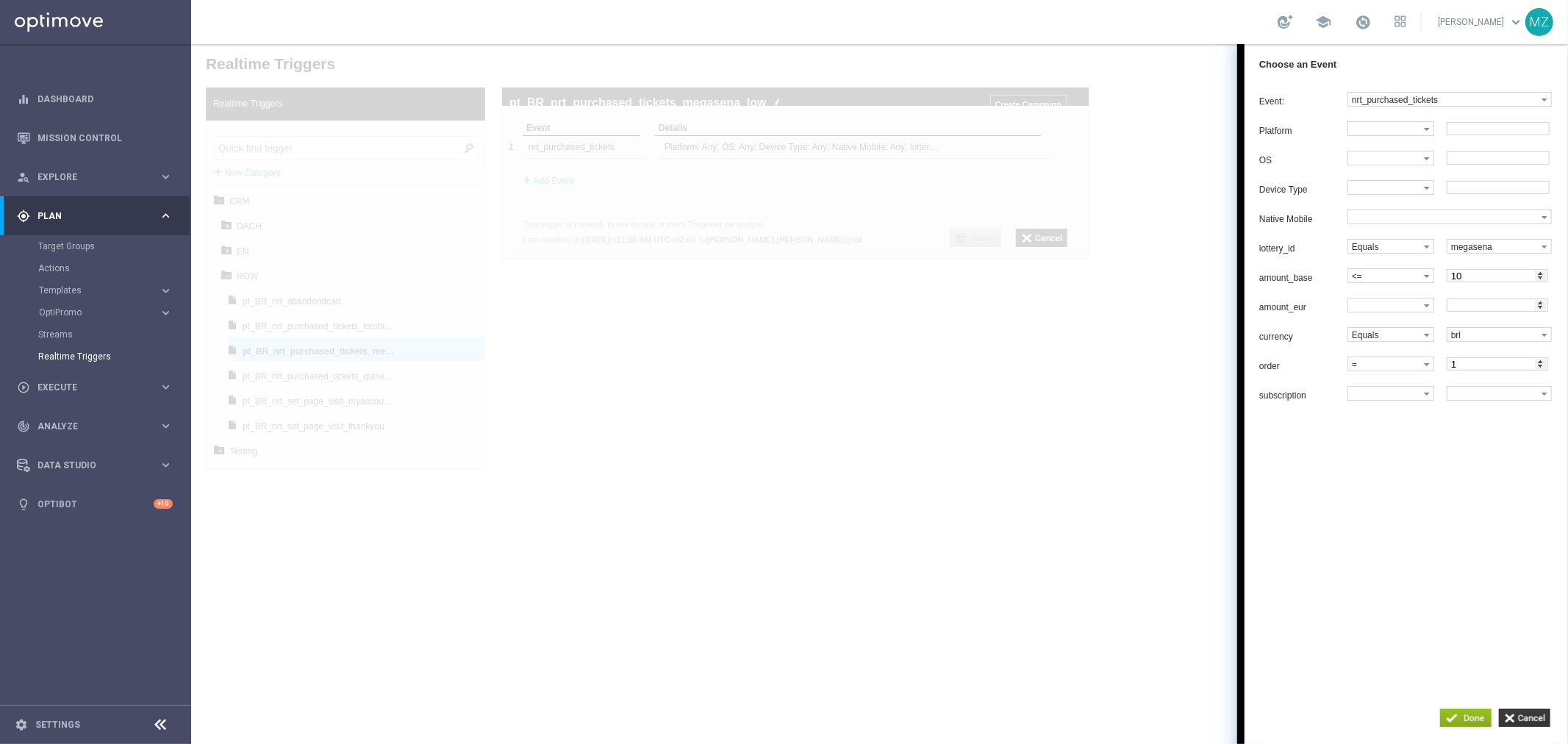
click at [839, 481] on div at bounding box center [879, 393] width 1377 height 700
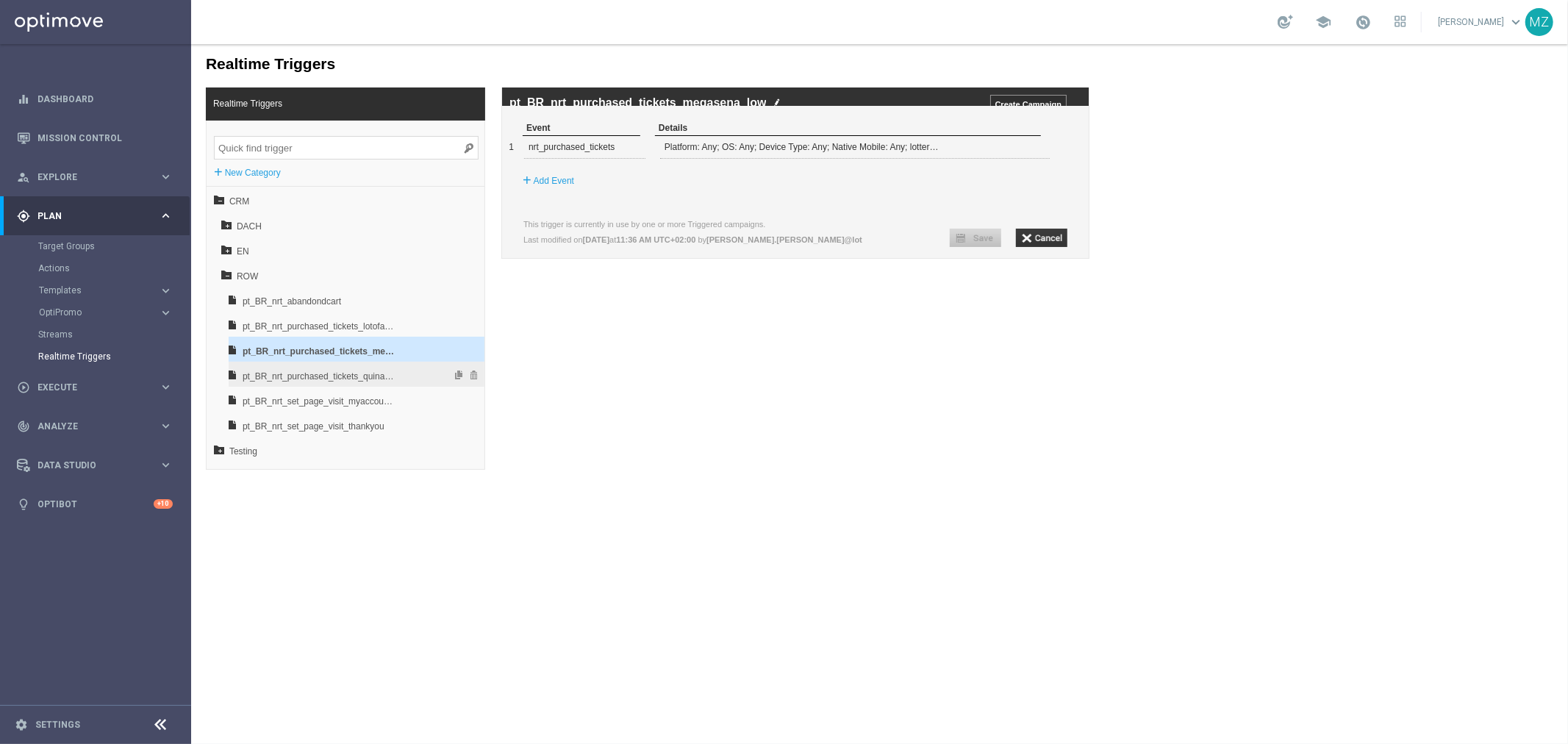
click at [378, 385] on span "pt_BR_nrt_purchased_tickets_quina_low" at bounding box center [318, 375] width 153 height 25
click at [1025, 158] on div "1 nrt_purchased_tickets Platform: Any; OS: Any; Device Type: Any; Native Mobile…" at bounding box center [782, 147] width 559 height 23
click at [1029, 150] on span at bounding box center [1029, 146] width 9 height 9
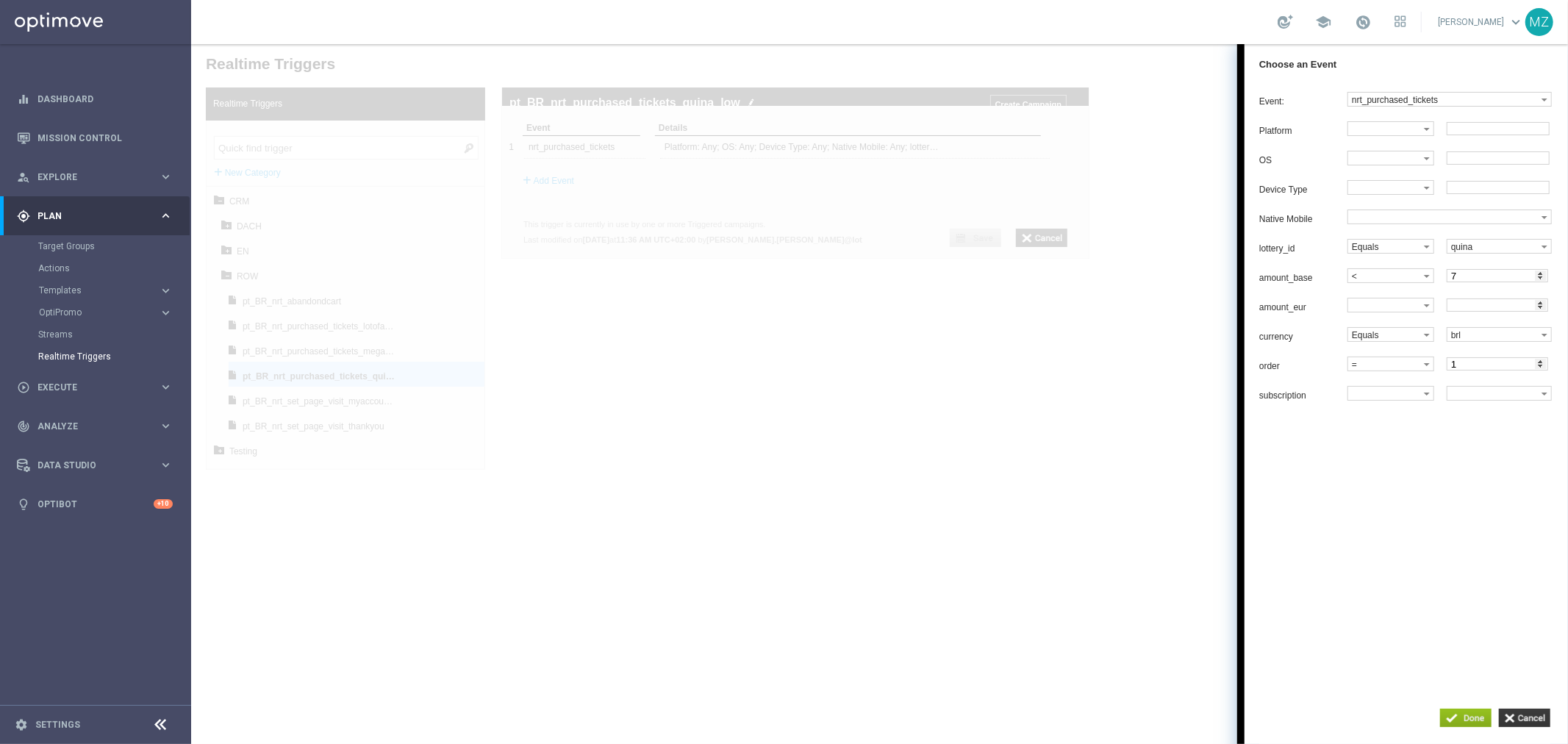
click at [1057, 428] on div at bounding box center [879, 393] width 1377 height 700
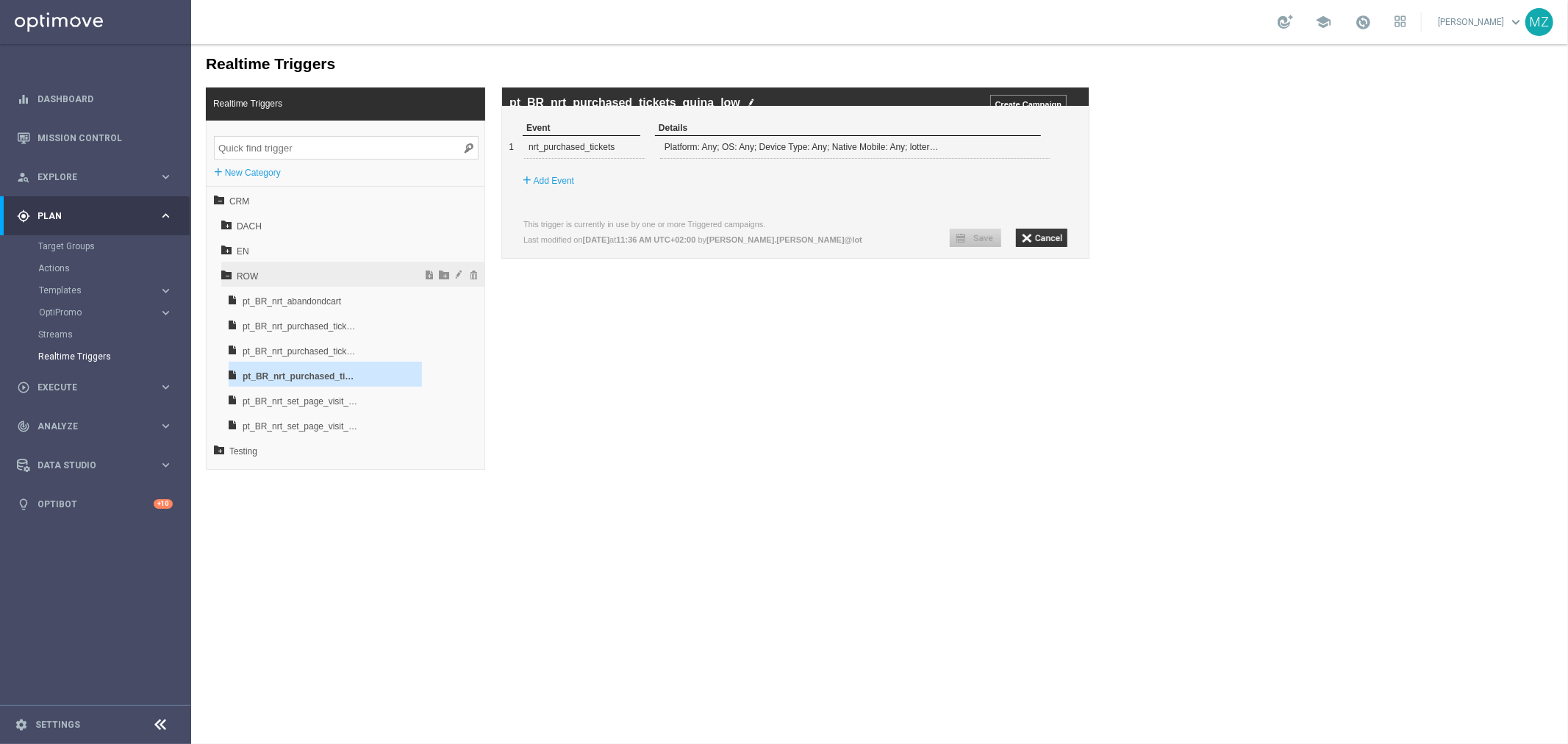
click at [224, 275] on icon at bounding box center [225, 274] width 10 height 10
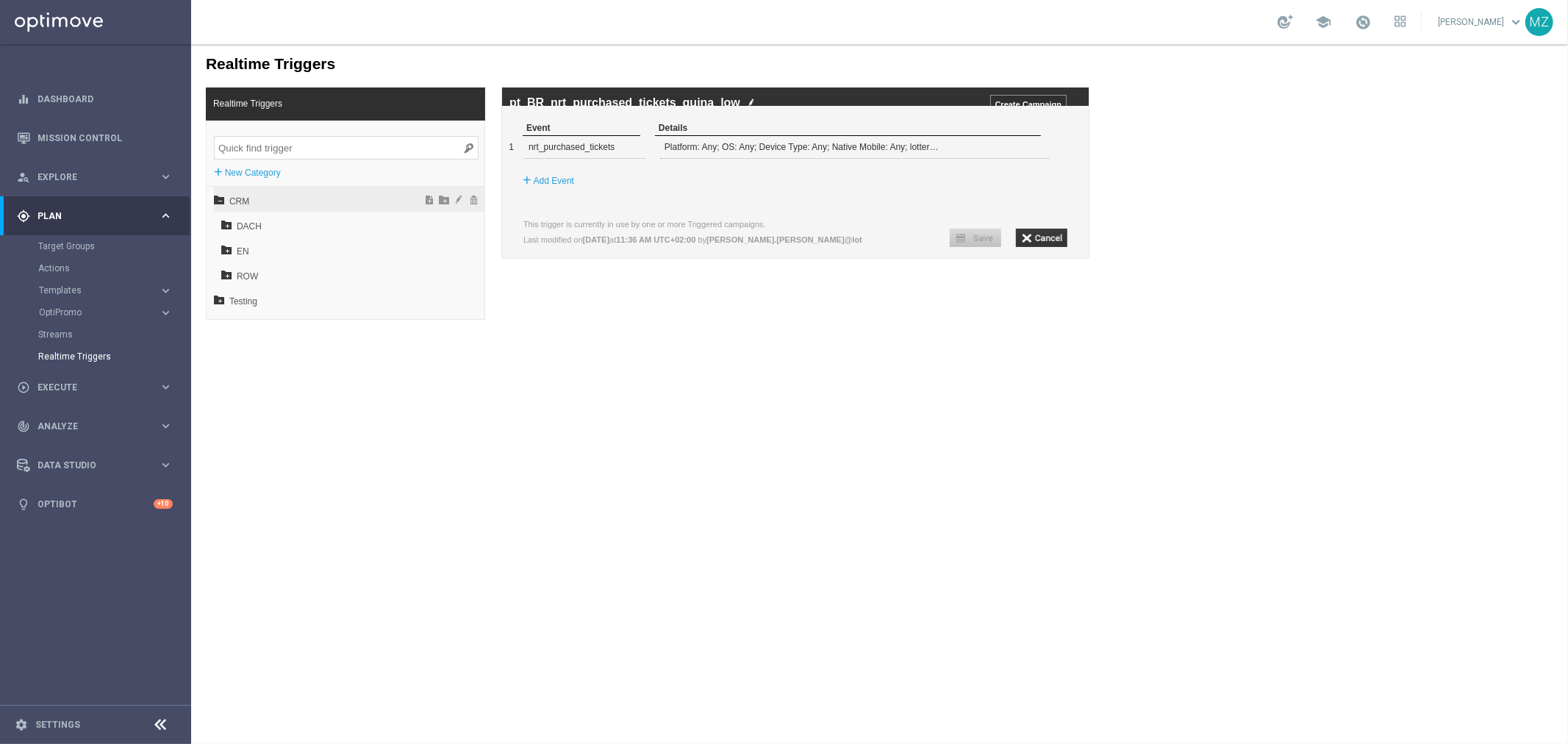
click at [213, 200] on icon at bounding box center [218, 199] width 10 height 10
click at [217, 227] on icon at bounding box center [218, 224] width 10 height 10
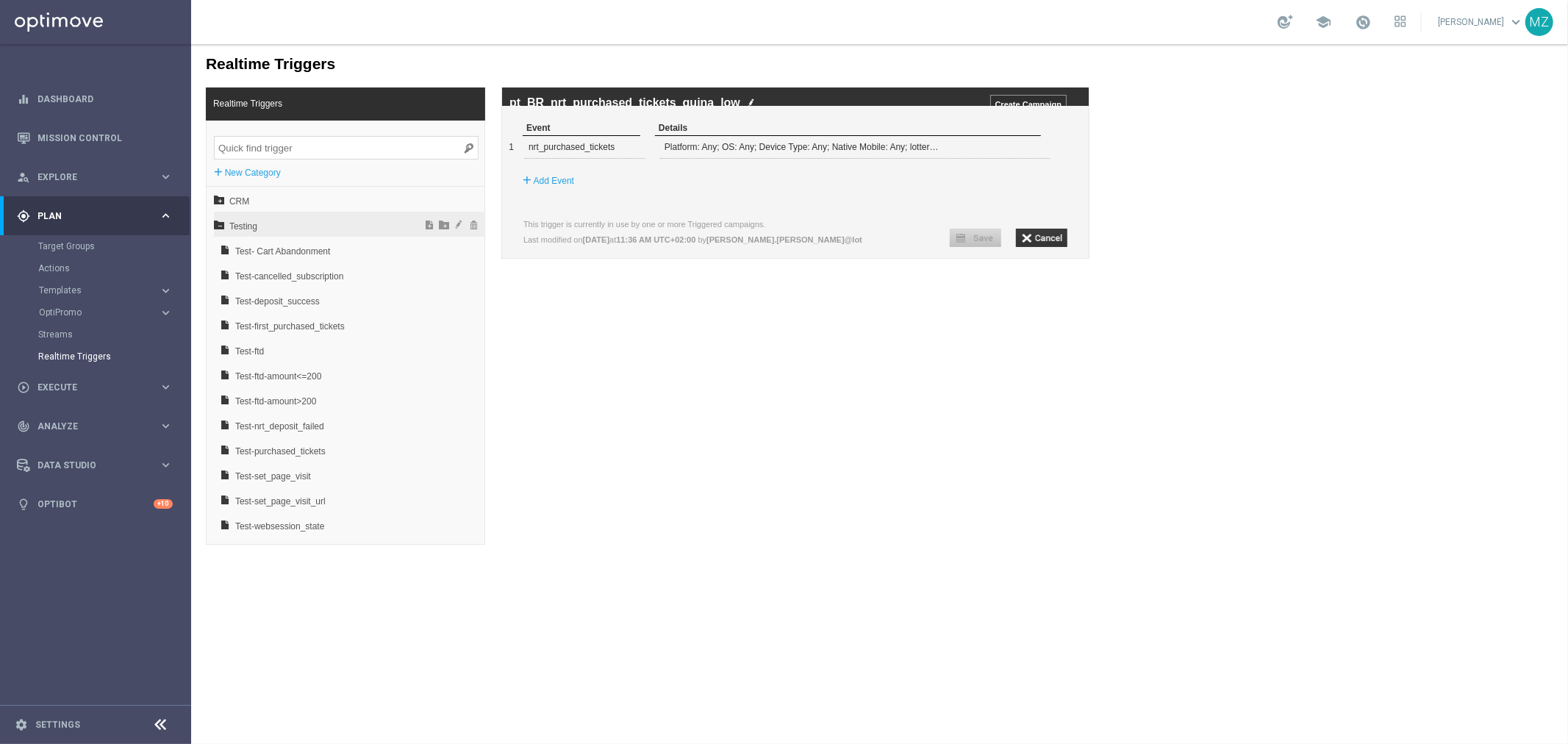
click at [217, 222] on icon at bounding box center [218, 224] width 10 height 10
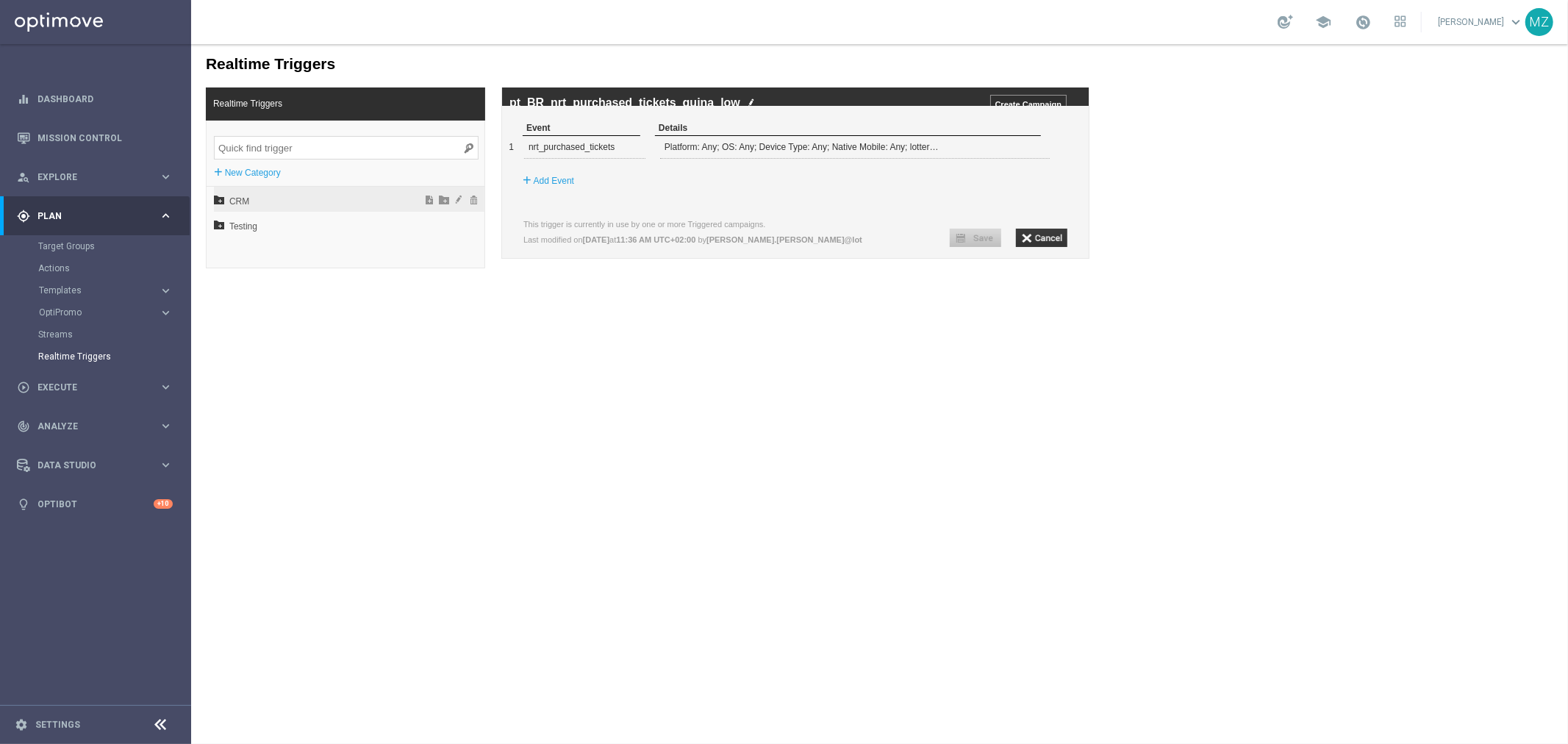
click at [218, 199] on icon at bounding box center [218, 199] width 10 height 10
